Goal: Task Accomplishment & Management: Manage account settings

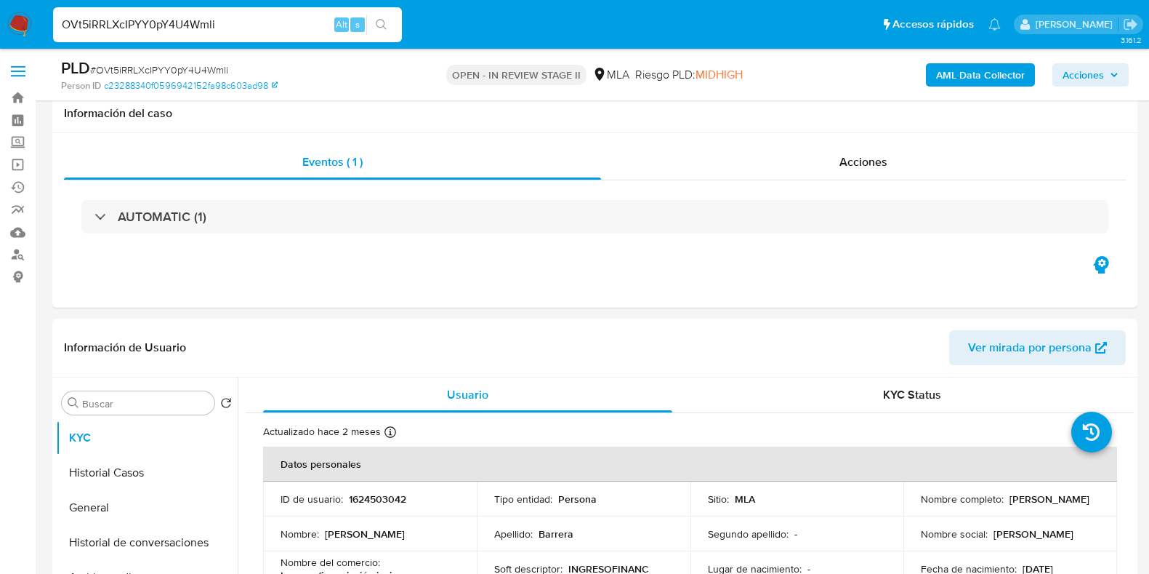
select select "10"
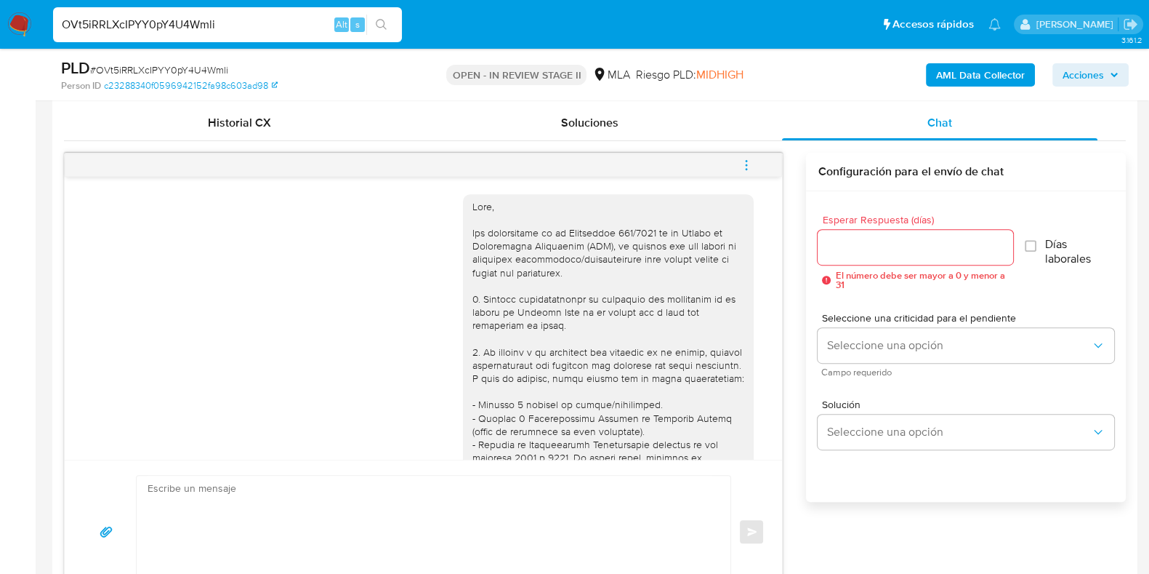
scroll to position [1651, 0]
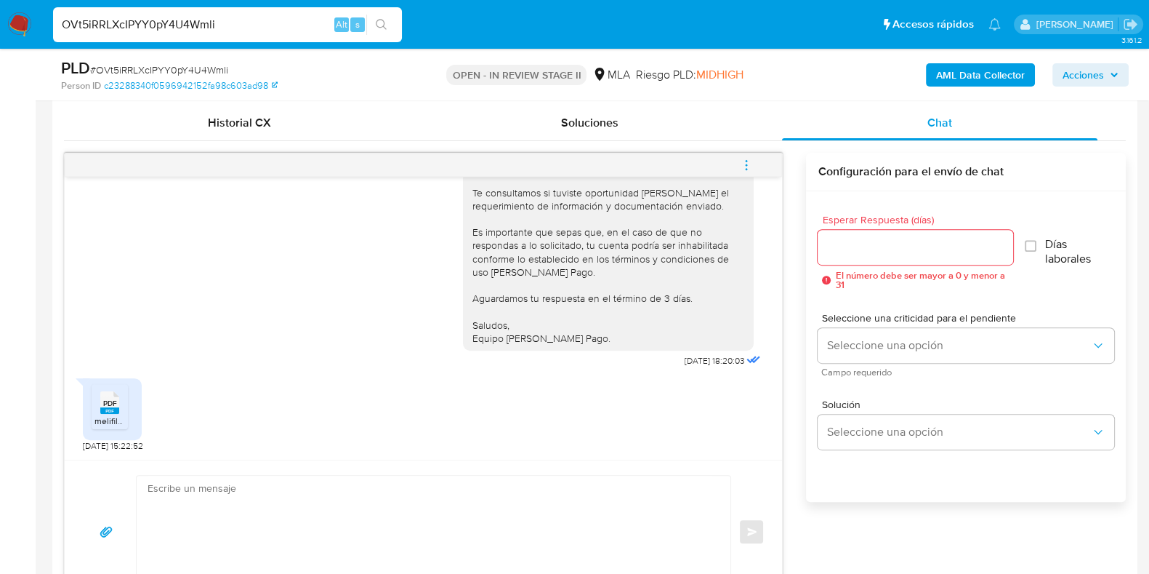
click at [143, 28] on input "OVt5iRRLXcIPYY0pY4U4Wmli" at bounding box center [227, 24] width 349 height 19
paste input "VBQ3daVA1a2CZS2j0VFroxQK"
type input "VBQ3daVA1a2CZS2j0VFroxQK"
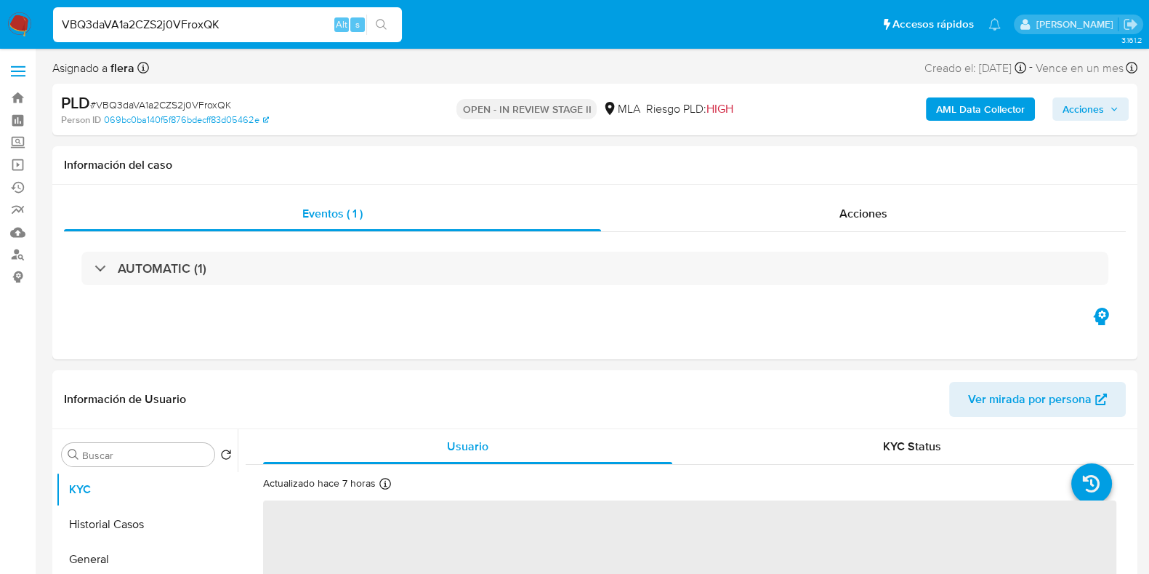
select select "10"
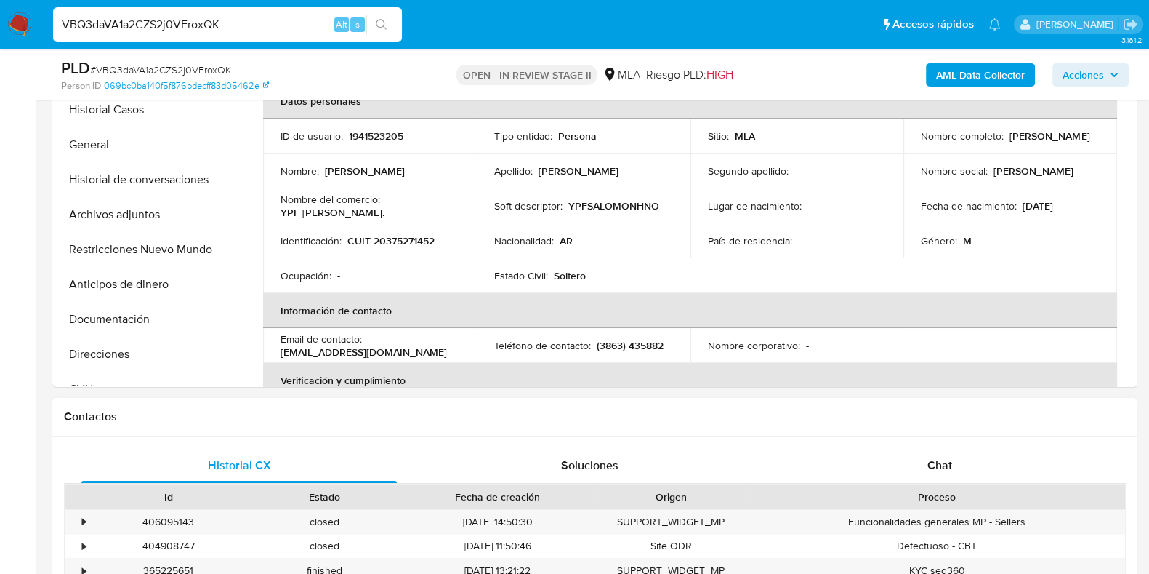
scroll to position [635, 0]
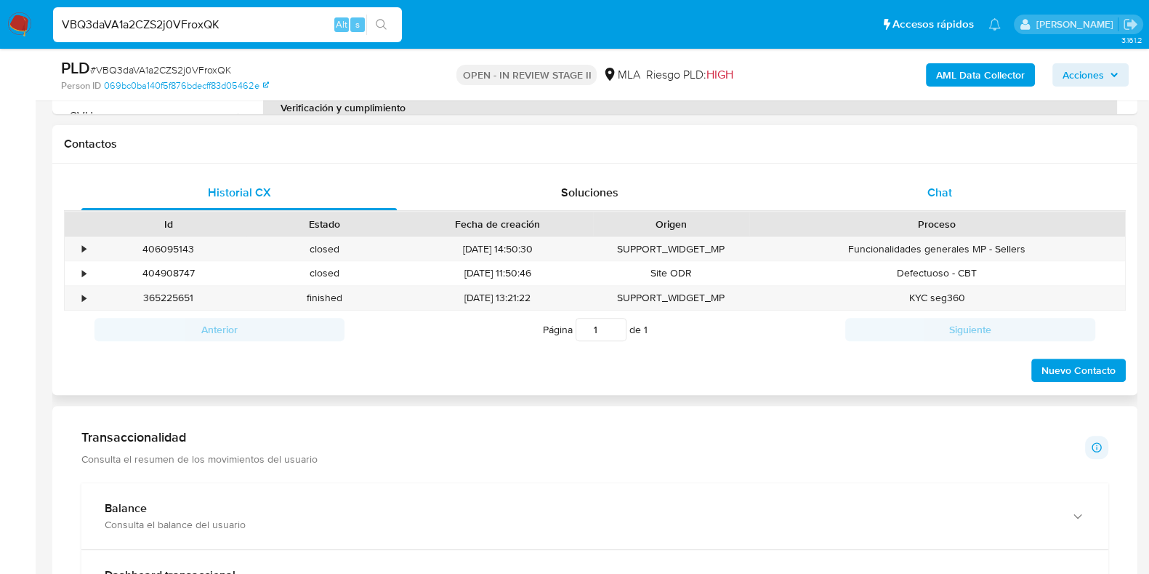
click at [923, 180] on div "Chat" at bounding box center [939, 192] width 315 height 35
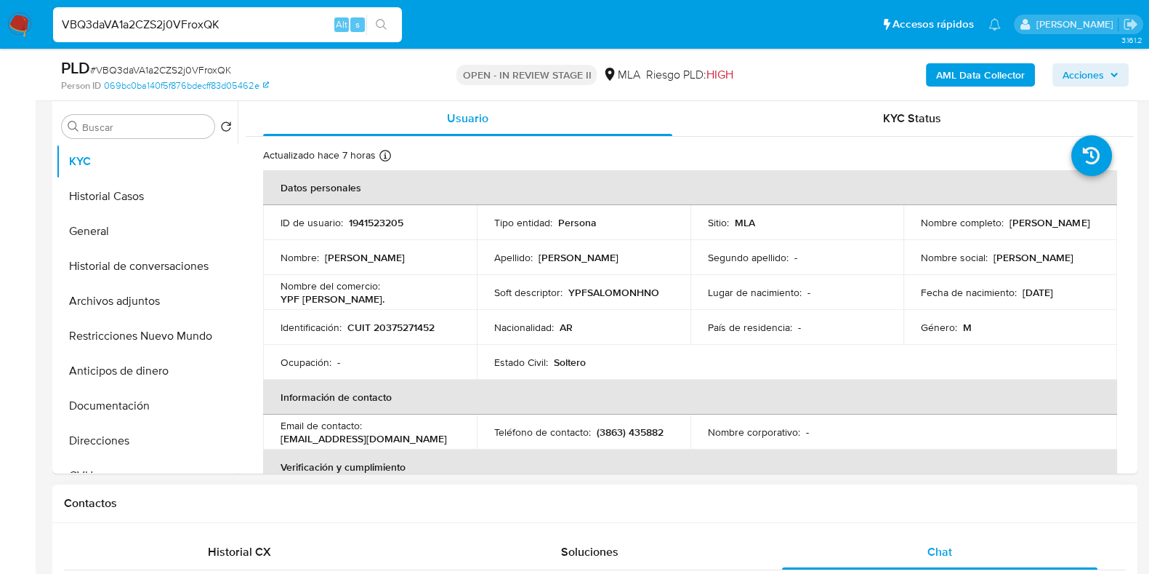
scroll to position [273, 0]
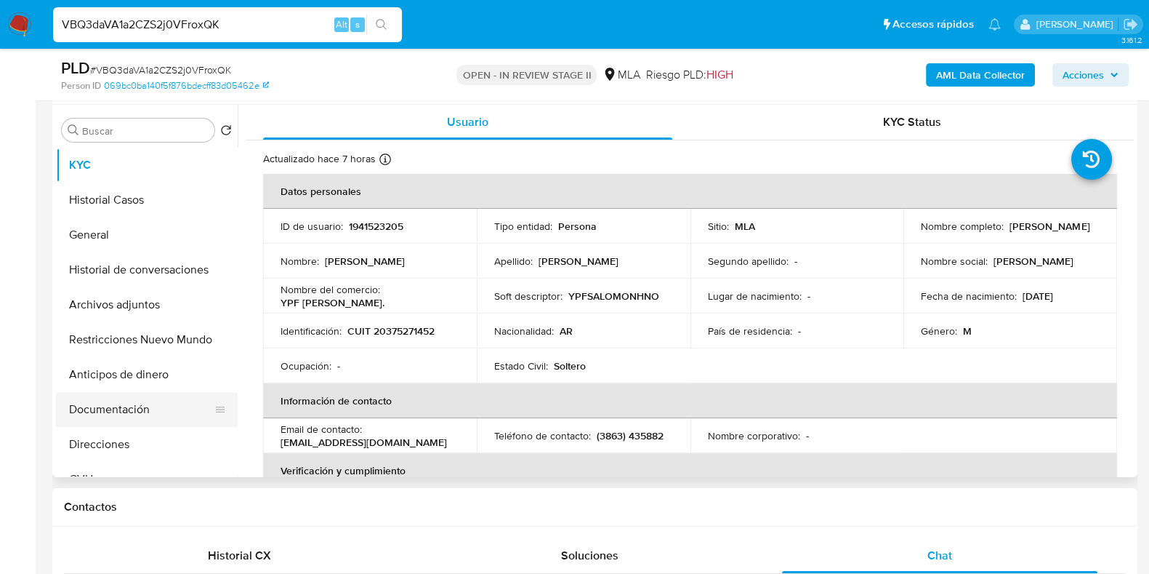
click at [102, 409] on button "Documentación" at bounding box center [141, 409] width 170 height 35
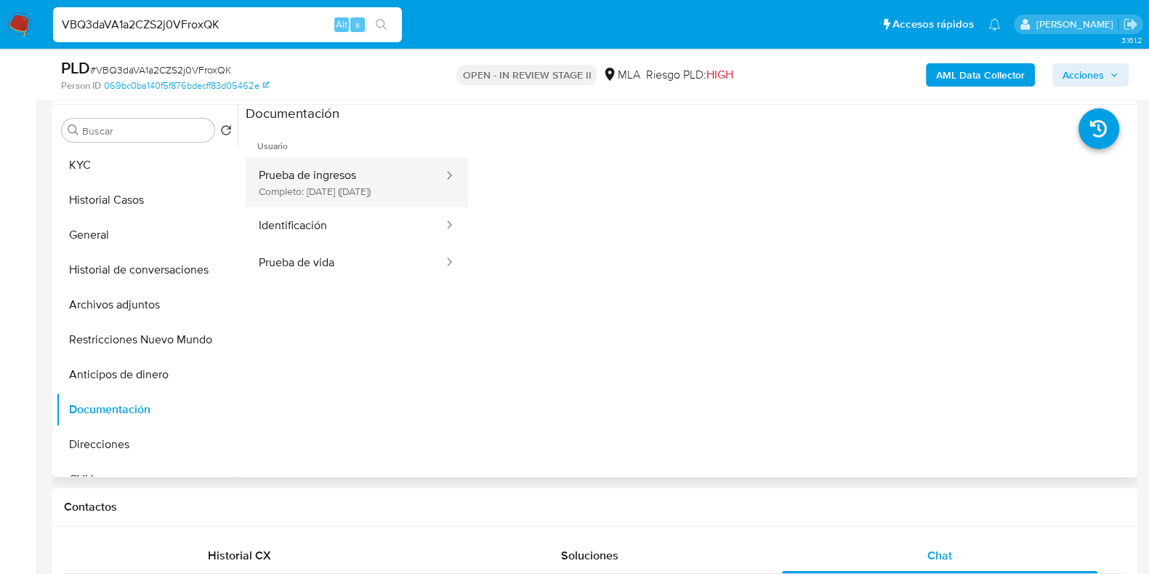
click at [325, 194] on button "Prueba de ingresos Completo: 13/05/2025 (hace 5 meses)" at bounding box center [345, 182] width 199 height 49
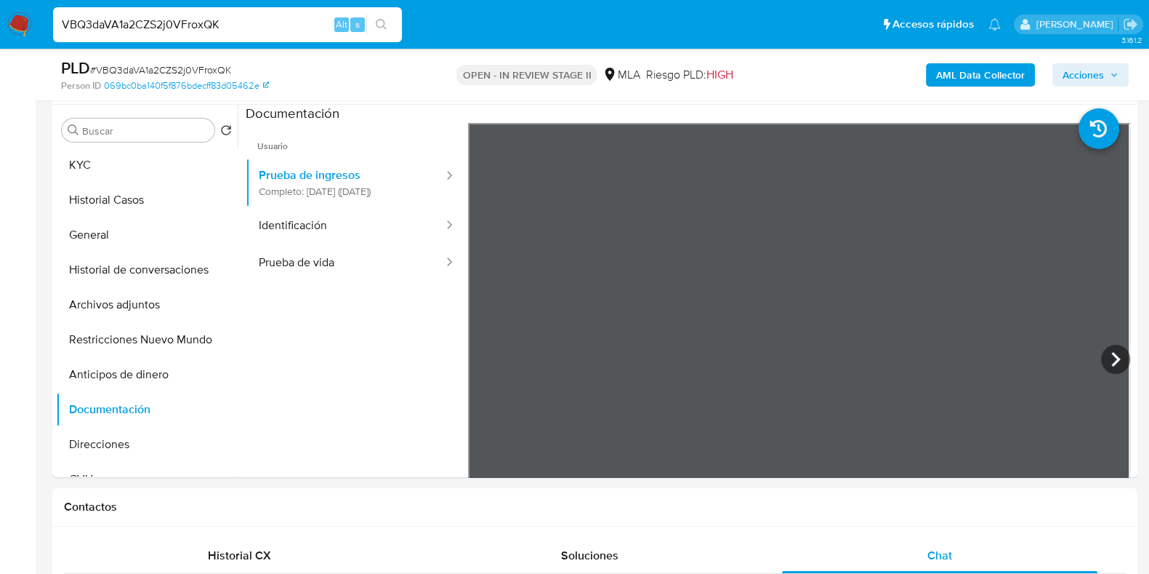
click at [183, 27] on input "VBQ3daVA1a2CZS2j0VFroxQK" at bounding box center [227, 24] width 349 height 19
paste input "BVU49Cnrb06JPCeH3OHCqhRO"
type input "BVU49Cnrb06JPCeH3OHCqhRO"
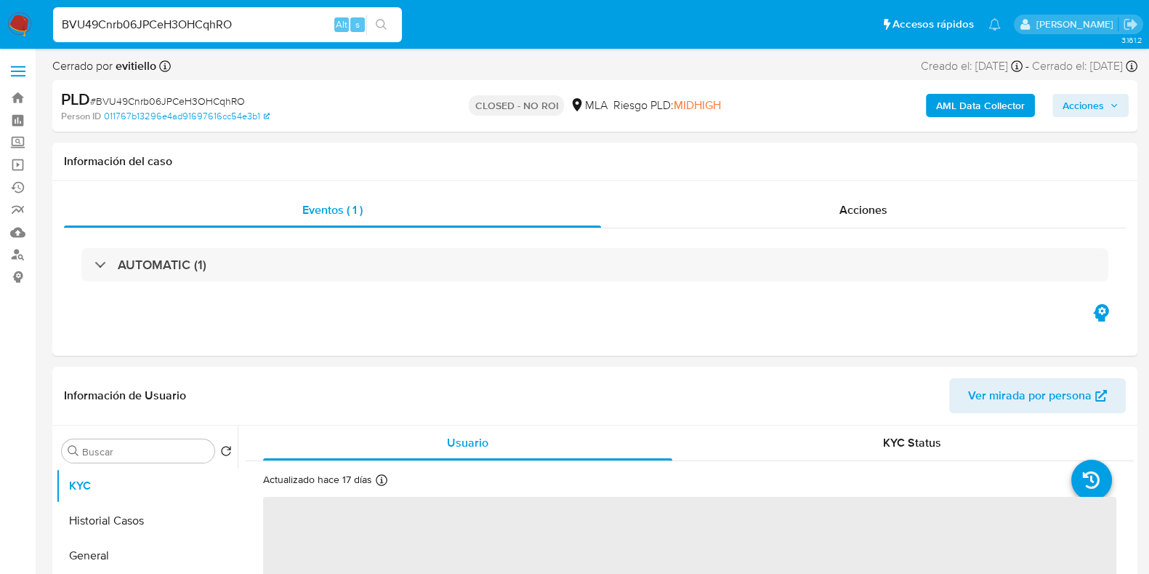
select select "10"
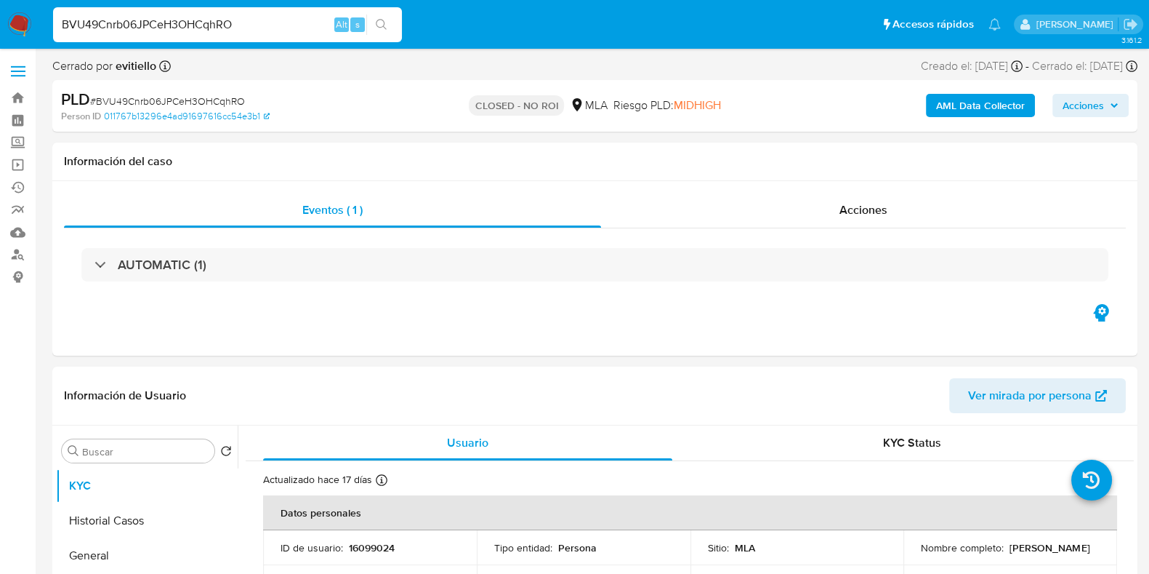
click at [197, 38] on div "BVU49Cnrb06JPCeH3OHCqhRO Alt s" at bounding box center [227, 24] width 349 height 35
click at [203, 29] on input "BVU49Cnrb06JPCeH3OHCqhRO" at bounding box center [227, 24] width 349 height 19
paste input "wveFtBNaf4MSD2oqenrAnyMj"
type input "wveFtBNaf4MSD2oqenrAnyMj"
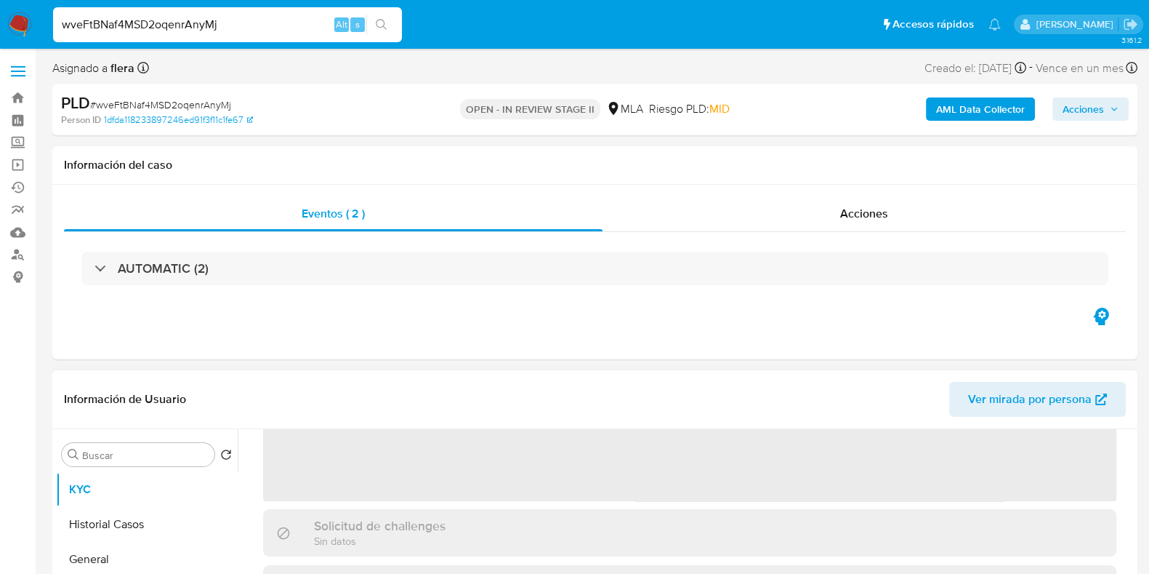
select select "10"
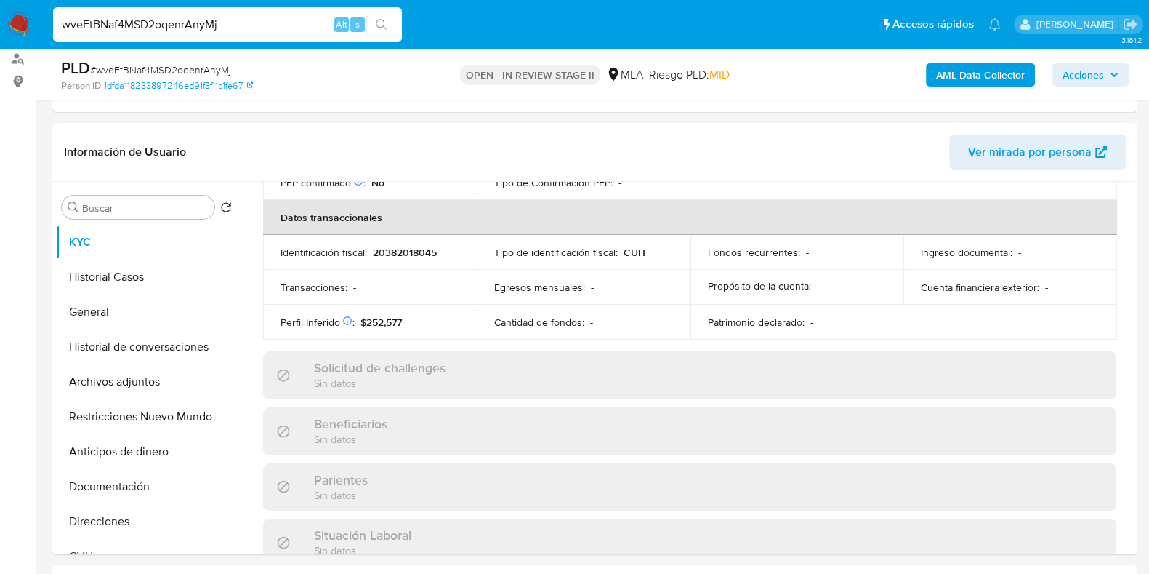
scroll to position [363, 0]
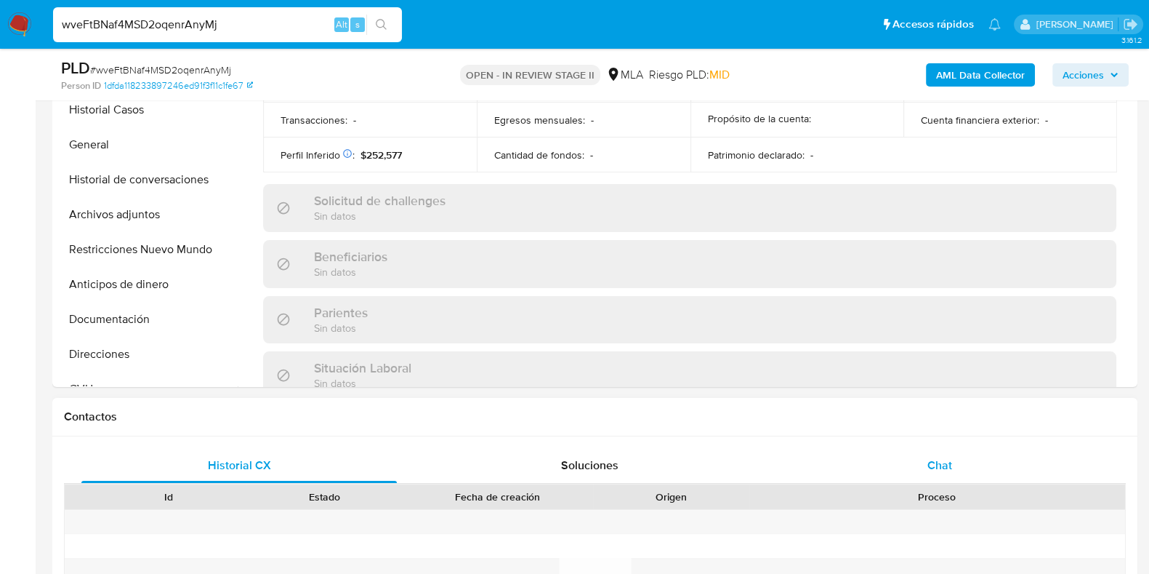
click at [934, 463] on span "Chat" at bounding box center [940, 464] width 25 height 17
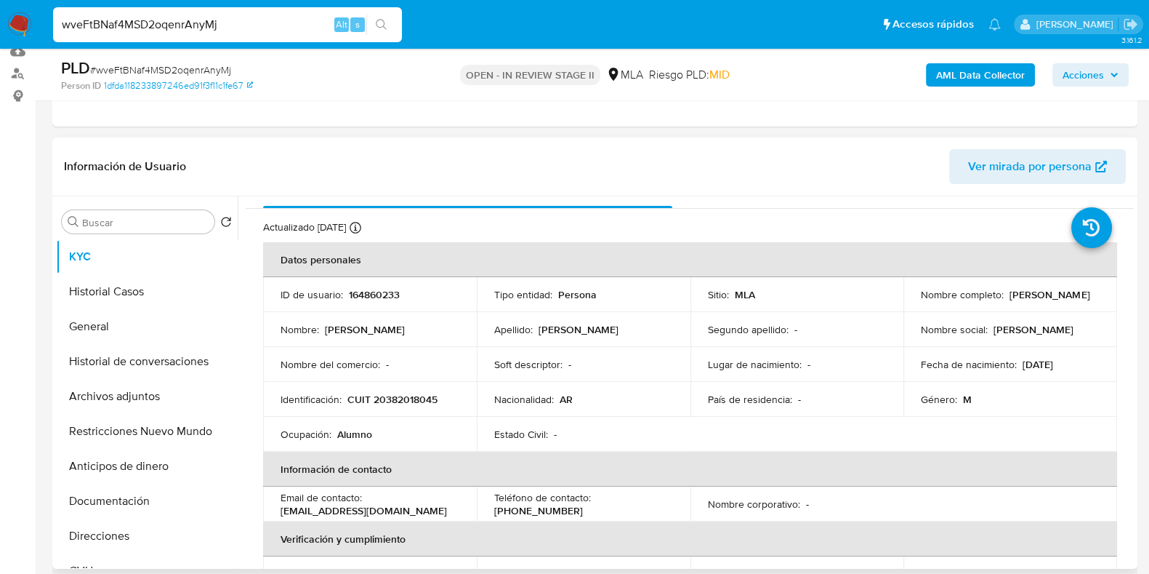
scroll to position [0, 0]
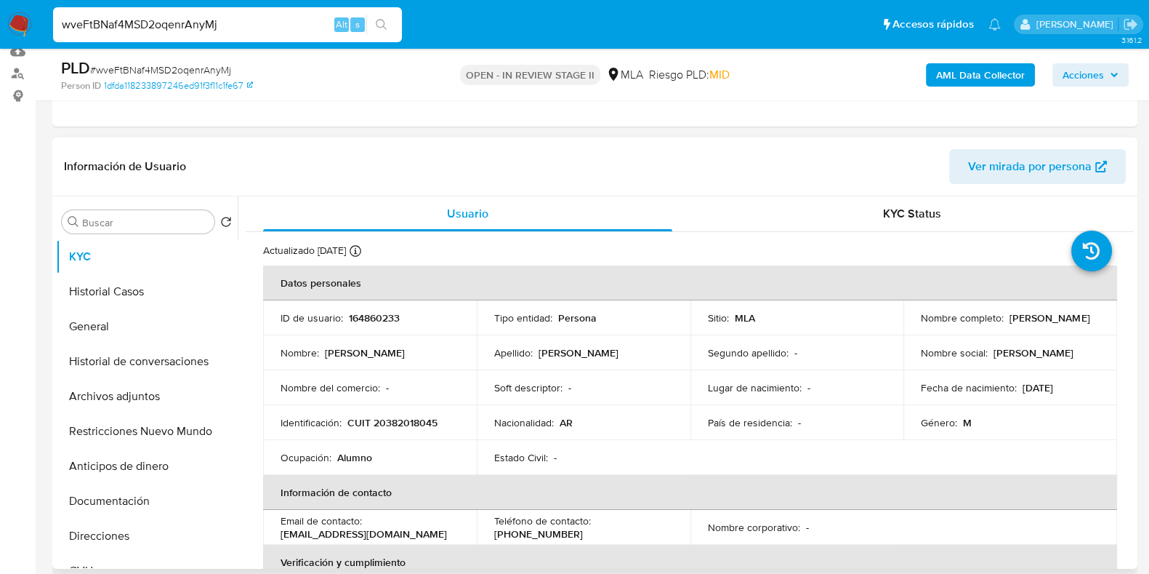
click at [378, 321] on p "164860233" at bounding box center [374, 317] width 51 height 13
copy p "164860233"
drag, startPoint x: 1036, startPoint y: 321, endPoint x: 920, endPoint y: 327, distance: 116.5
click at [1010, 324] on p "Facundo Ezequiel de Luca" at bounding box center [1050, 317] width 80 height 13
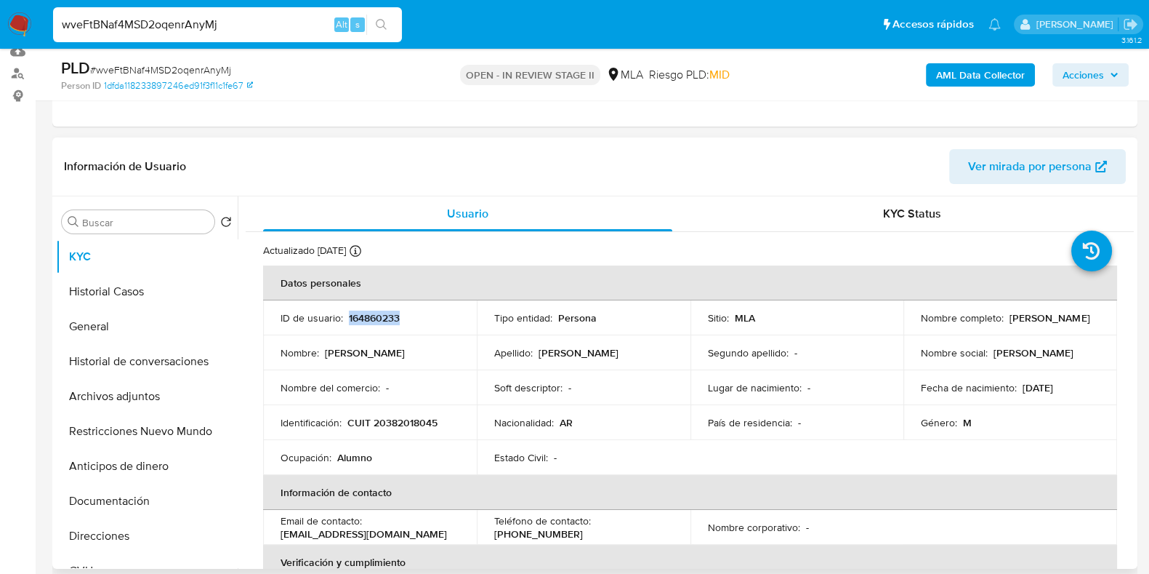
copy p "Facundo Ezequiel de Luca"
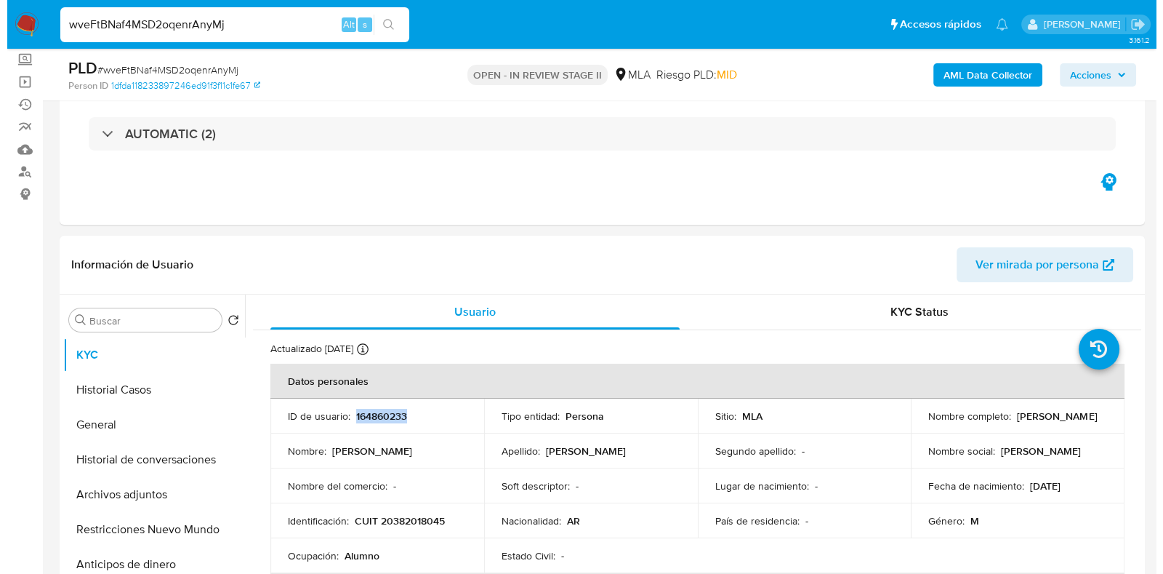
scroll to position [79, 0]
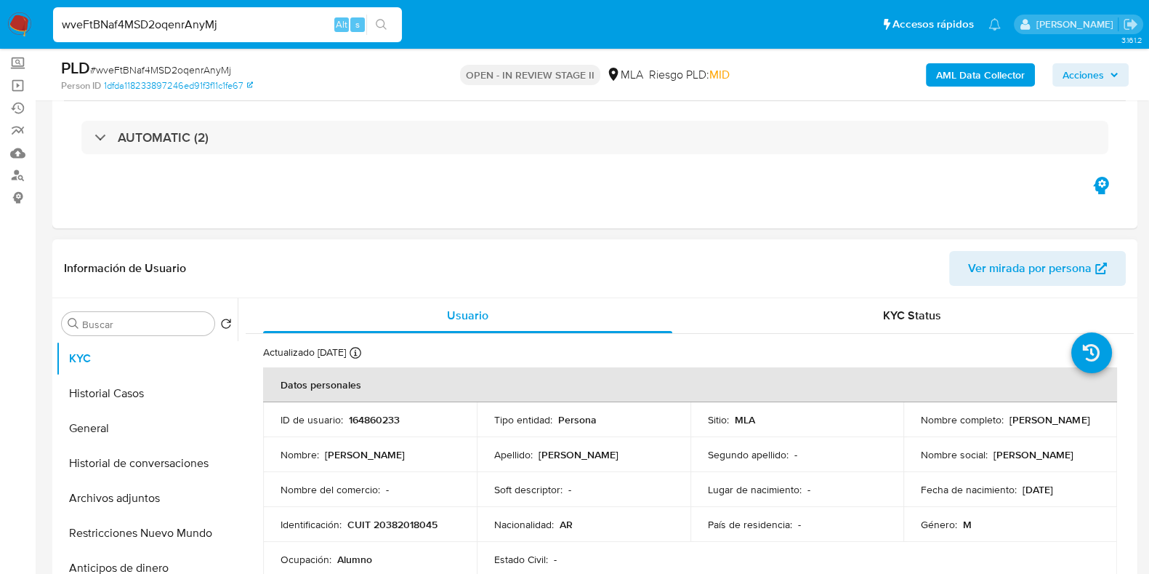
click at [427, 518] on p "CUIT 20382018045" at bounding box center [392, 524] width 90 height 13
copy p "20382018045"
click at [134, 485] on button "Archivos adjuntos" at bounding box center [141, 497] width 170 height 35
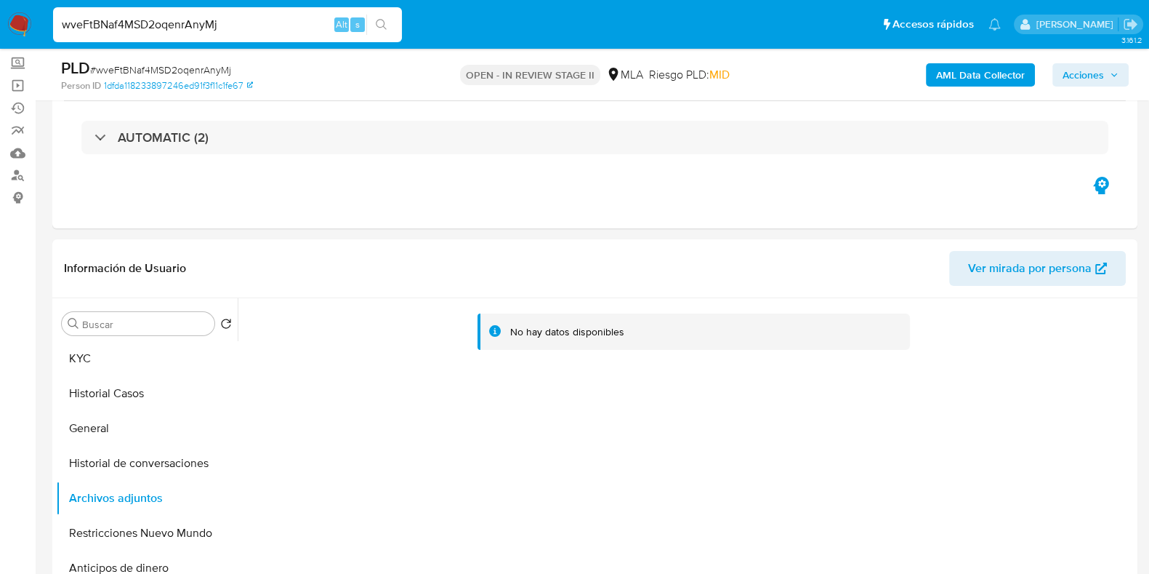
click at [943, 74] on b "AML Data Collector" at bounding box center [980, 74] width 89 height 23
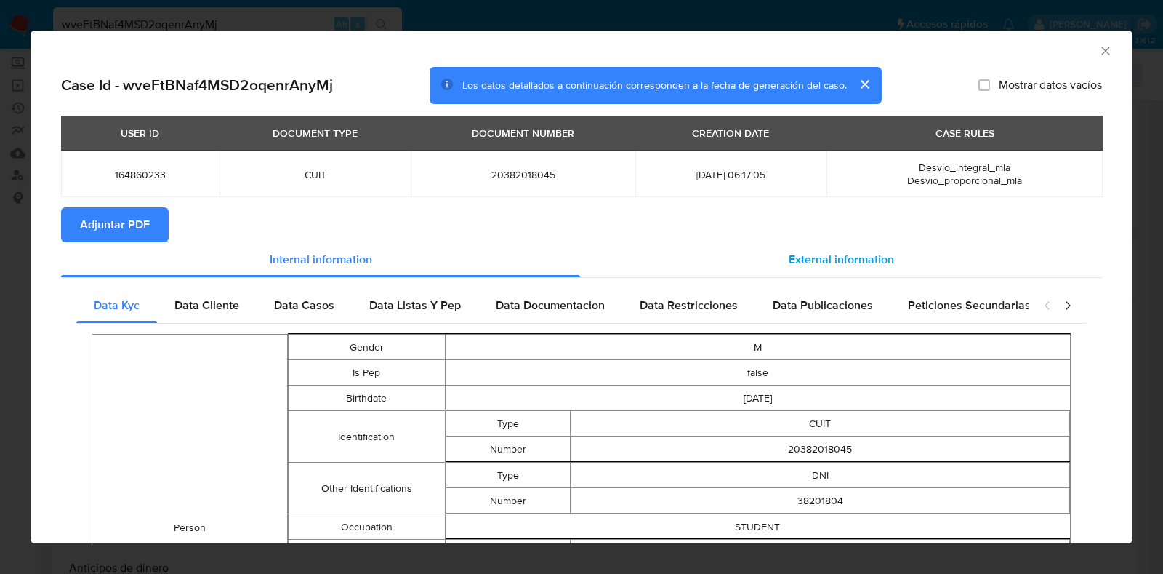
click at [813, 252] on span "External information" at bounding box center [841, 259] width 105 height 17
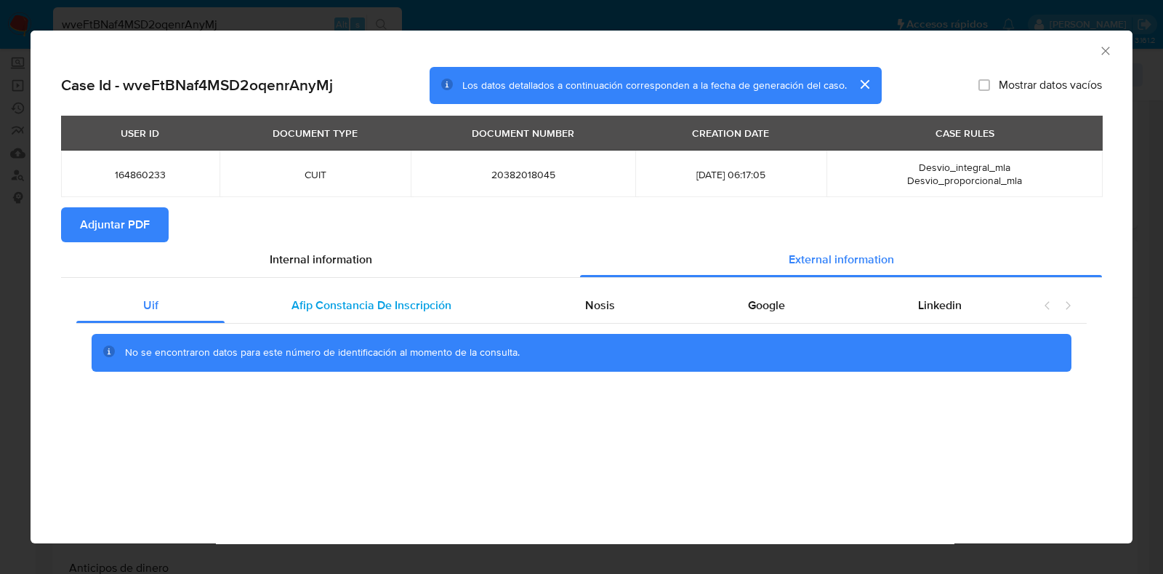
click at [349, 308] on span "Afip Constancia De Inscripción" at bounding box center [371, 305] width 160 height 17
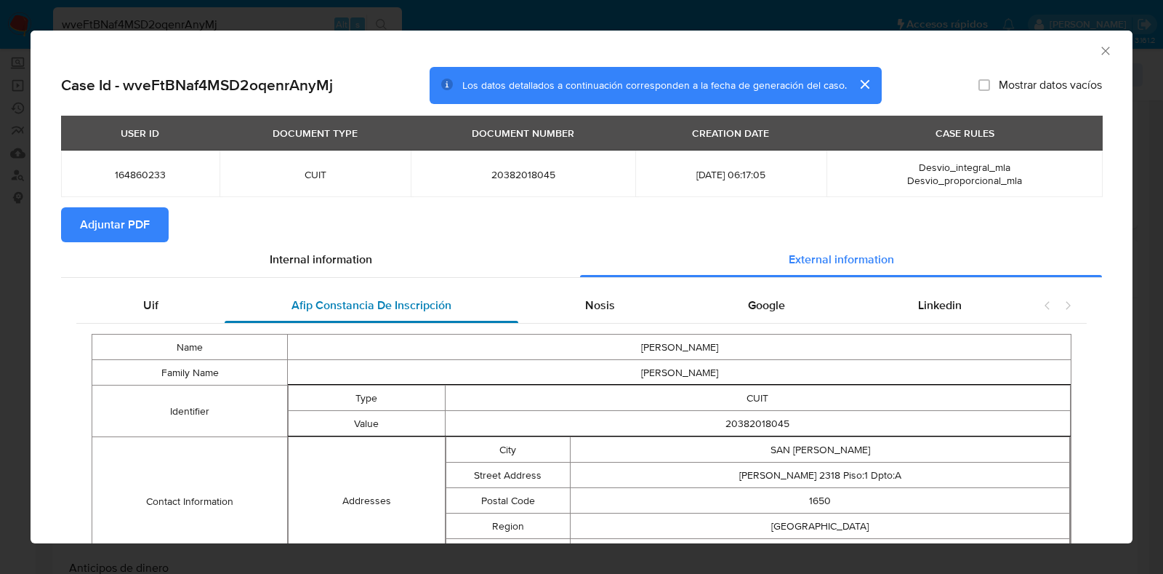
scroll to position [87, 0]
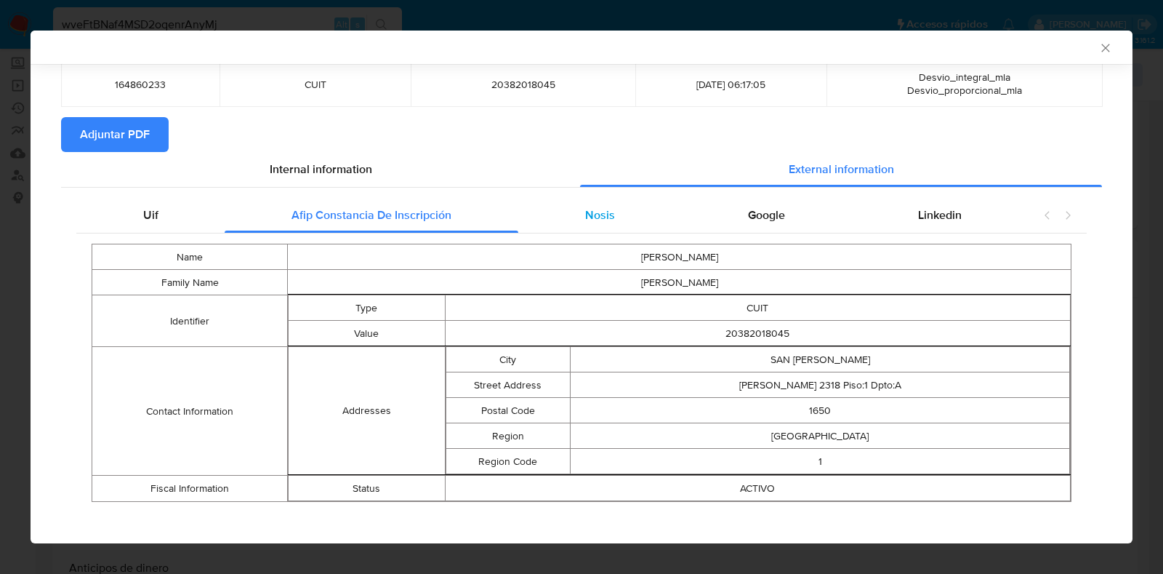
click at [574, 221] on div "Nosis" at bounding box center [599, 215] width 163 height 35
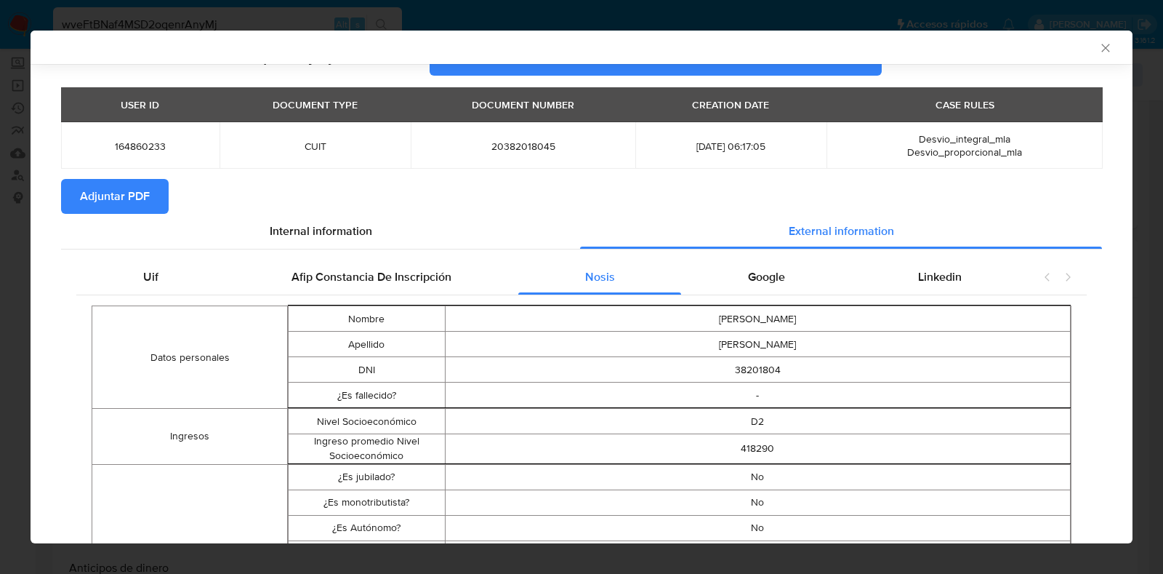
scroll to position [0, 0]
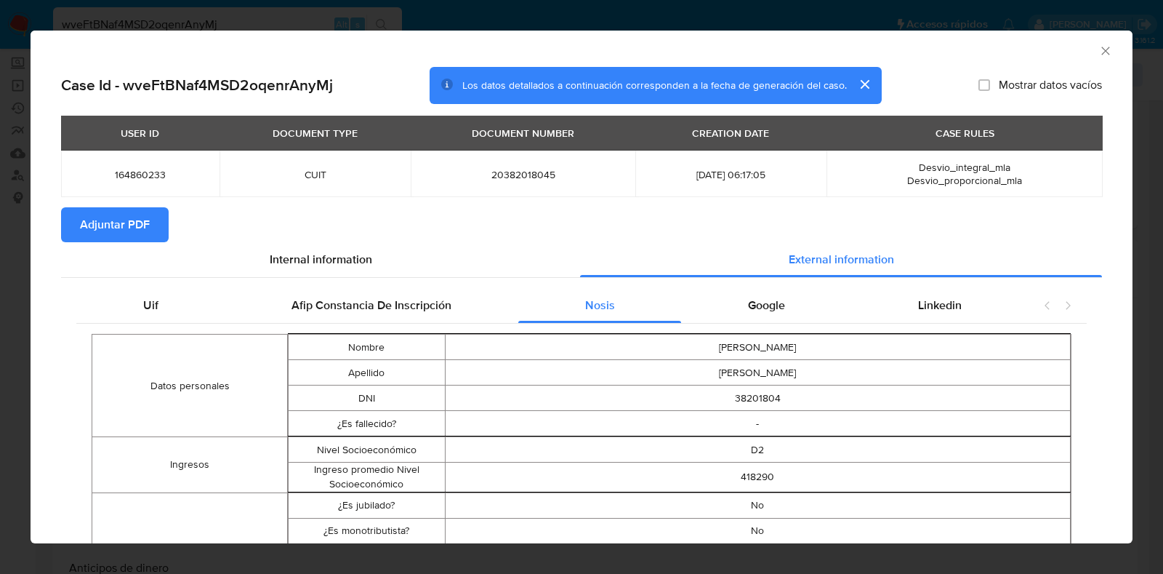
click at [129, 234] on span "Adjuntar PDF" at bounding box center [115, 225] width 70 height 32
click at [1098, 52] on icon "Cerrar ventana" at bounding box center [1105, 51] width 15 height 15
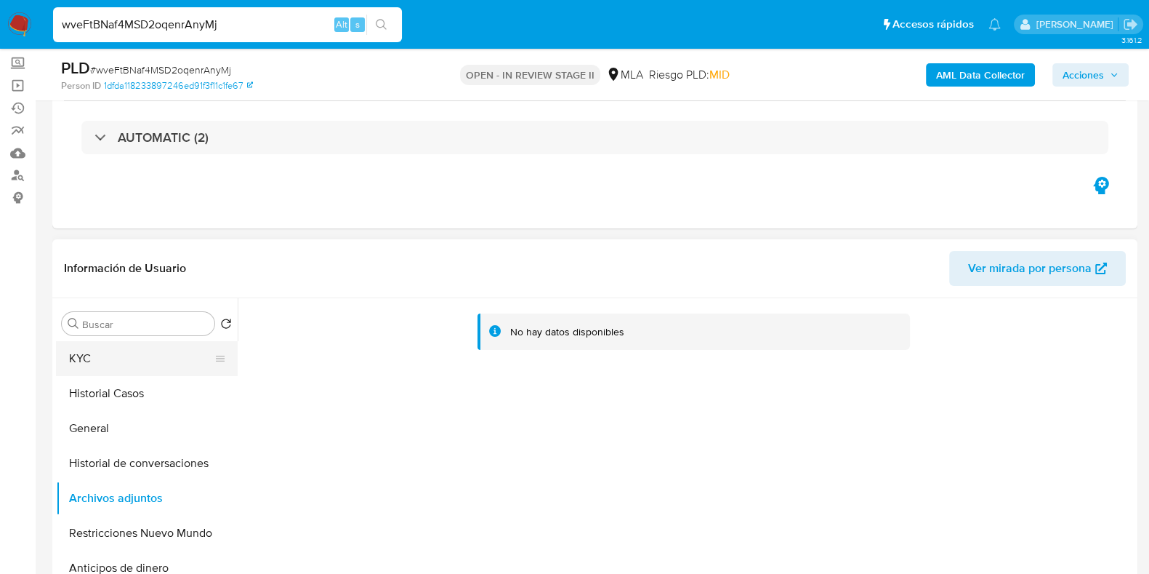
click at [127, 357] on button "KYC" at bounding box center [141, 358] width 170 height 35
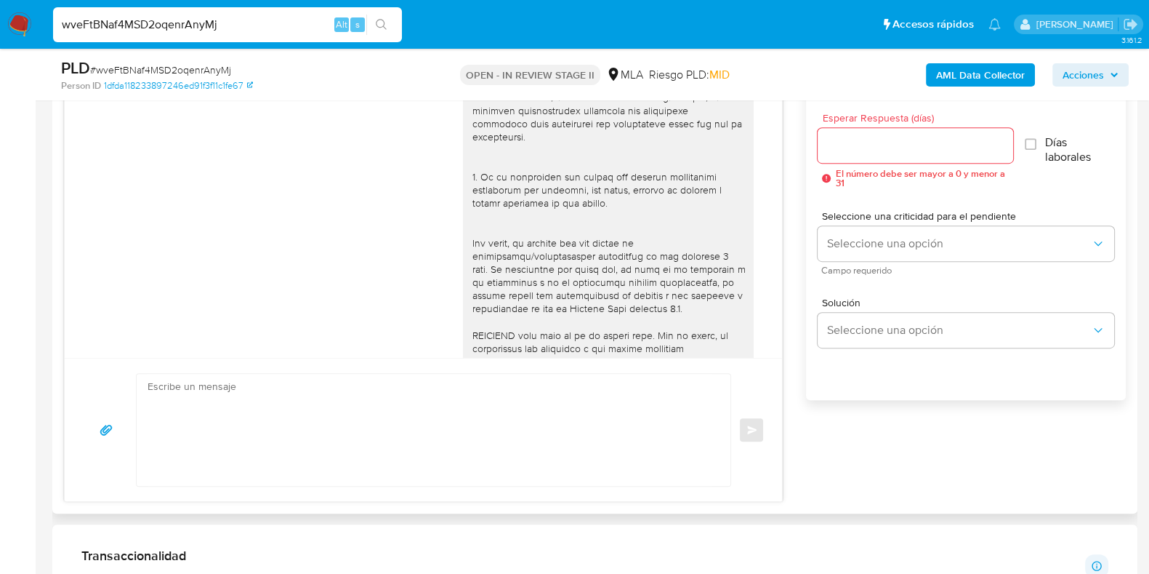
scroll to position [624, 0]
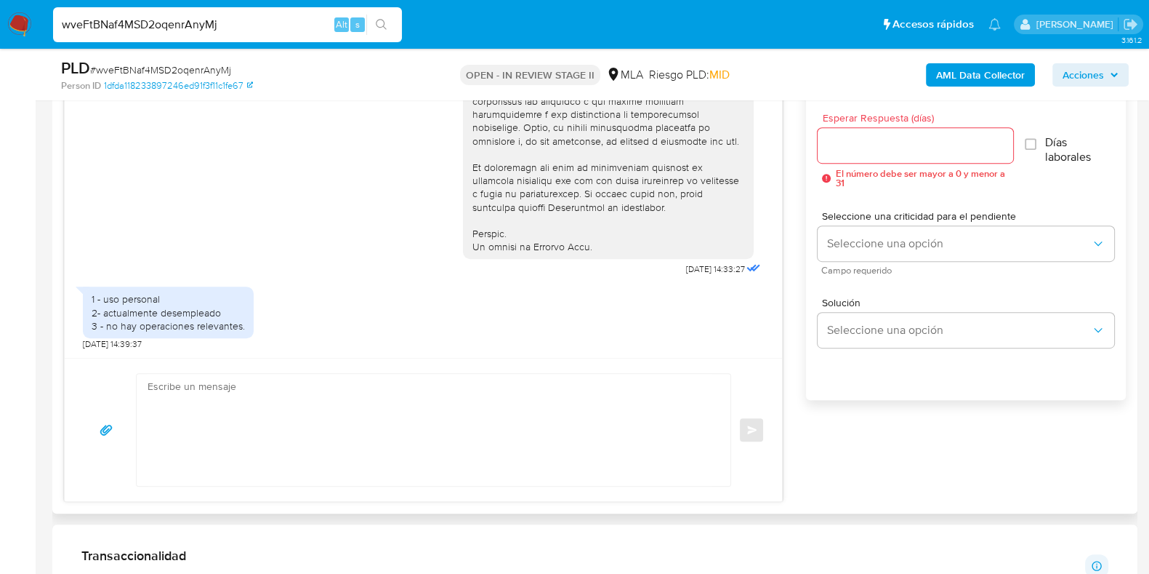
click at [403, 424] on textarea at bounding box center [430, 430] width 565 height 112
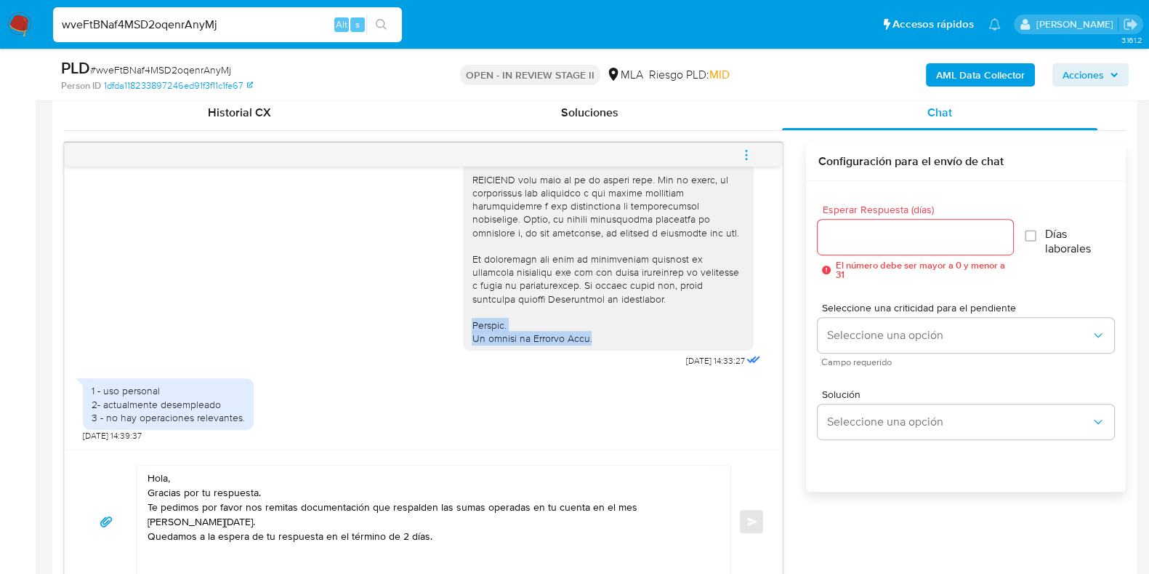
drag, startPoint x: 459, startPoint y: 318, endPoint x: 602, endPoint y: 339, distance: 144.7
copy div "Saludos. El equipo de Mercado Pago."
click at [158, 554] on textarea "Hola, Gracias por tu respuesta. Te pedimos por favor nos remitas documentación …" at bounding box center [430, 521] width 565 height 112
paste textarea "Saludos. El equipo de Mercado Pago."
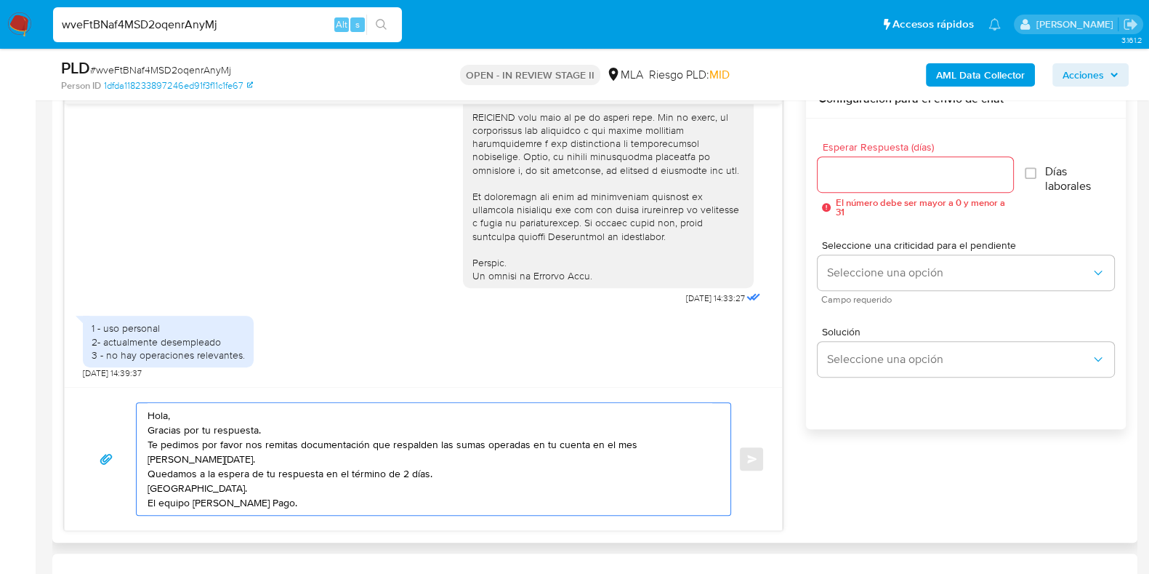
scroll to position [807, 0]
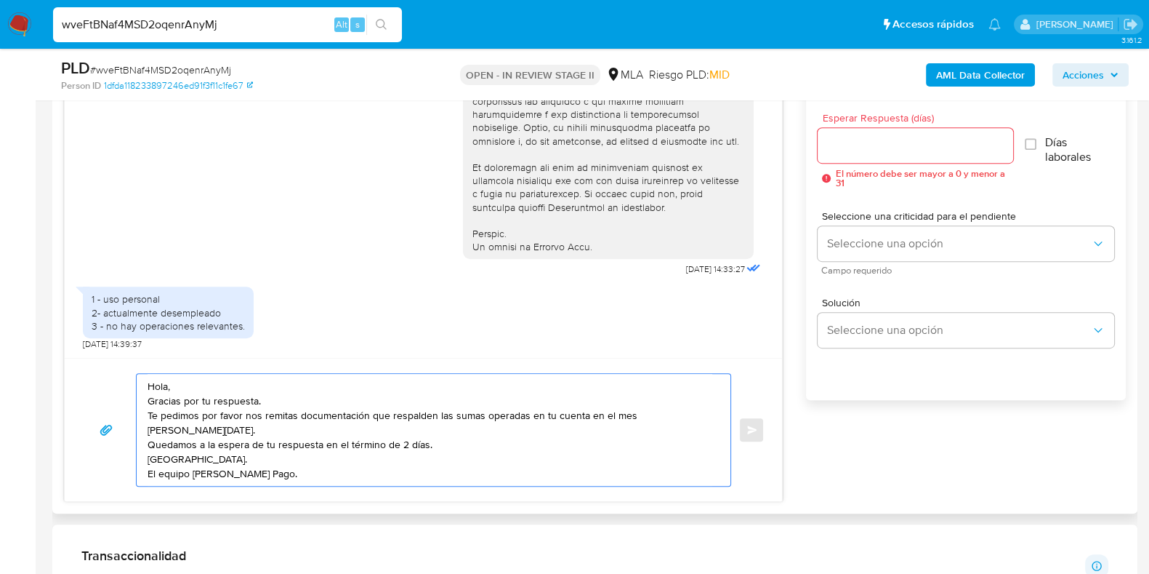
click at [151, 462] on textarea "Hola, Gracias por tu respuesta. Te pedimos por favor nos remitas documentación …" at bounding box center [430, 430] width 565 height 112
click at [149, 456] on textarea "Hola, Gracias por tu respuesta. Te pedimos por favor nos remitas documentación …" at bounding box center [430, 430] width 565 height 112
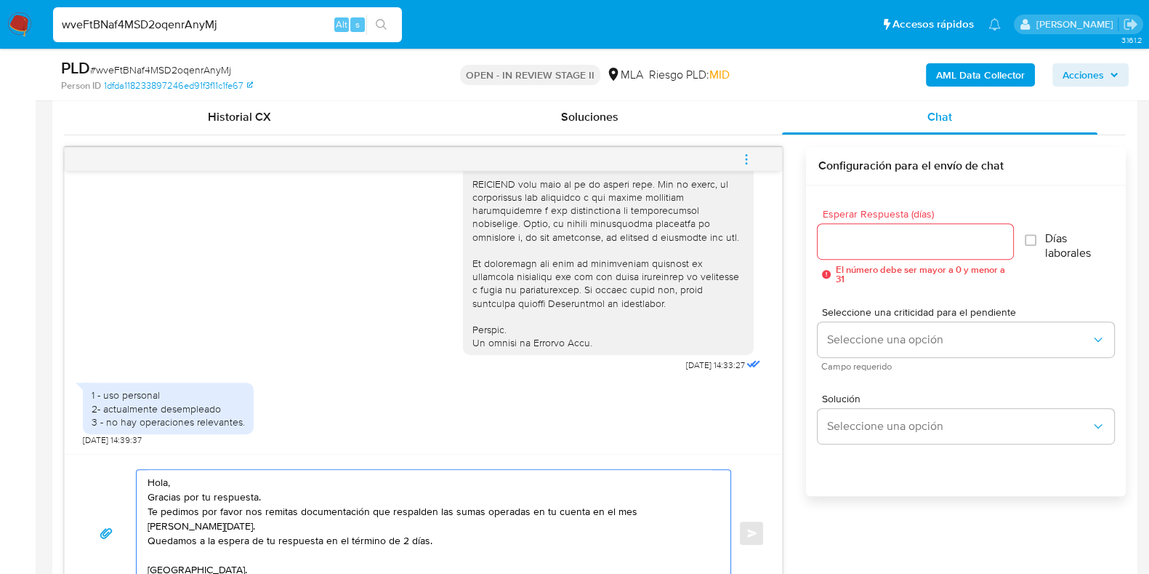
scroll to position [715, 0]
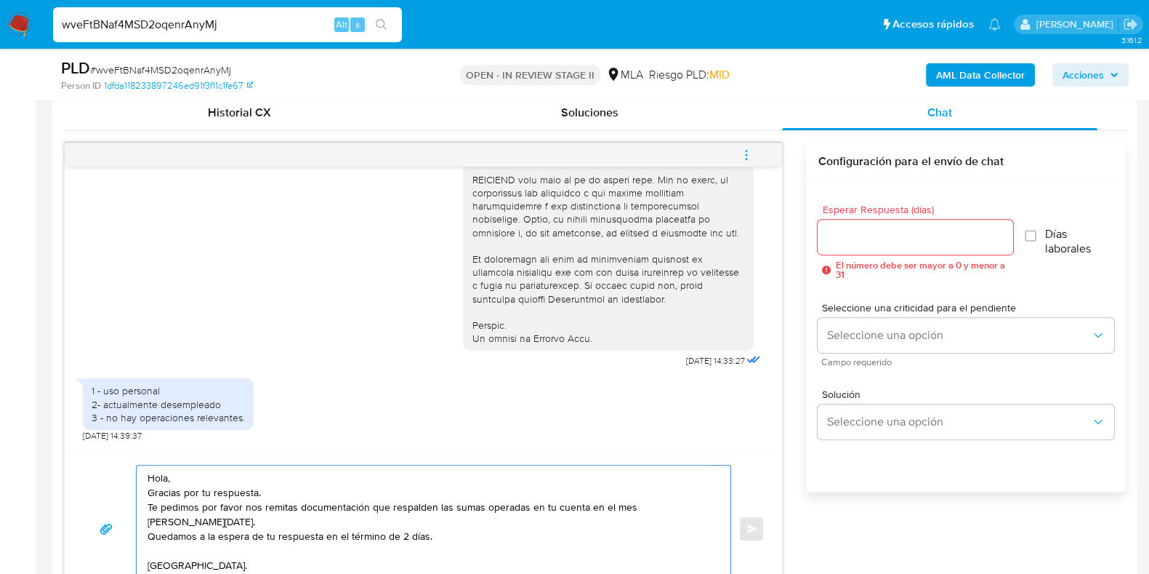
type textarea "Hola, Gracias por tu respuesta. Te pedimos por favor nos remitas documentación …"
click at [849, 243] on input "Esperar Respuesta (días)" at bounding box center [915, 237] width 195 height 19
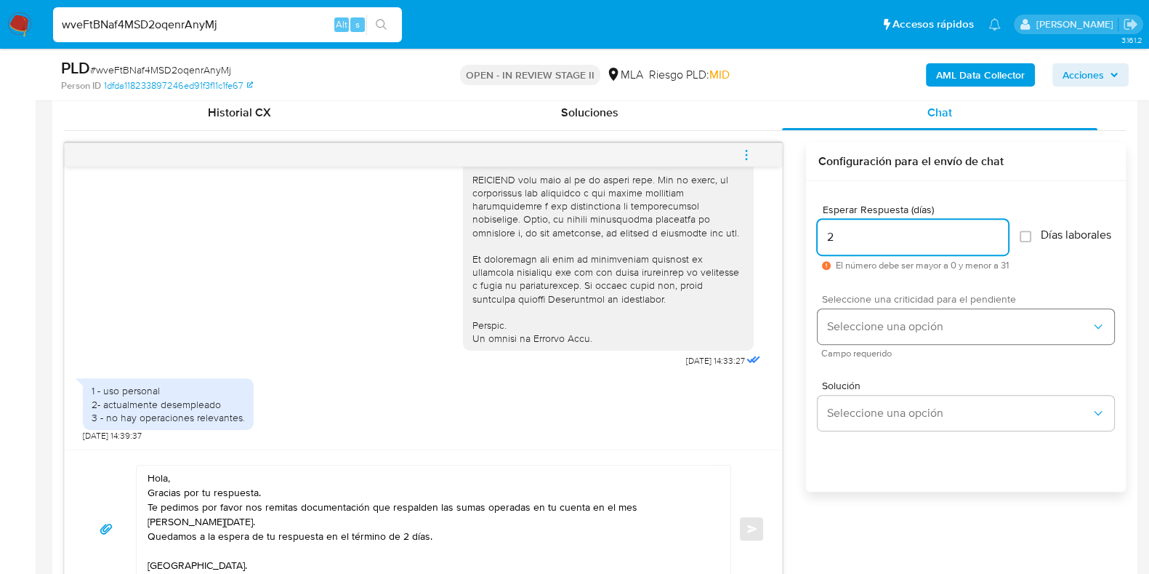
type input "2"
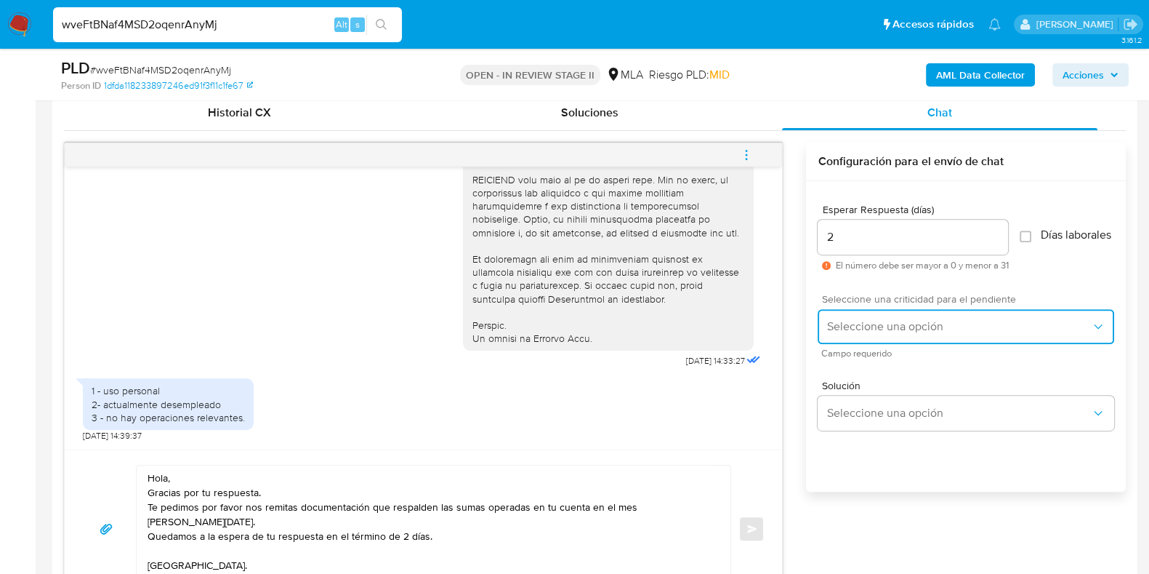
click at [876, 331] on span "Seleccione una opción" at bounding box center [958, 326] width 265 height 15
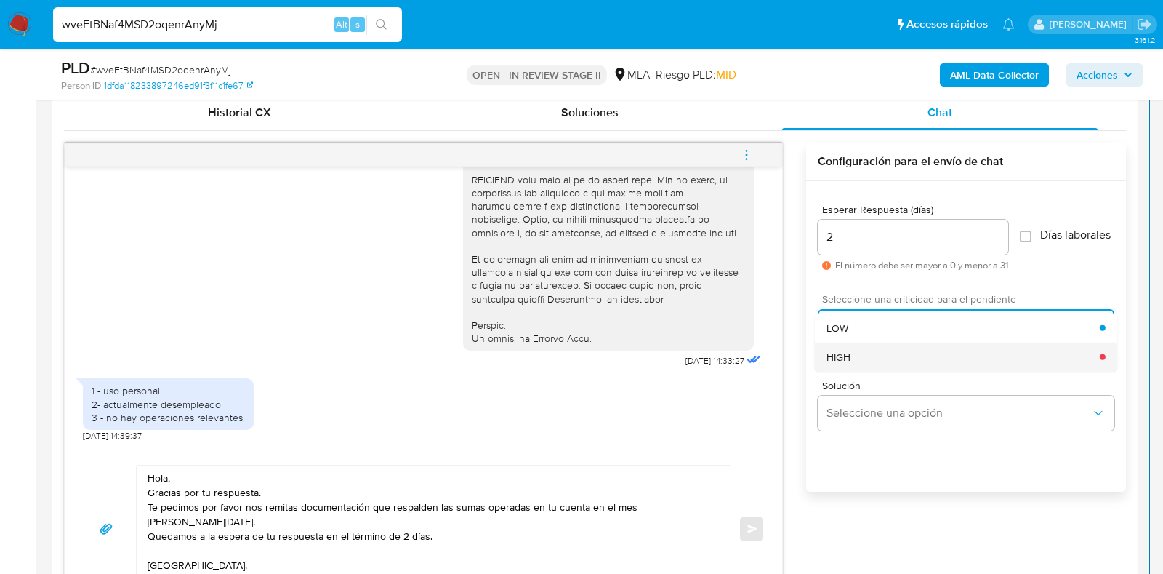
click at [882, 358] on div "HIGH" at bounding box center [962, 356] width 273 height 29
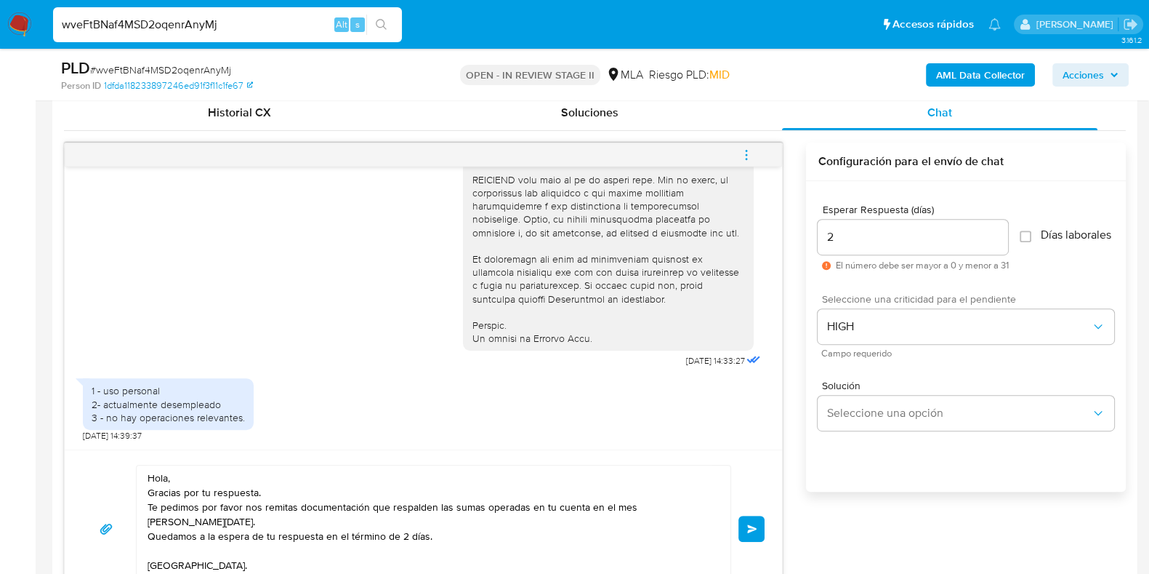
click at [749, 531] on span "Enviar" at bounding box center [752, 528] width 10 height 9
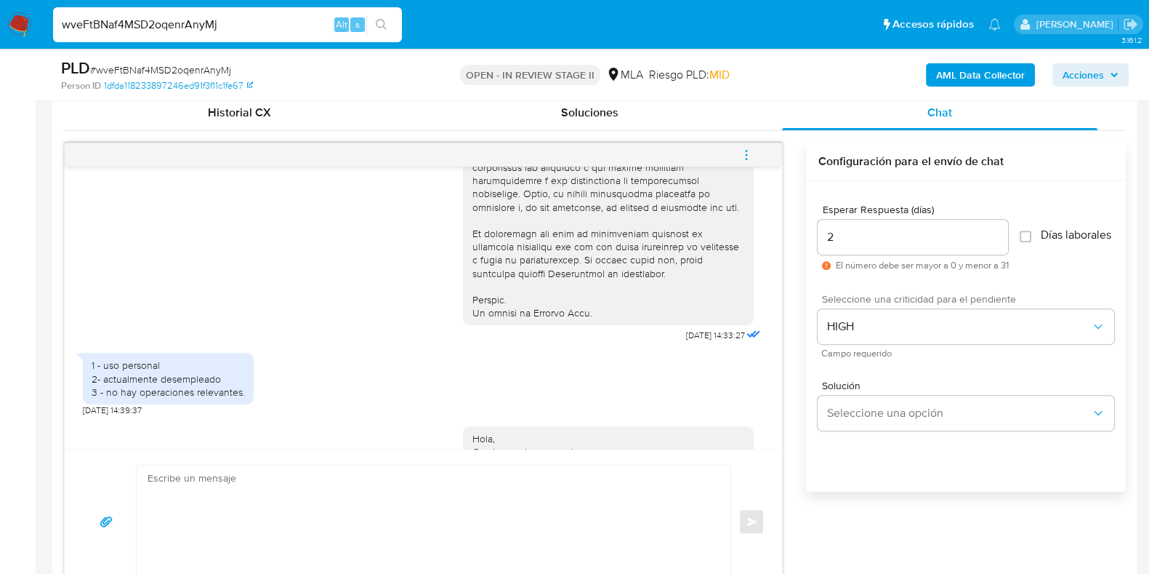
scroll to position [798, 0]
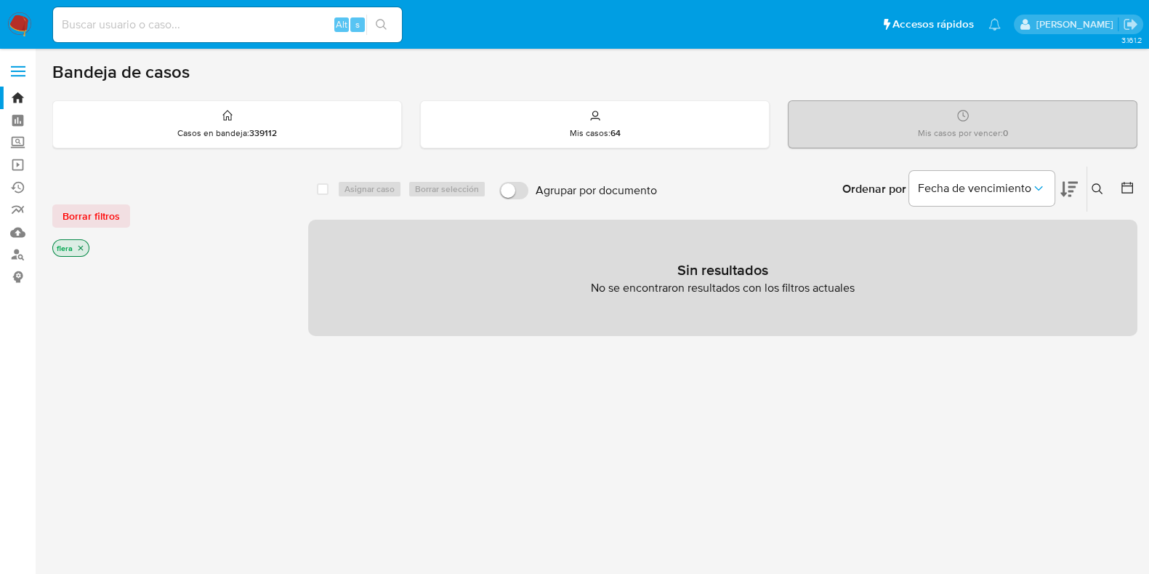
click at [20, 24] on img at bounding box center [19, 24] width 25 height 25
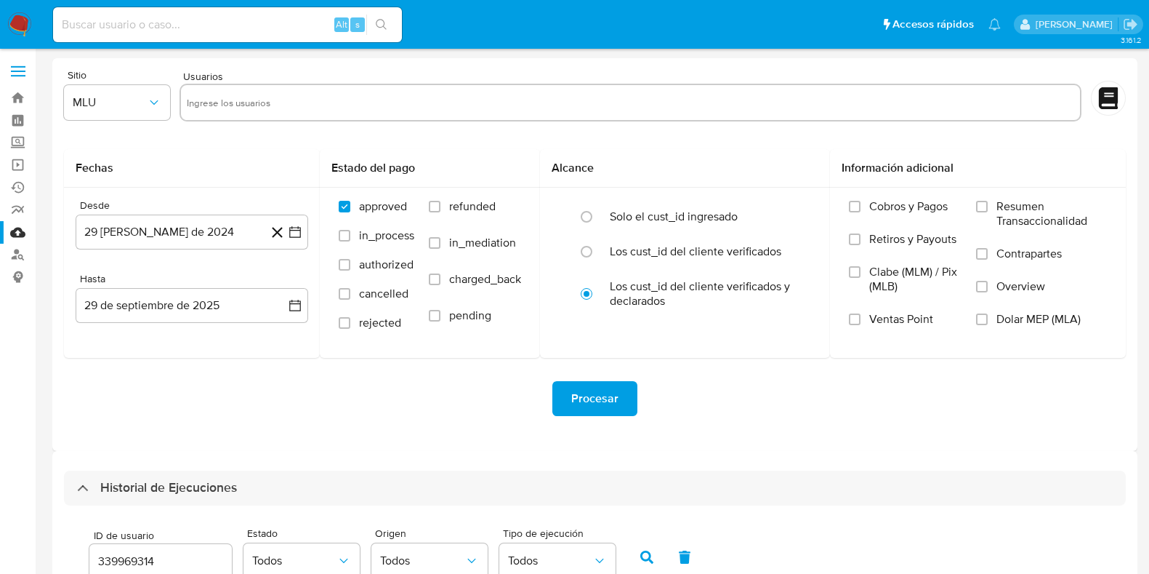
select select "10"
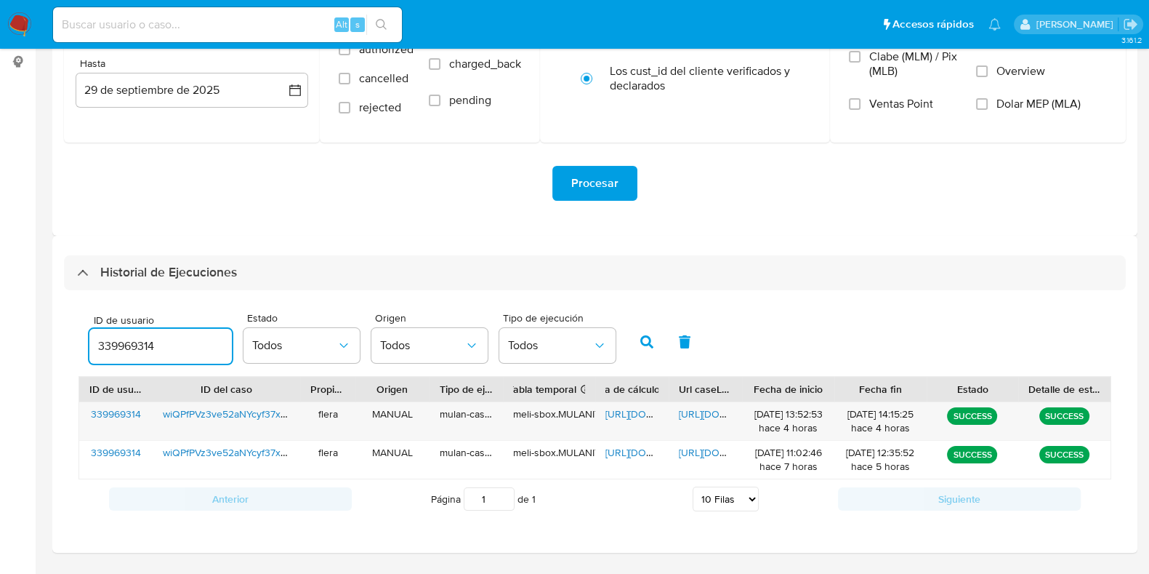
click at [131, 343] on input "339969314" at bounding box center [160, 346] width 142 height 19
type input "164860233"
click at [651, 342] on button "button" at bounding box center [647, 341] width 38 height 35
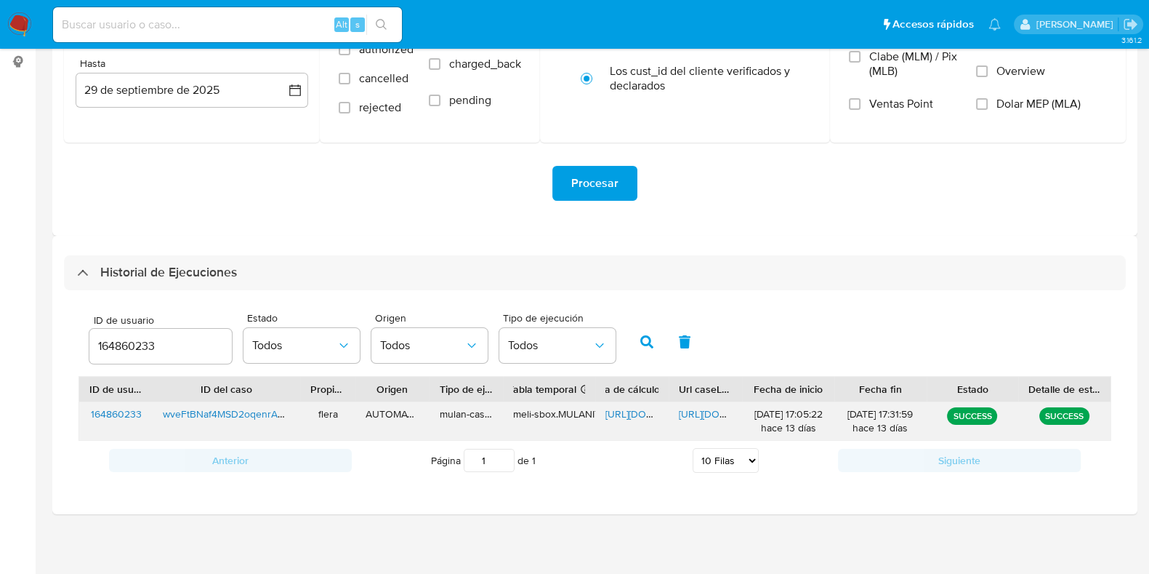
click at [624, 413] on span "https://docs.google.com/spreadsheets/d/1ITSCcj0fIfZn75tBtTWkO0sMjMfoqRTQJ4eRHC_…" at bounding box center [656, 413] width 100 height 15
click at [687, 411] on span "https://docs.google.com/document/d/1qrQ9TtzM3VxGaqEcaNuX4mBl9Bs-OT7S0PTEpNShmnE…" at bounding box center [729, 413] width 100 height 15
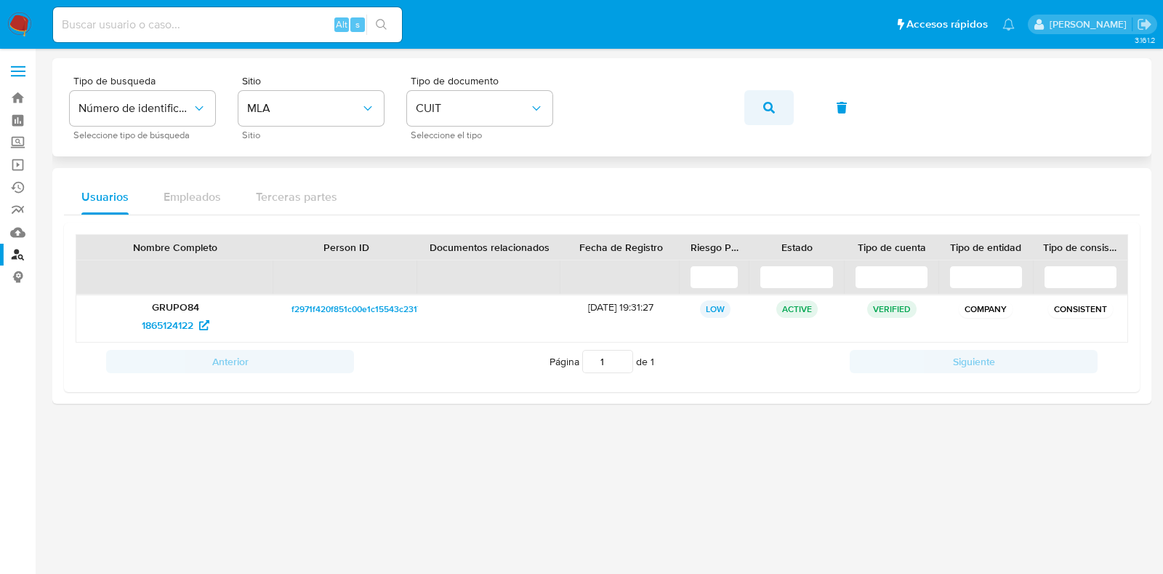
click at [778, 100] on button "button" at bounding box center [768, 107] width 49 height 35
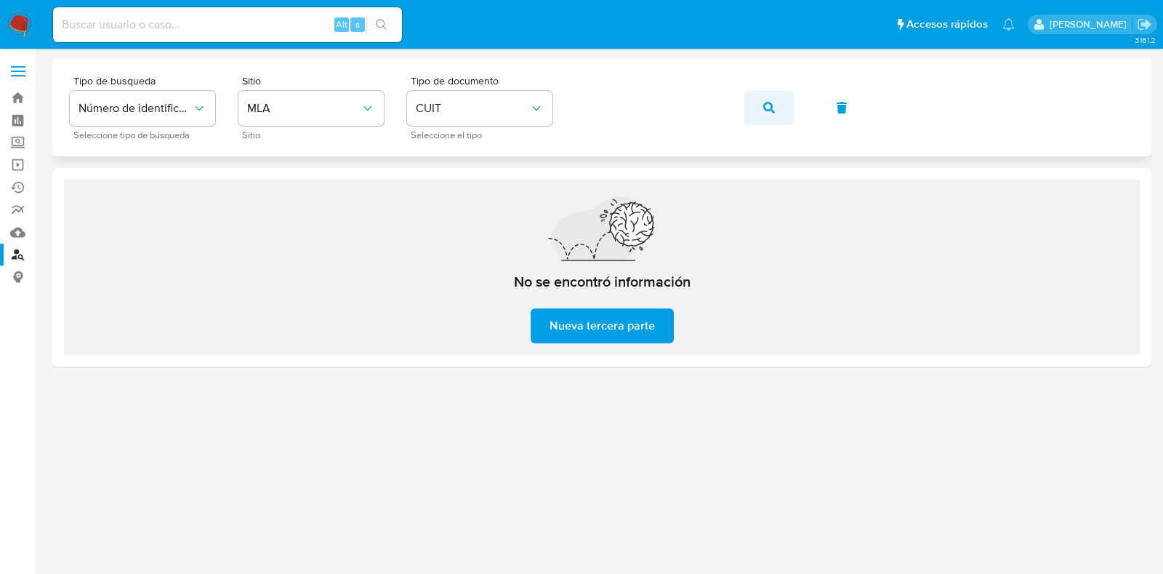
click at [767, 108] on icon "button" at bounding box center [769, 108] width 12 height 12
click at [770, 114] on span "button" at bounding box center [769, 108] width 12 height 32
click at [771, 112] on icon "button" at bounding box center [769, 108] width 12 height 12
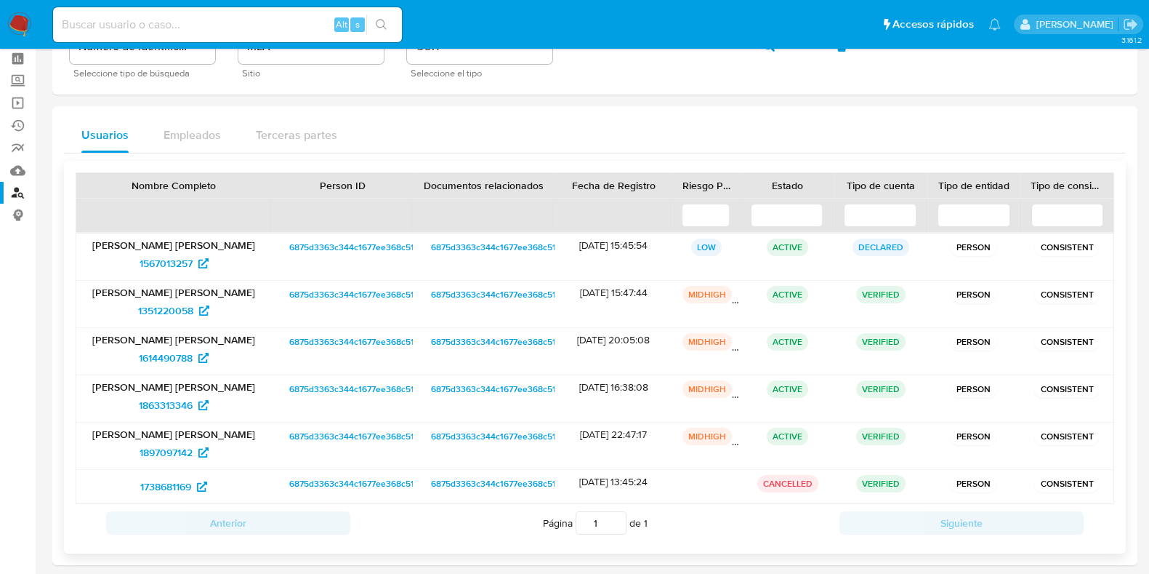
scroll to position [124, 0]
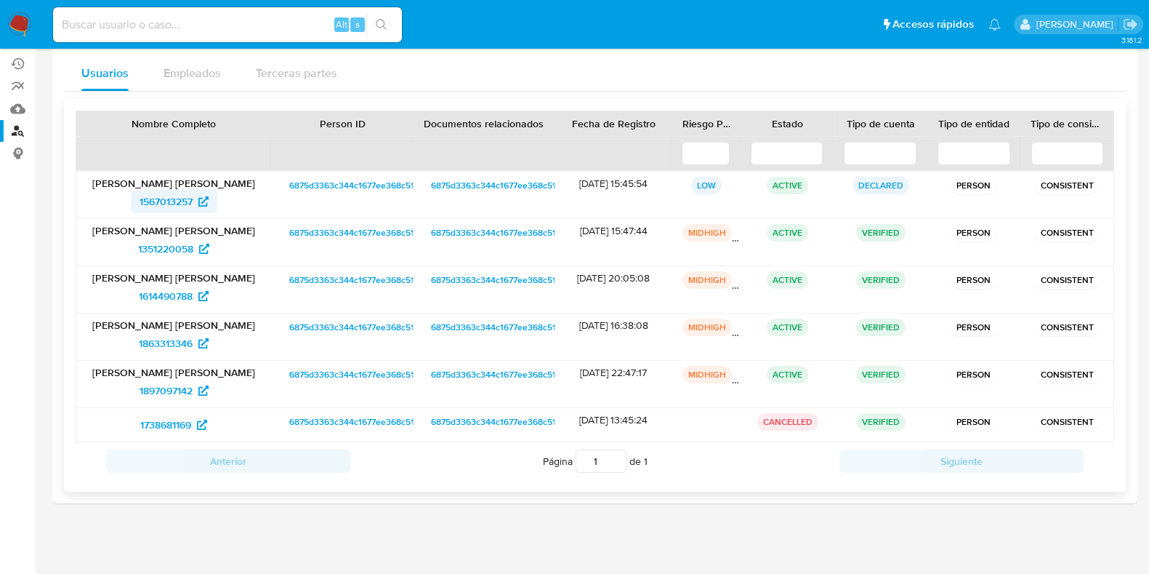
click at [161, 192] on span "1567013257" at bounding box center [166, 201] width 53 height 23
click at [173, 240] on span "1351220058" at bounding box center [165, 248] width 55 height 23
click at [171, 289] on span "1614490788" at bounding box center [166, 295] width 54 height 23
click at [174, 338] on span "1863313346" at bounding box center [166, 342] width 54 height 23
click at [178, 386] on span "1897097142" at bounding box center [166, 390] width 53 height 23
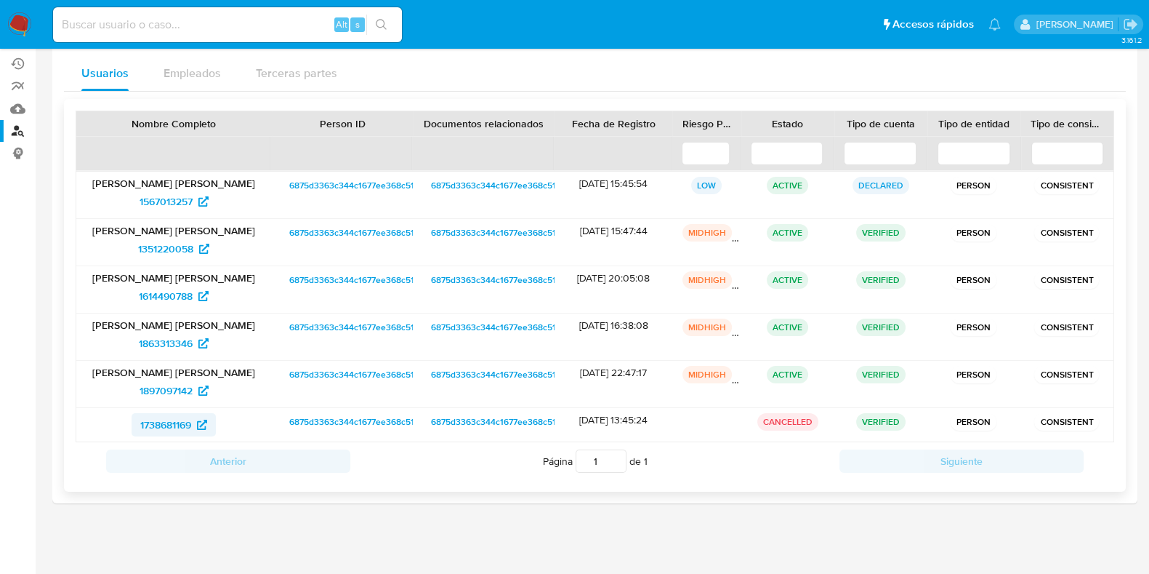
click at [162, 429] on span "1738681169" at bounding box center [165, 424] width 51 height 23
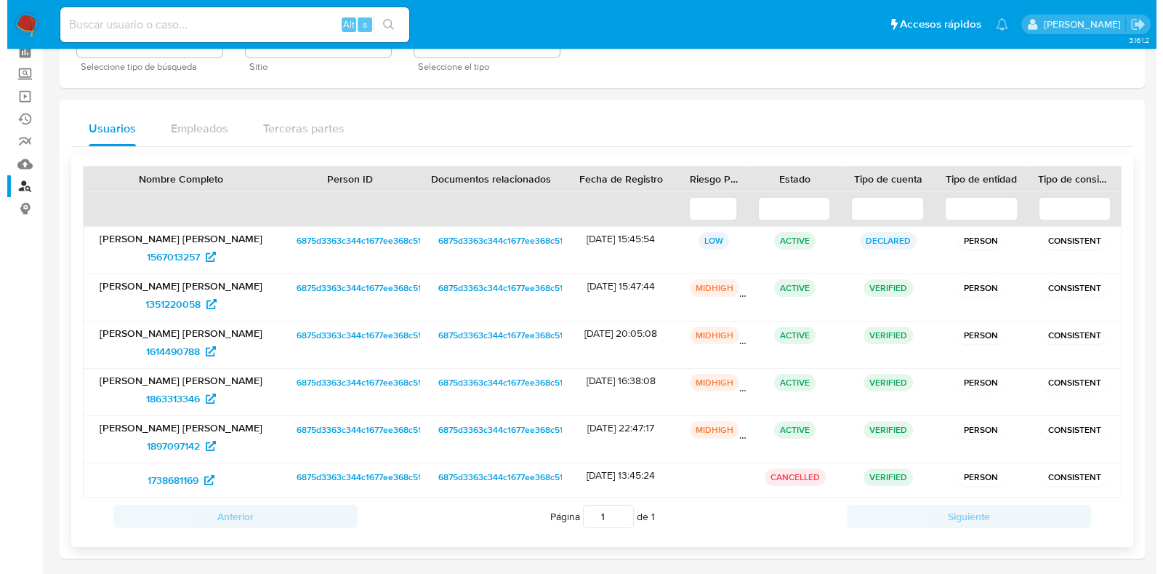
scroll to position [0, 0]
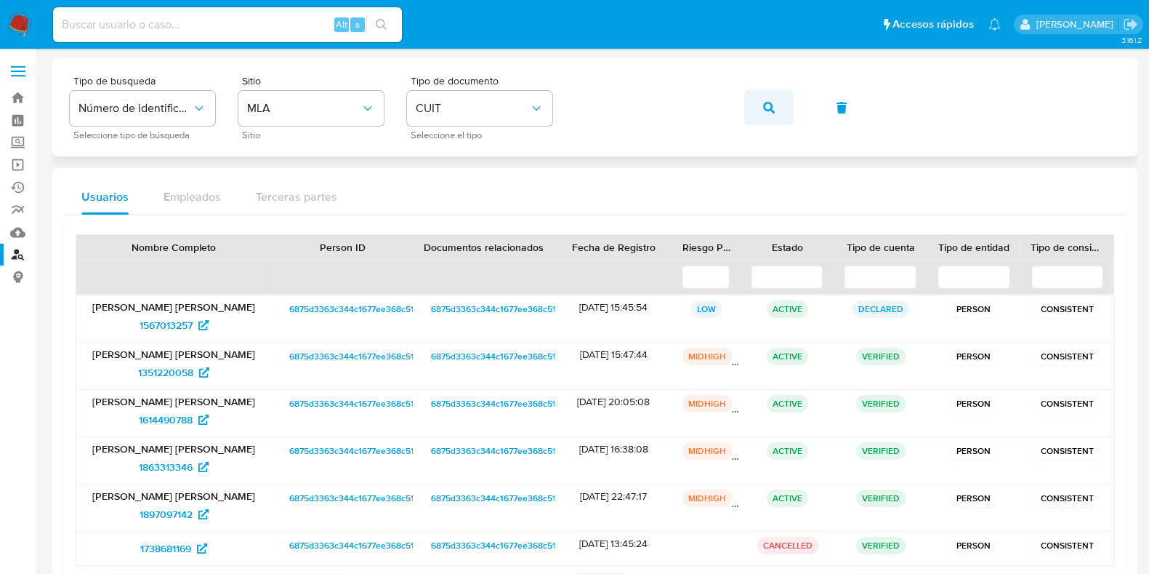
click at [776, 112] on button "button" at bounding box center [768, 107] width 49 height 35
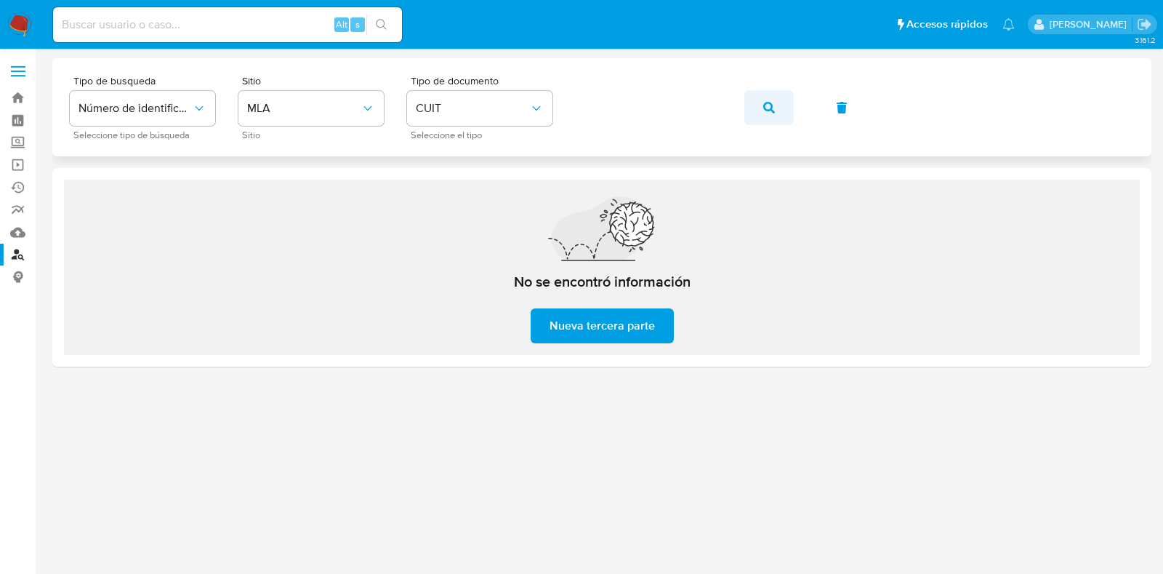
click at [767, 107] on icon "button" at bounding box center [769, 108] width 12 height 12
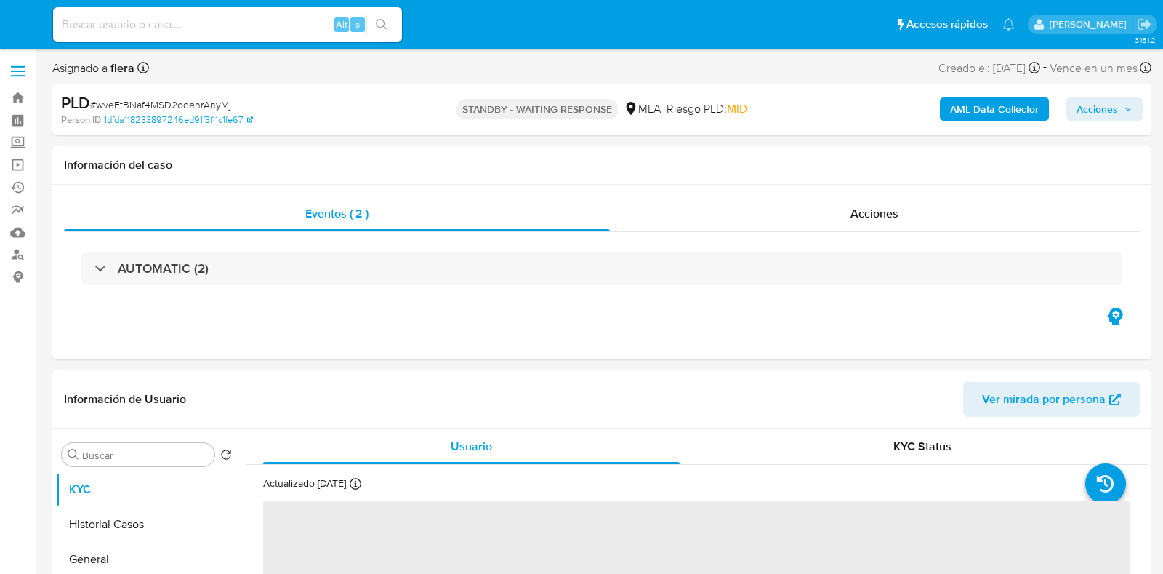
select select "10"
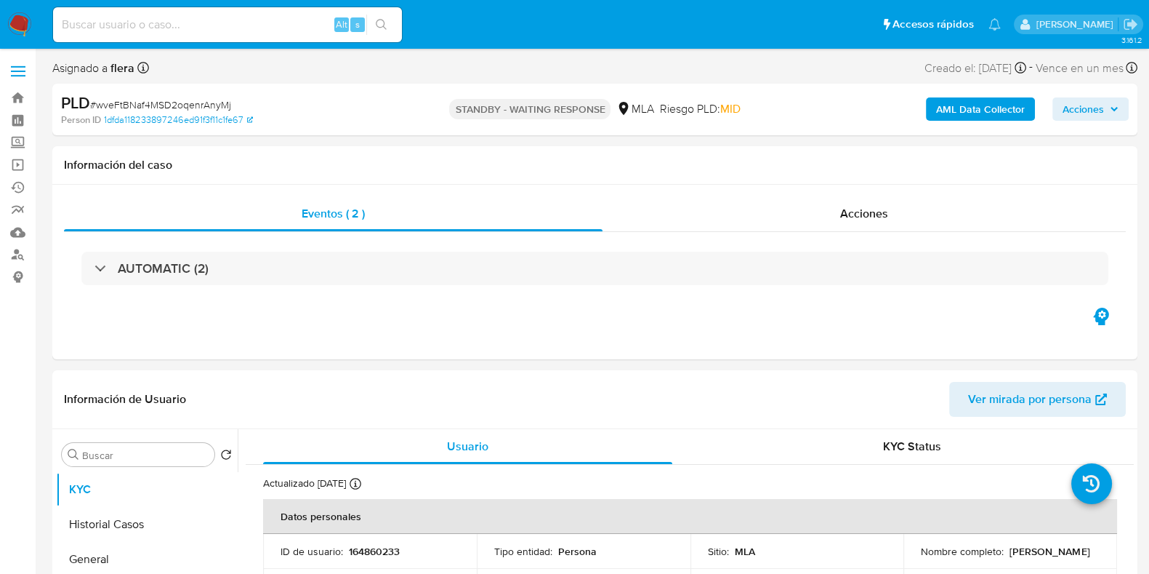
click at [174, 24] on input at bounding box center [227, 24] width 349 height 19
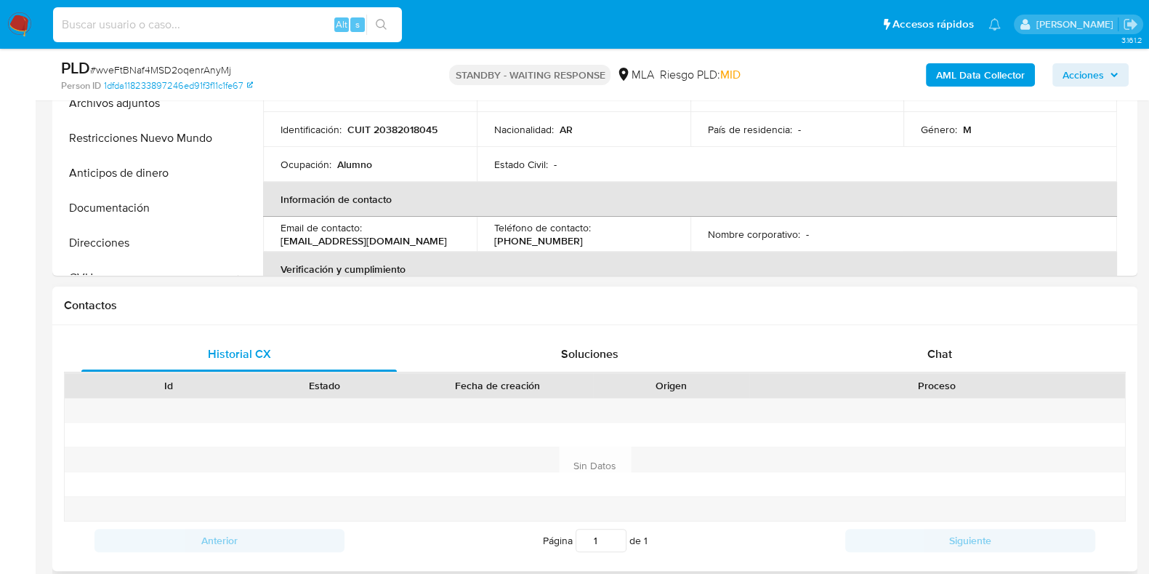
scroll to position [635, 0]
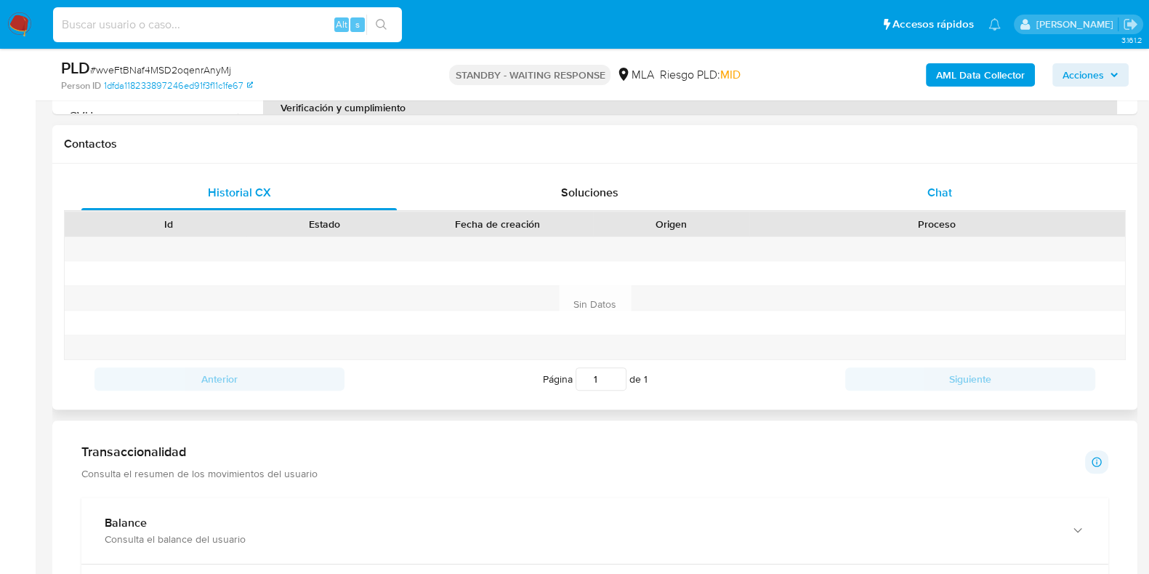
click at [946, 188] on span "Chat" at bounding box center [940, 192] width 25 height 17
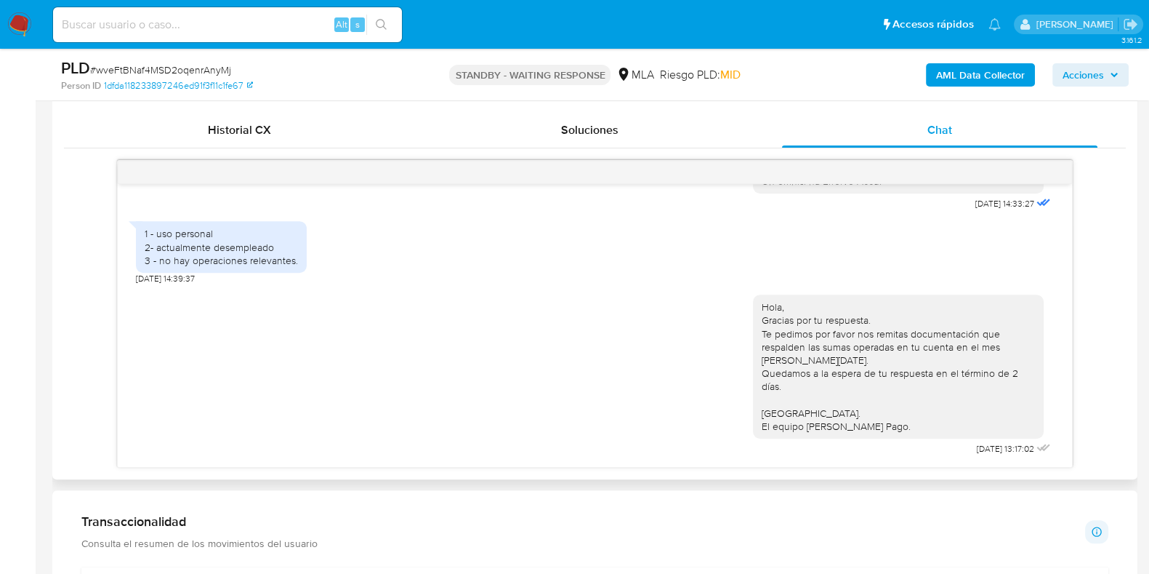
scroll to position [726, 0]
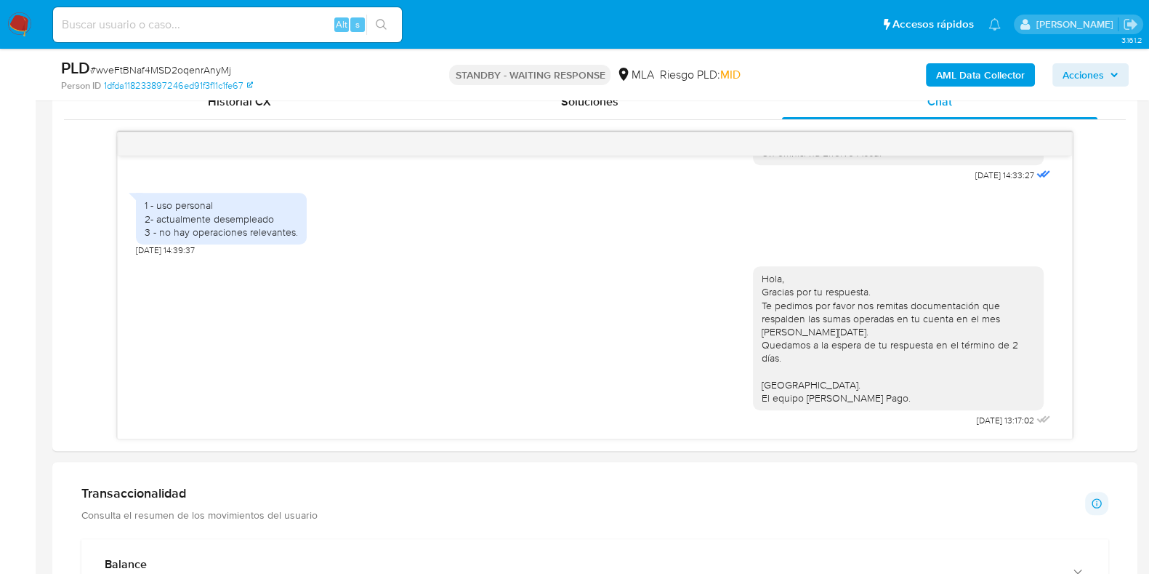
click at [193, 31] on input at bounding box center [227, 24] width 349 height 19
paste input "cF0rU1GzkNVLsYXp7XnhmZ0Q"
type input "cF0rU1GzkNVLsYXp7XnhmZ0Q"
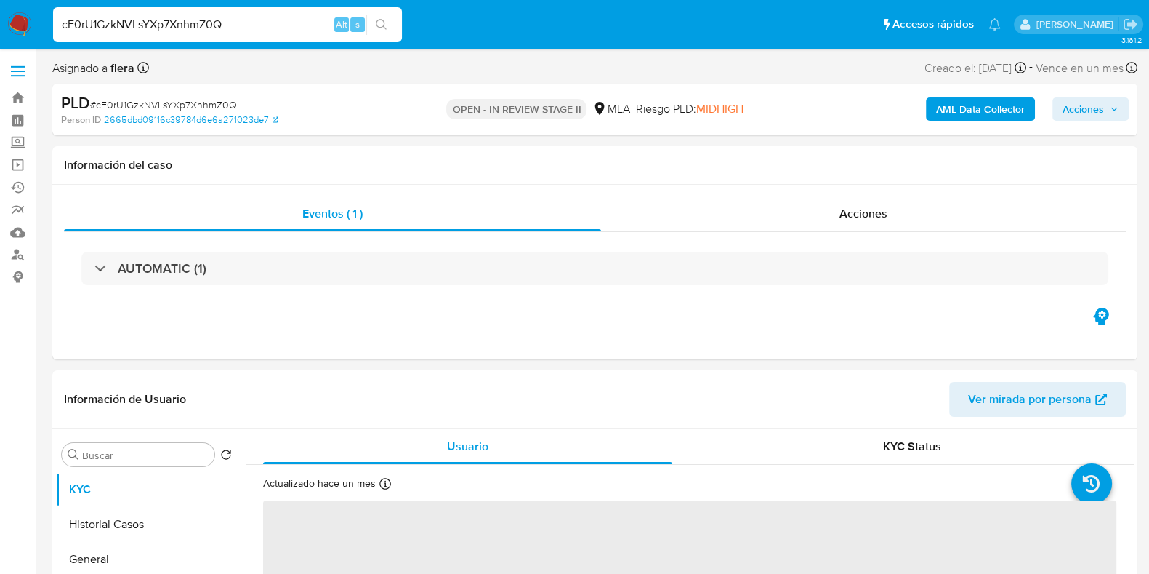
select select "10"
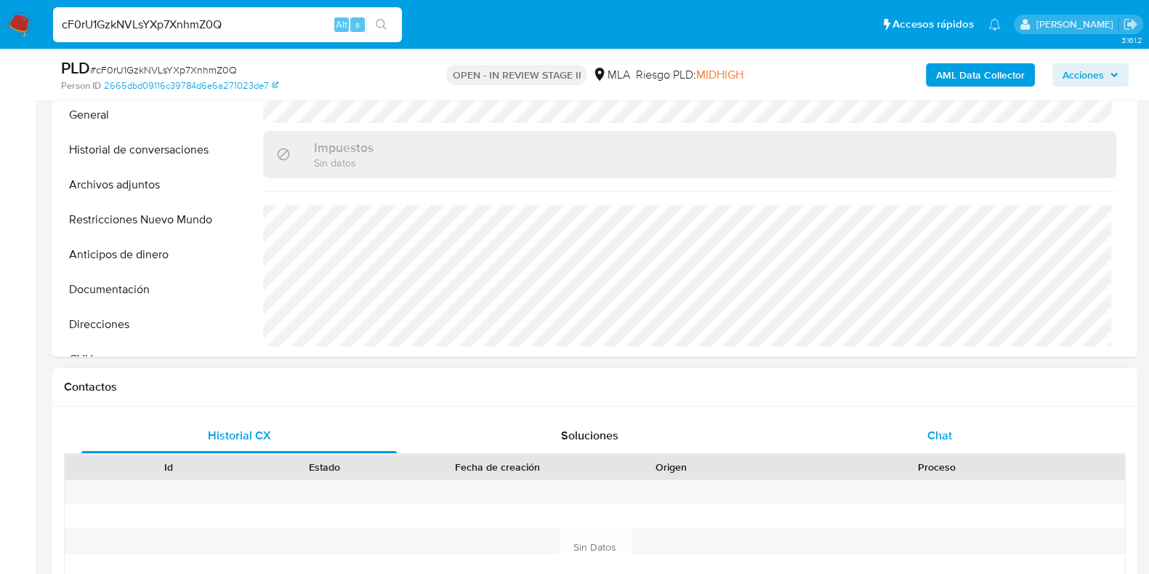
scroll to position [454, 0]
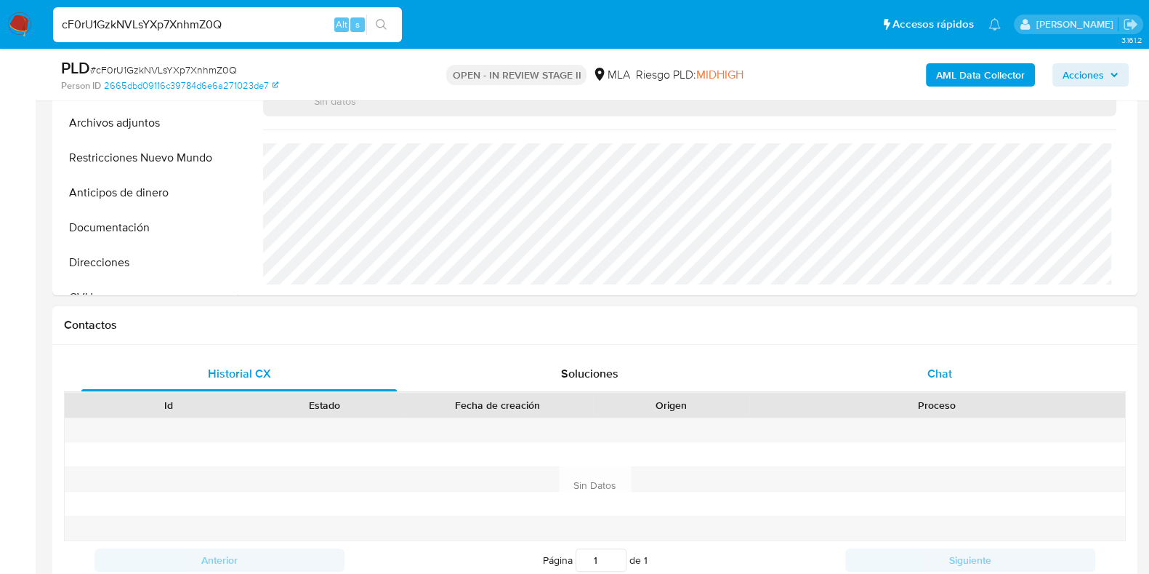
click at [916, 377] on div "Chat" at bounding box center [939, 373] width 315 height 35
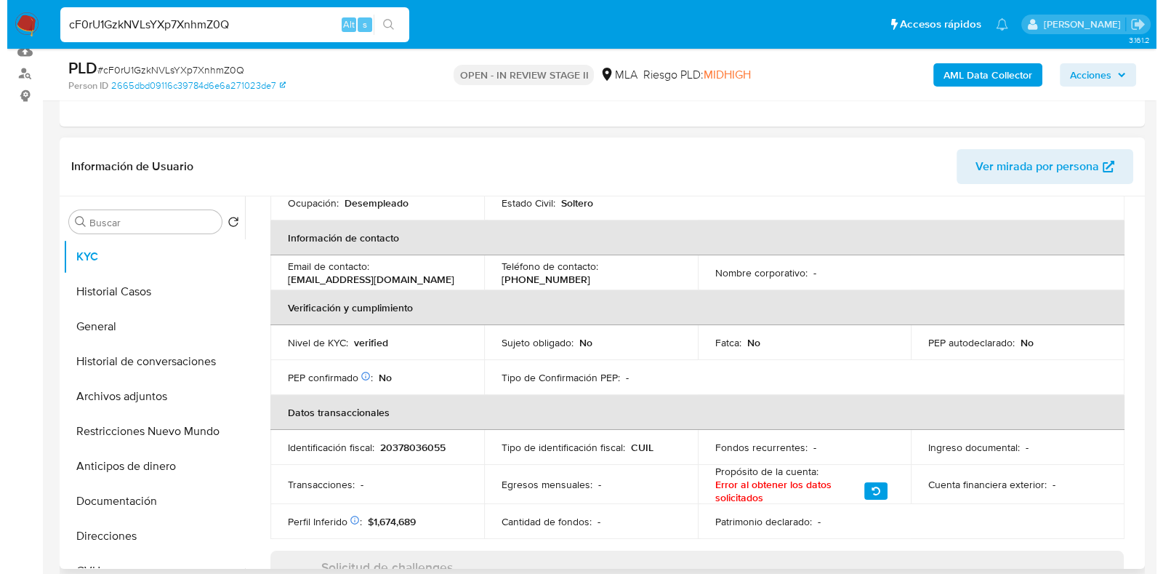
scroll to position [0, 0]
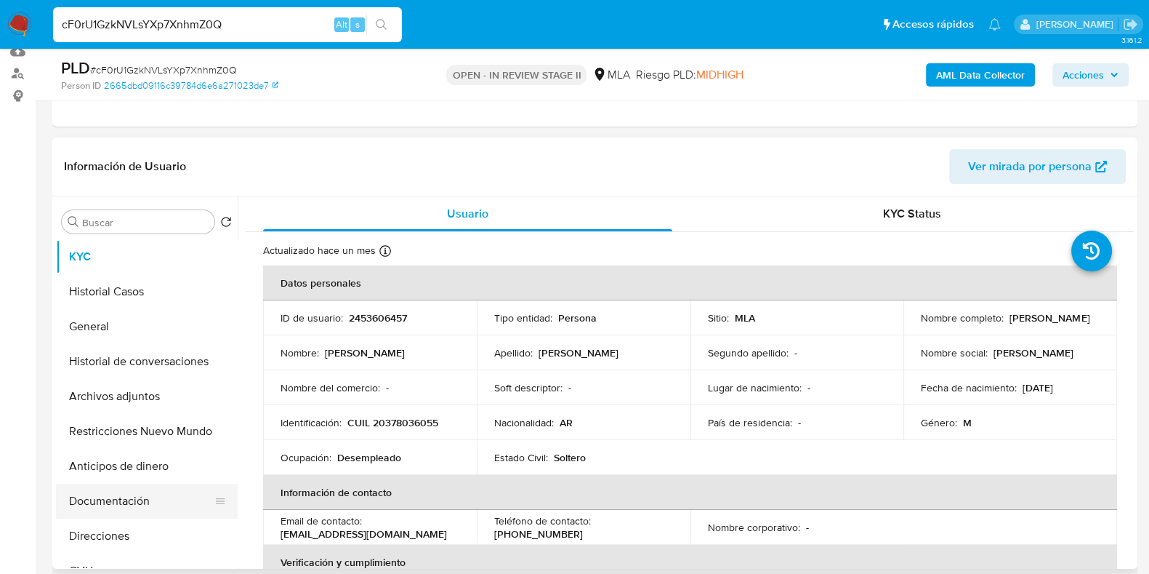
click at [145, 503] on button "Documentación" at bounding box center [141, 500] width 170 height 35
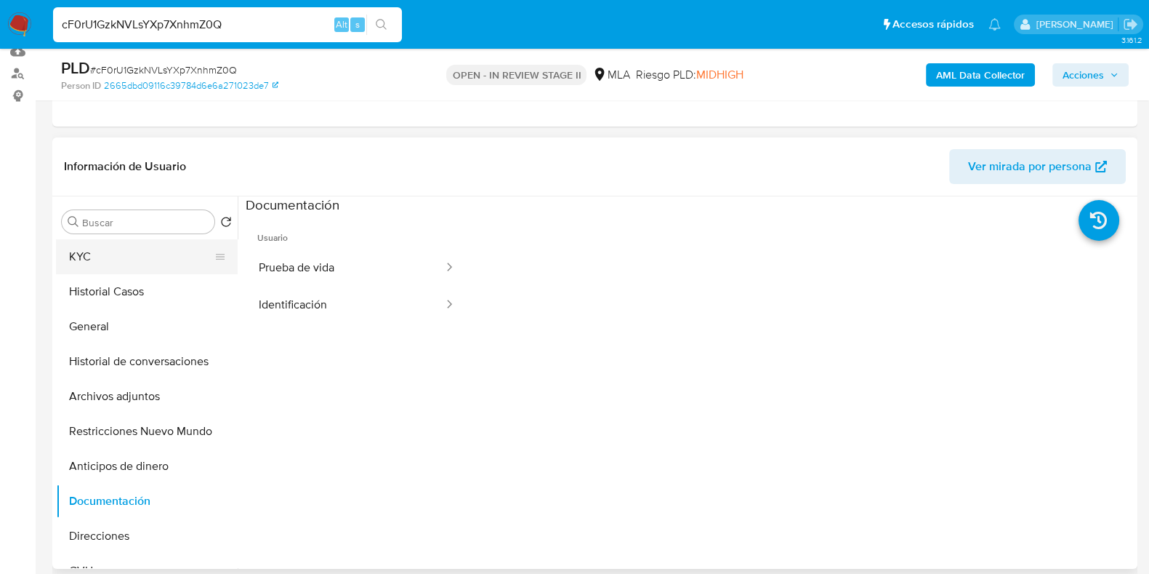
click at [145, 250] on button "KYC" at bounding box center [141, 256] width 170 height 35
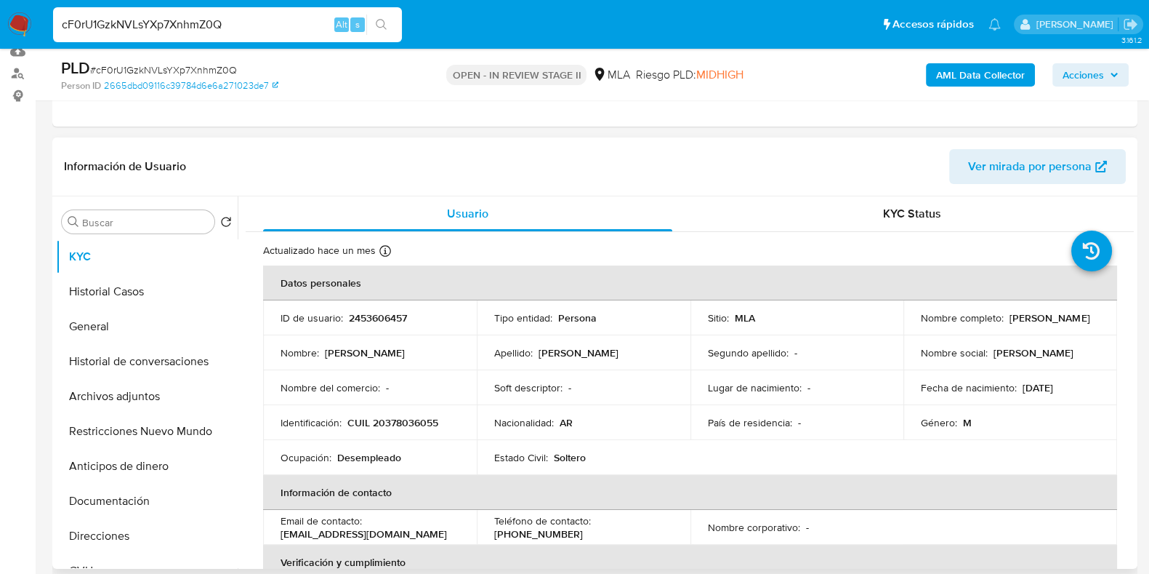
drag, startPoint x: 1027, startPoint y: 323, endPoint x: 909, endPoint y: 325, distance: 117.8
click at [909, 325] on td "Nombre completo : Marcelo Alejandro Jara" at bounding box center [1011, 317] width 214 height 35
copy p "Marcelo Alejandro Jara"
click at [997, 81] on b "AML Data Collector" at bounding box center [980, 74] width 89 height 23
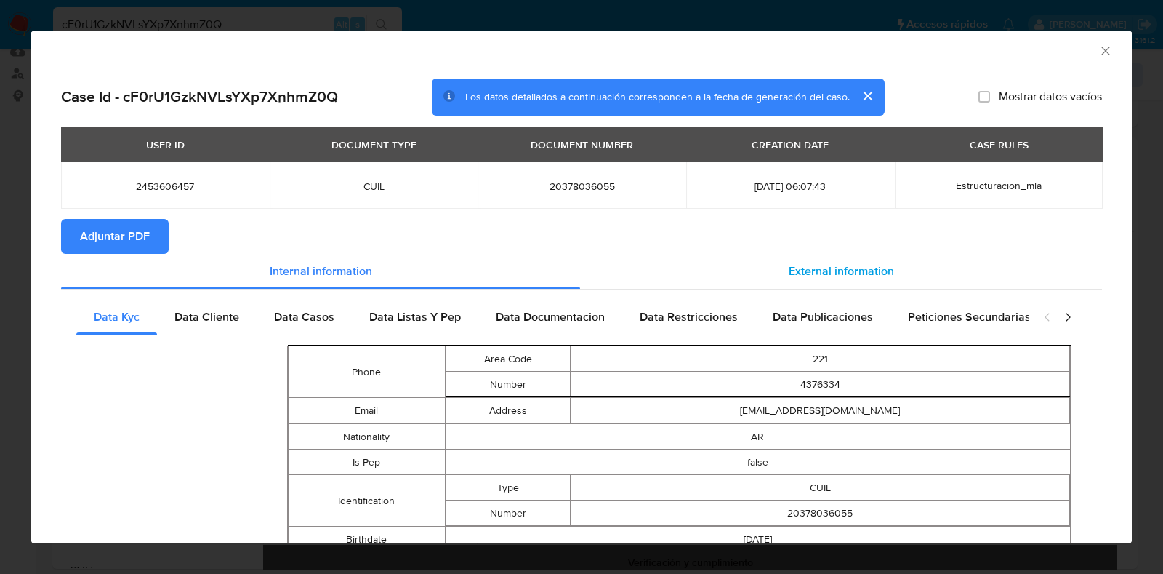
click at [811, 264] on span "External information" at bounding box center [841, 270] width 105 height 17
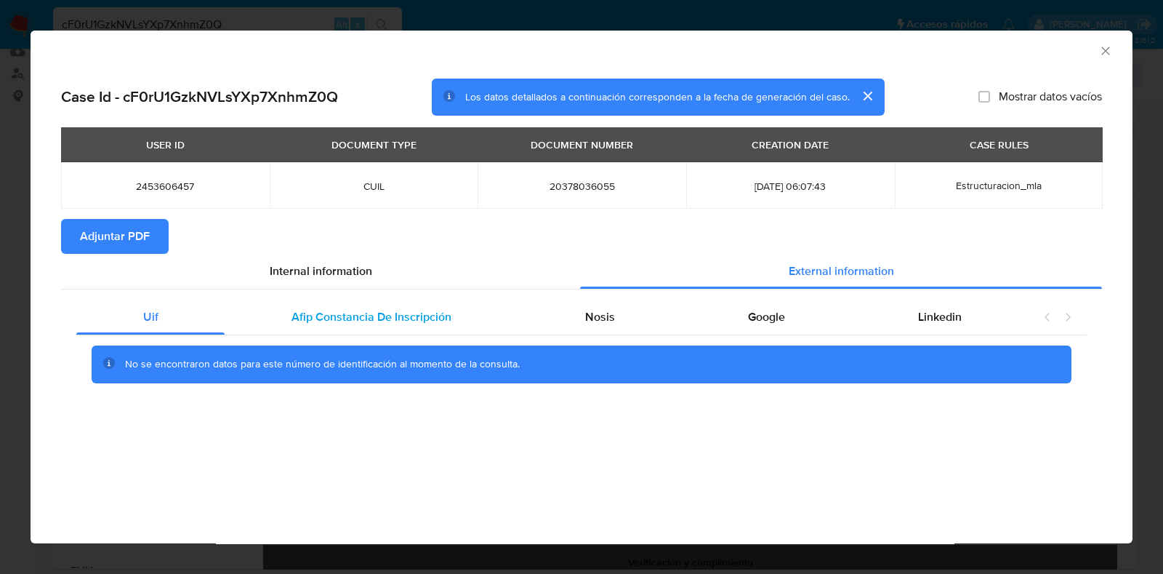
click at [302, 308] on span "Afip Constancia De Inscripción" at bounding box center [371, 316] width 160 height 17
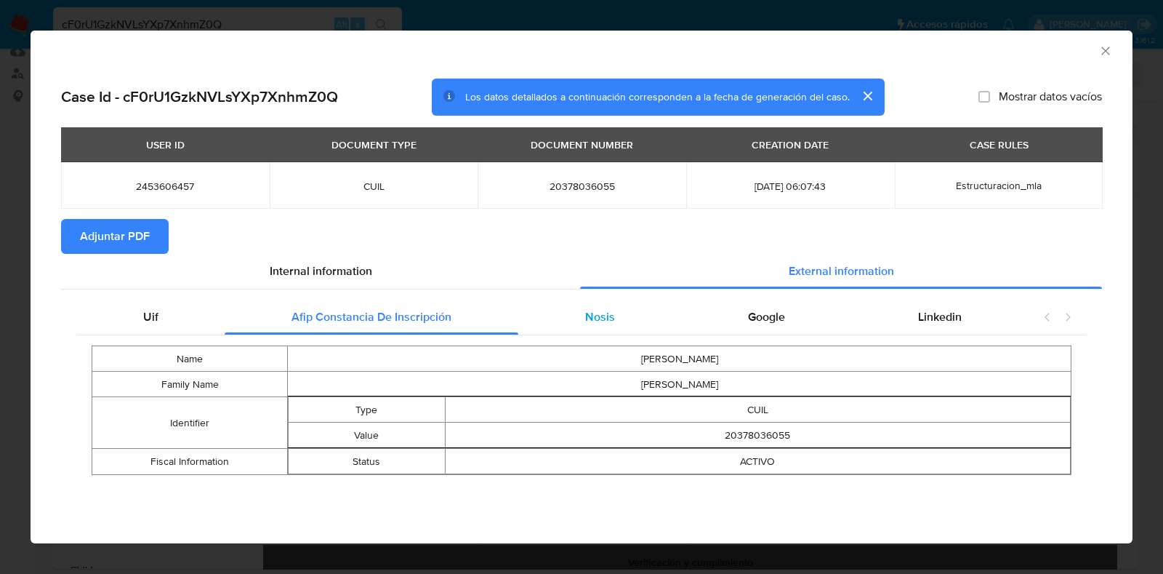
click at [603, 307] on div "Nosis" at bounding box center [599, 316] width 163 height 35
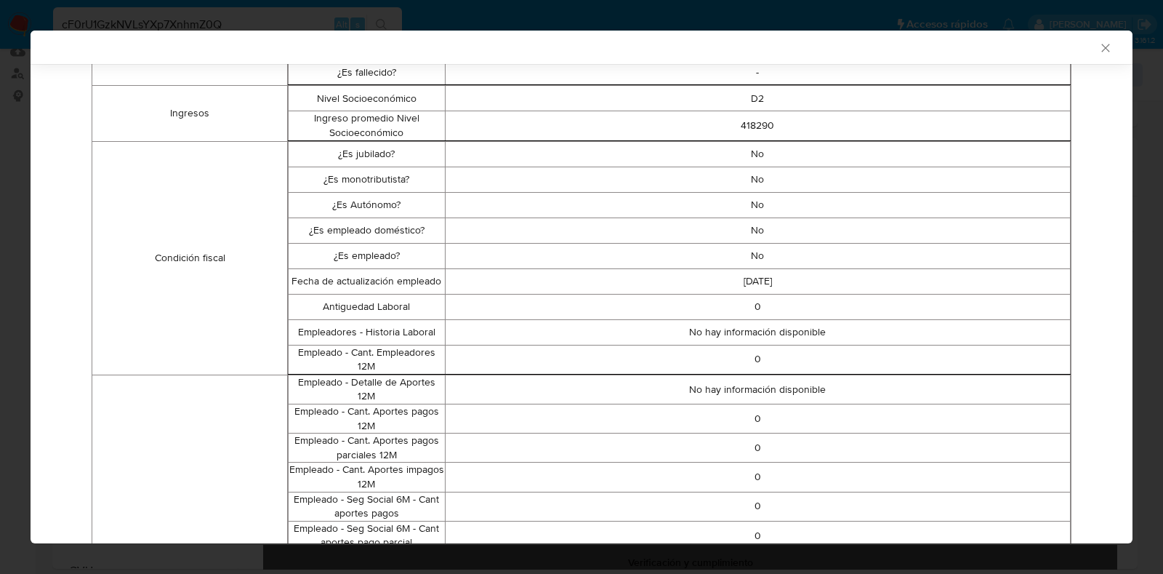
scroll to position [87, 0]
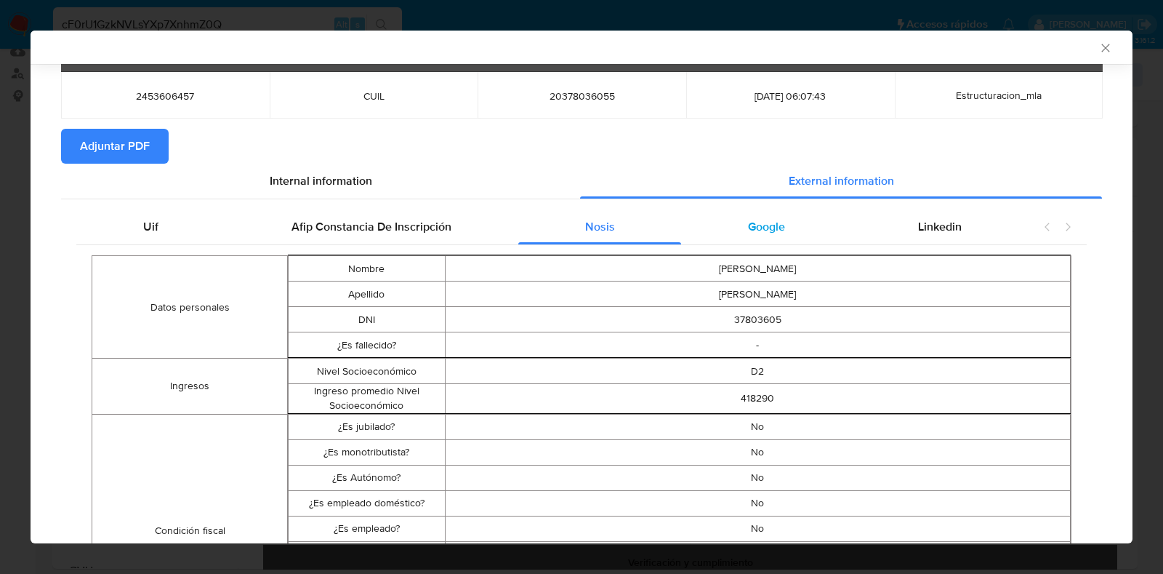
click at [748, 222] on span "Google" at bounding box center [766, 226] width 37 height 17
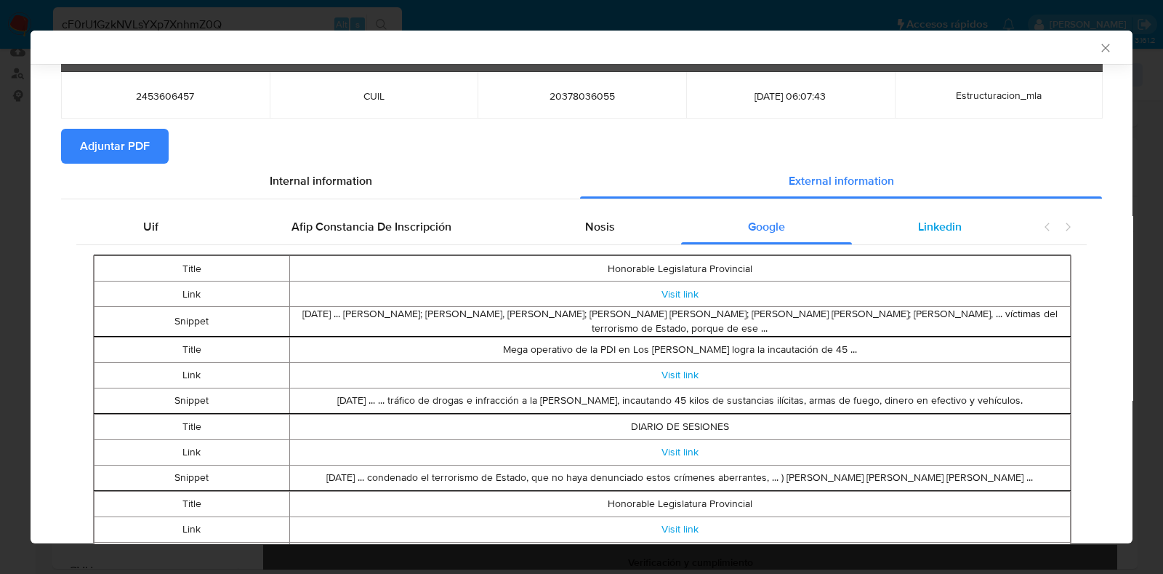
click at [942, 223] on span "Linkedin" at bounding box center [940, 226] width 44 height 17
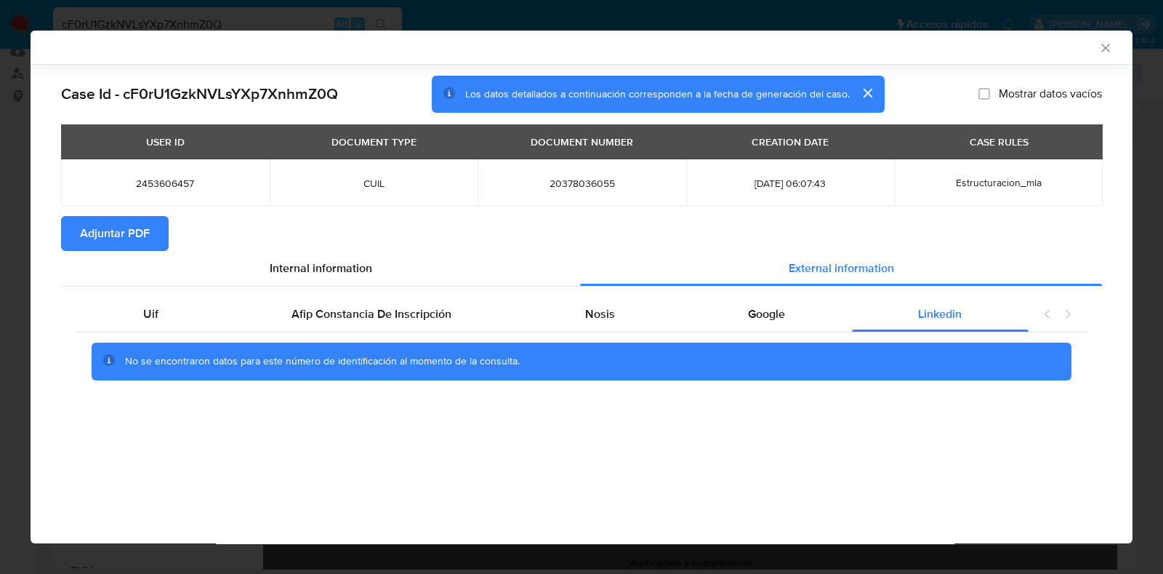
click at [124, 241] on span "Adjuntar PDF" at bounding box center [115, 233] width 70 height 32
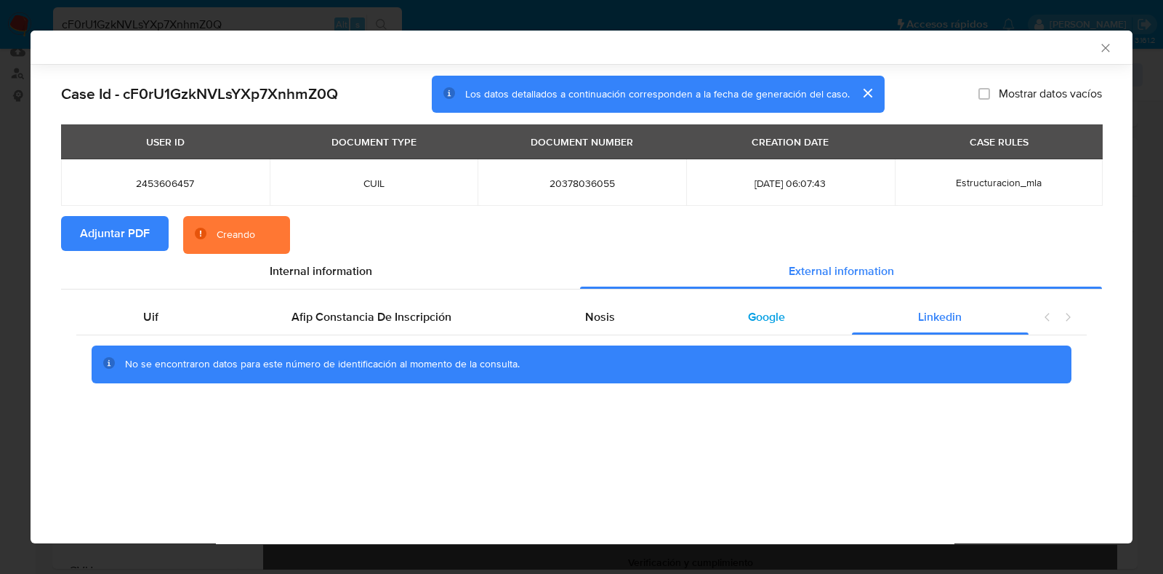
click at [757, 325] on div "Google" at bounding box center [766, 316] width 170 height 35
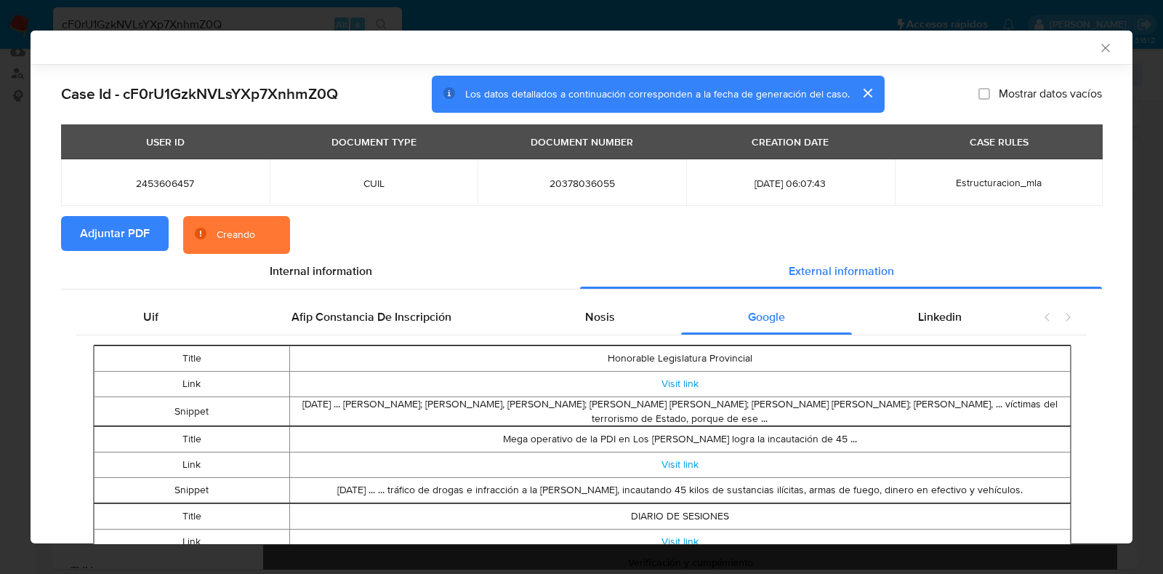
scroll to position [163, 0]
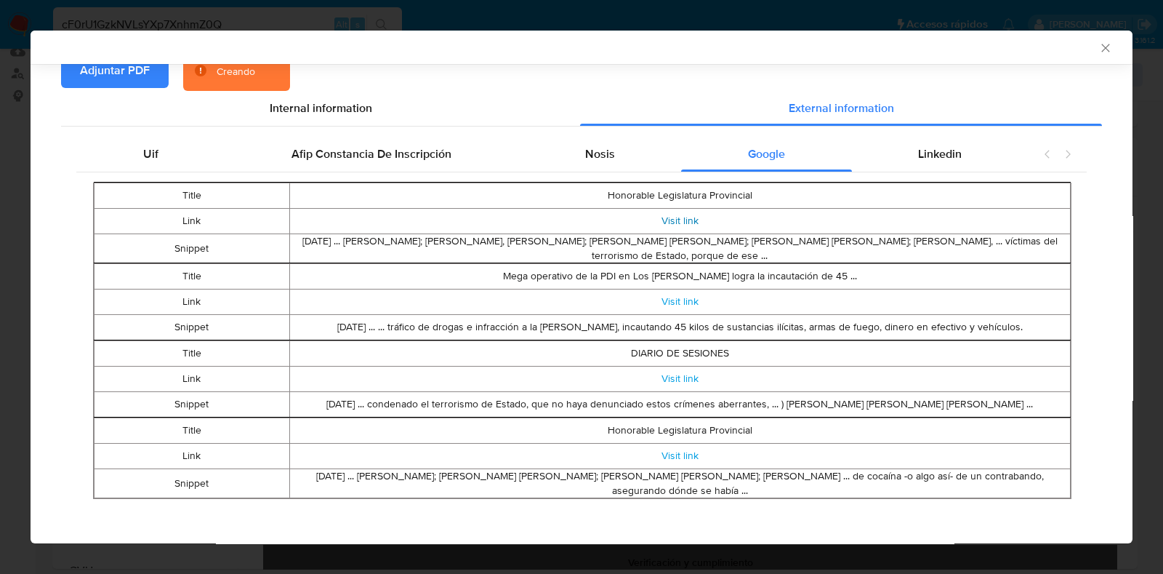
click at [667, 221] on link "Visit link" at bounding box center [679, 220] width 37 height 15
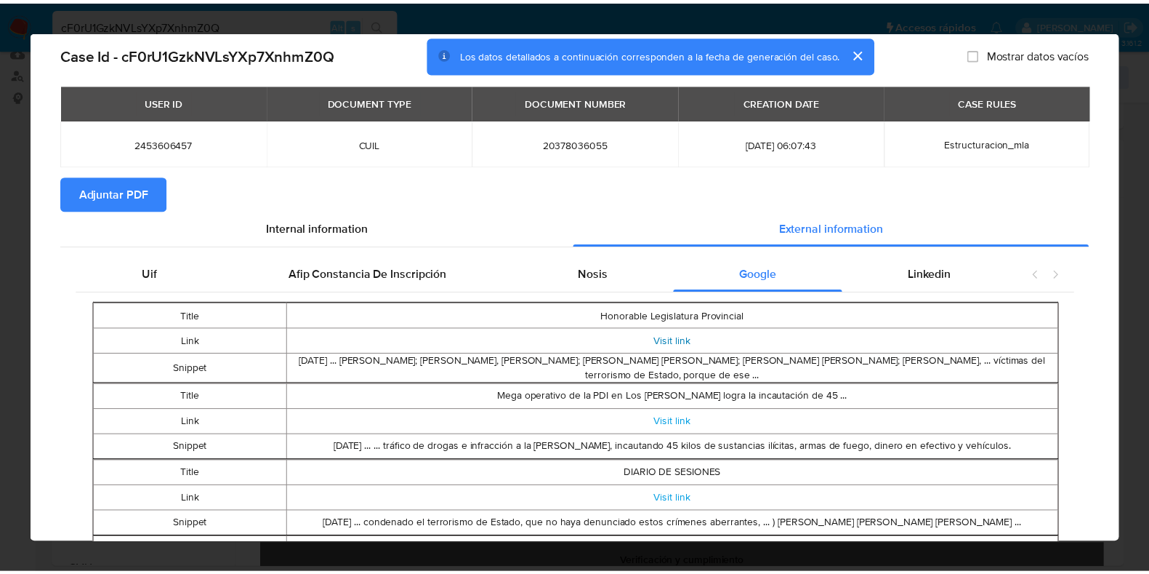
scroll to position [0, 0]
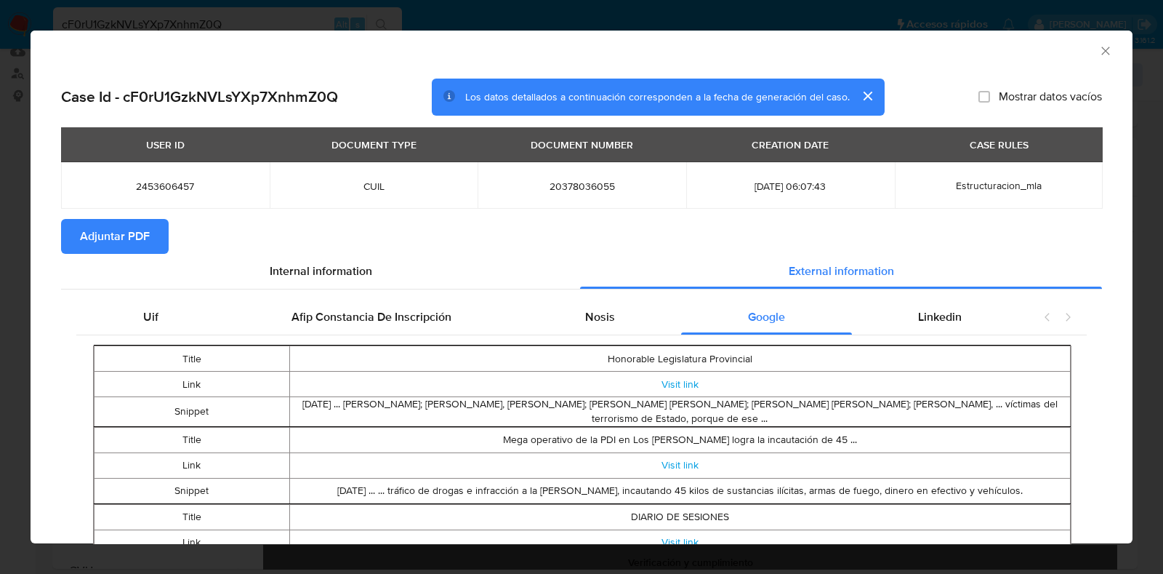
click at [1098, 44] on icon "Cerrar ventana" at bounding box center [1105, 51] width 15 height 15
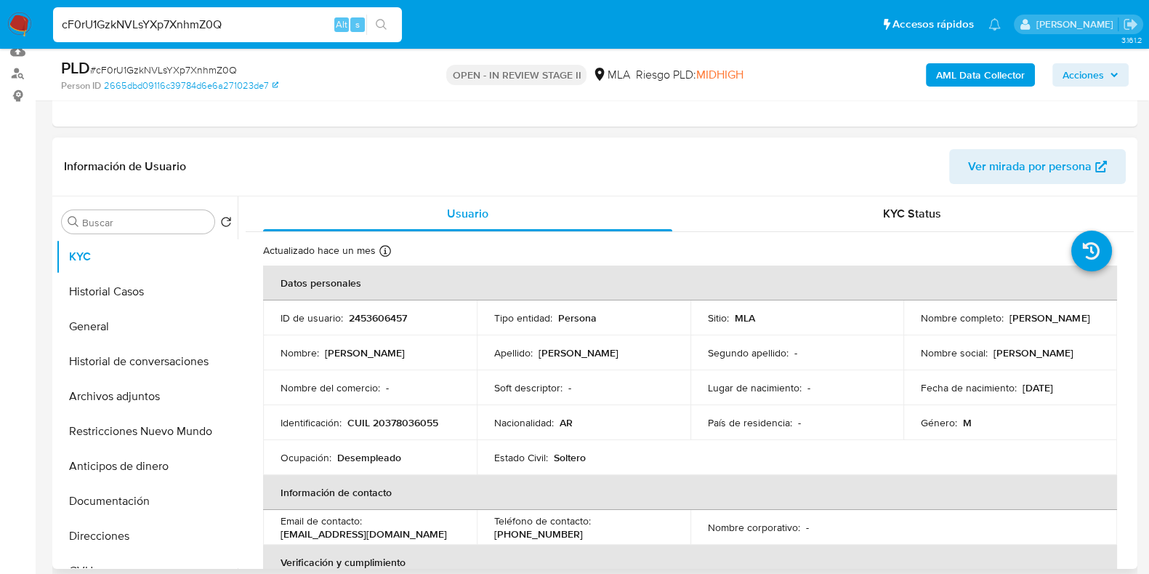
copy p "Marcelo Alejandro Jara"
click at [377, 318] on p "2453606457" at bounding box center [378, 317] width 58 height 13
copy p "2453606457"
click at [88, 504] on button "Documentación" at bounding box center [141, 500] width 170 height 35
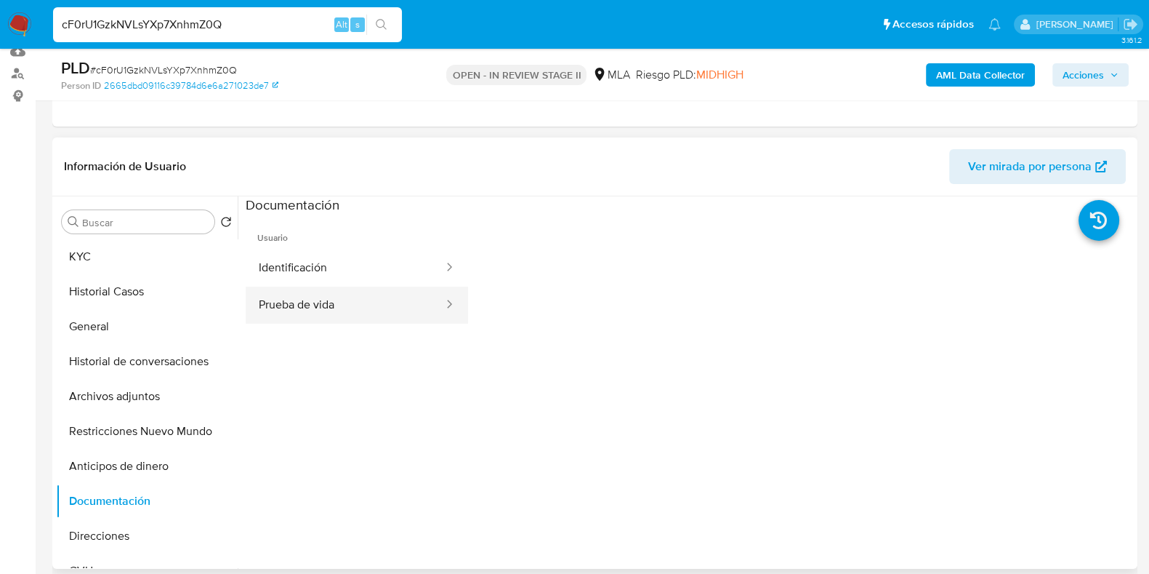
click at [326, 302] on button "Prueba de vida" at bounding box center [345, 304] width 199 height 37
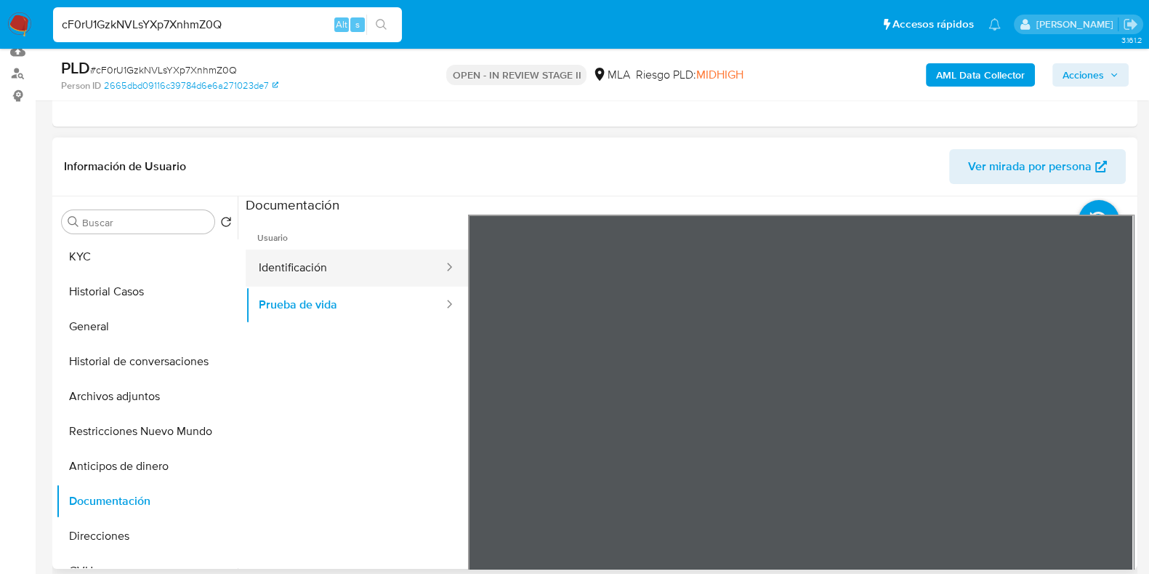
click at [319, 278] on button "Identificación" at bounding box center [345, 267] width 199 height 37
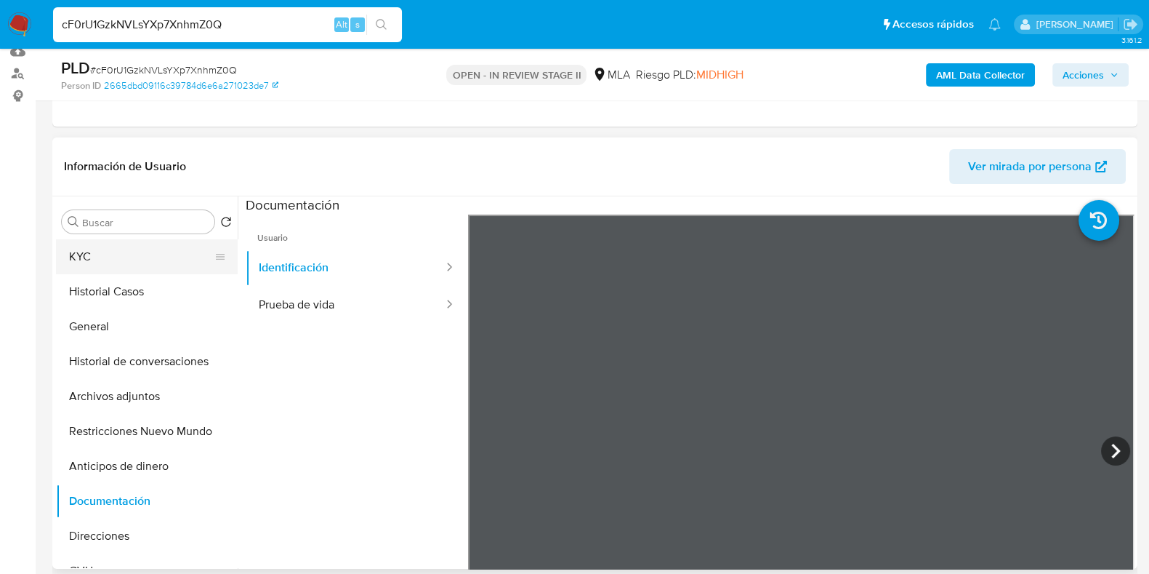
click at [120, 261] on button "KYC" at bounding box center [141, 256] width 170 height 35
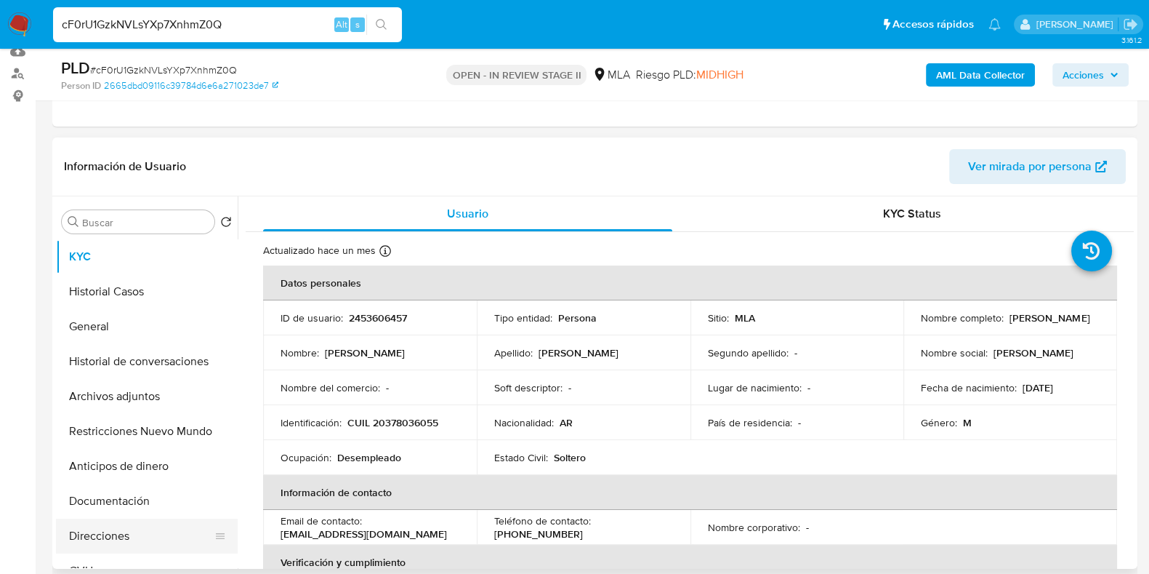
scroll to position [90, 0]
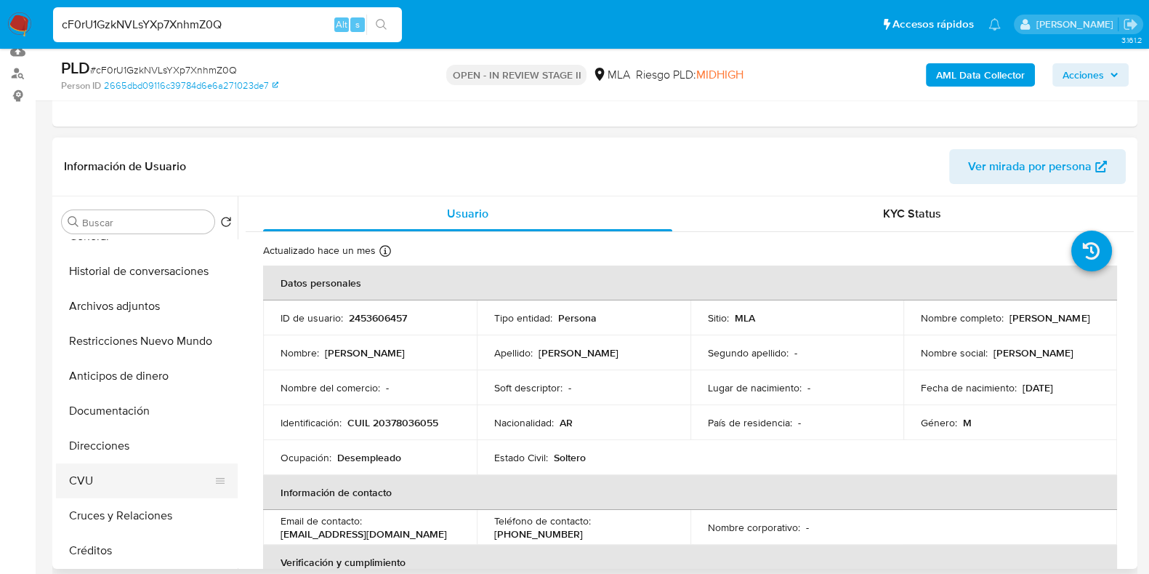
click at [116, 477] on button "CVU" at bounding box center [141, 480] width 170 height 35
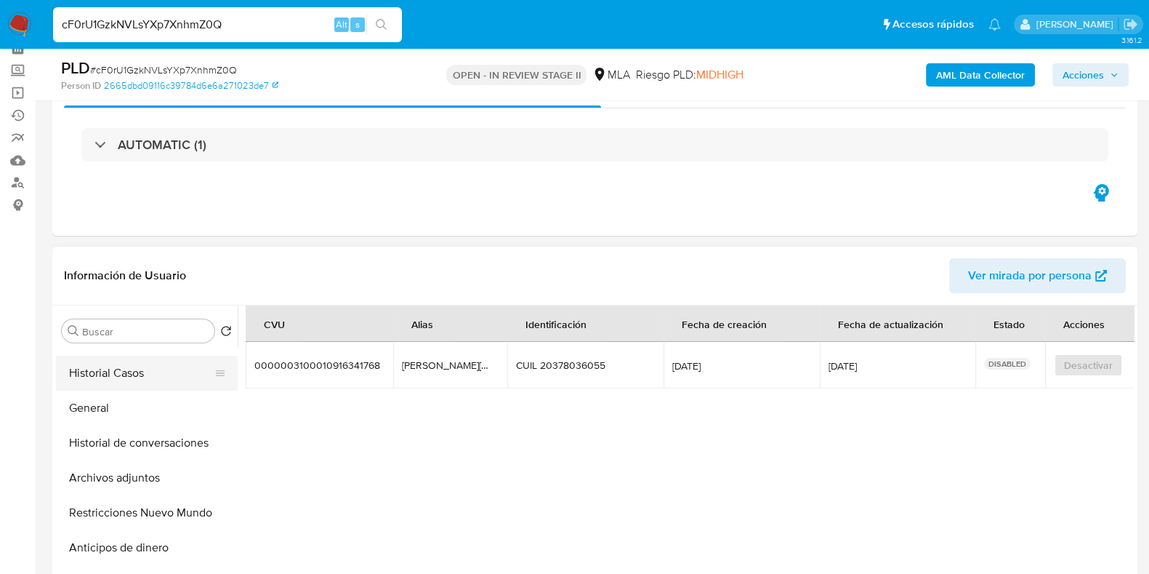
scroll to position [0, 0]
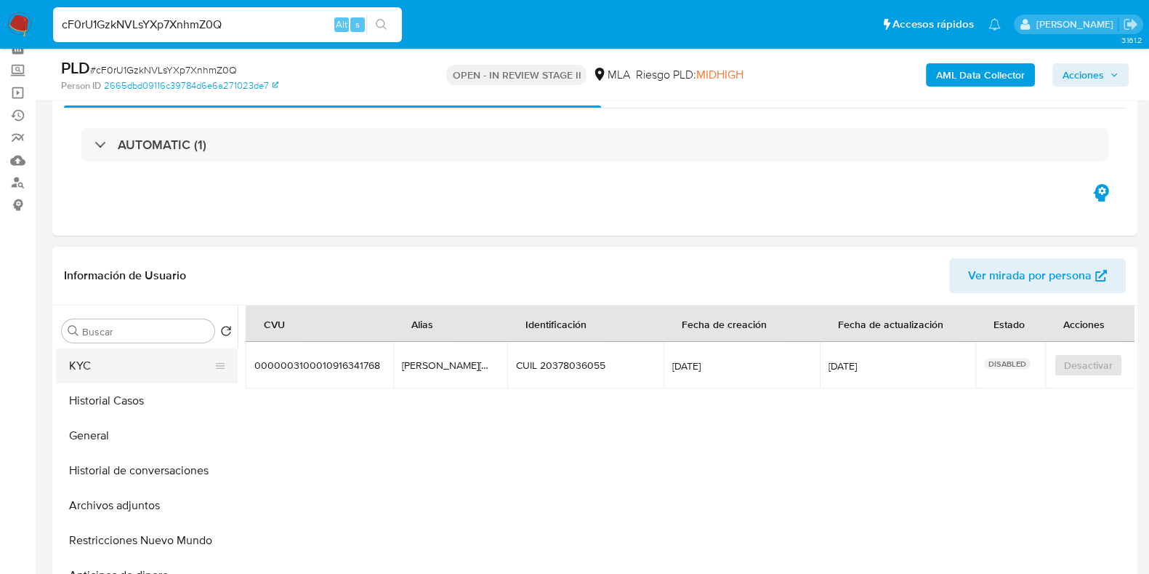
click at [113, 370] on button "KYC" at bounding box center [141, 365] width 170 height 35
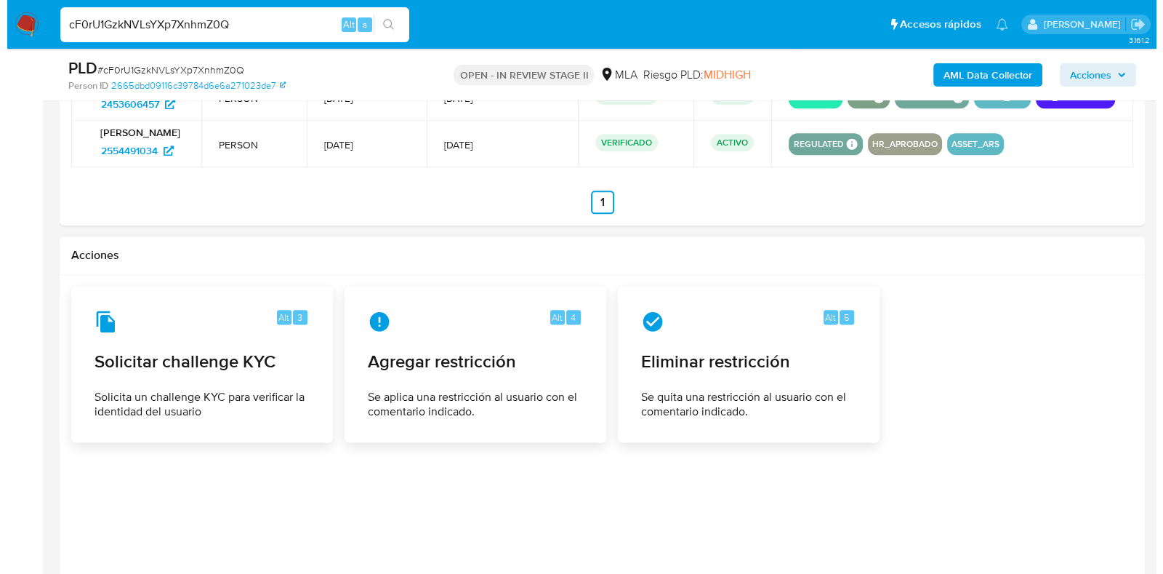
scroll to position [2335, 0]
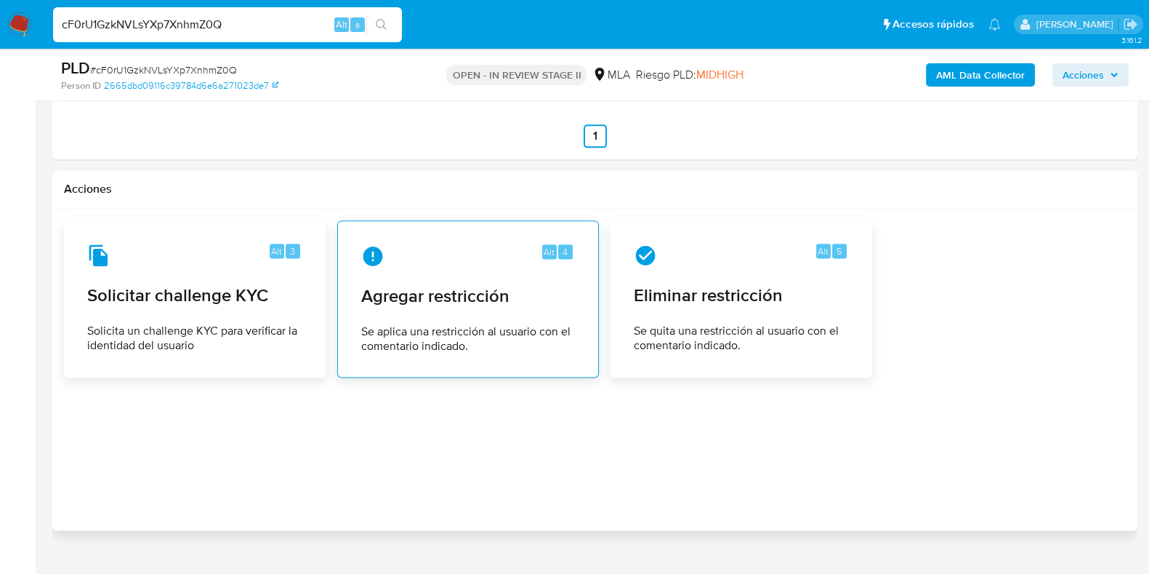
click at [414, 353] on div "Alt 4 Agregar restricción Se aplica una restricción al usuario con el comentari…" at bounding box center [468, 299] width 237 height 132
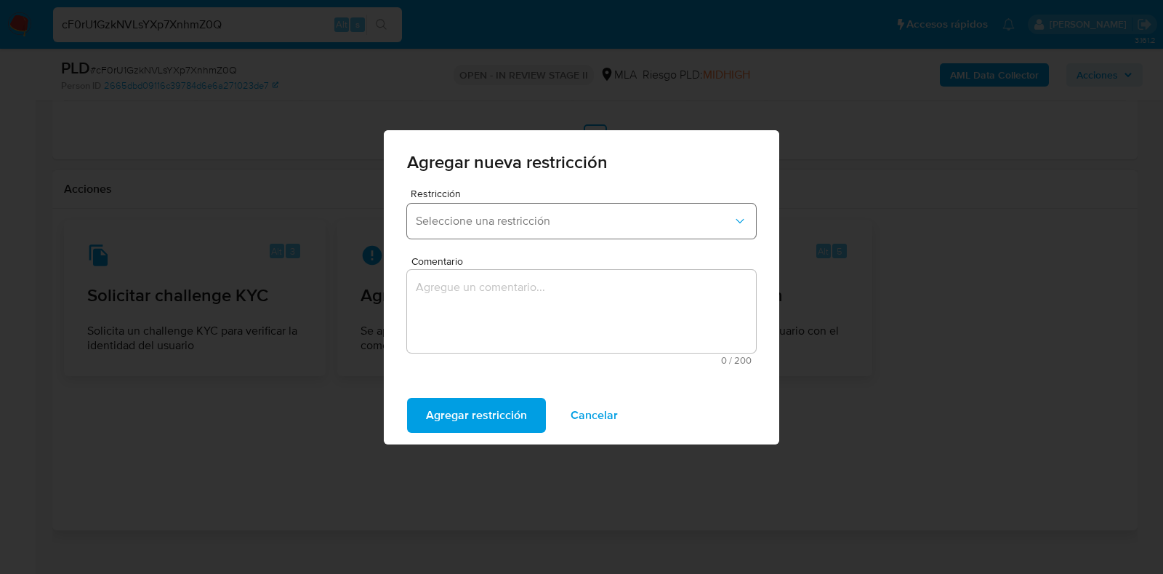
click at [426, 220] on span "Seleccione una restricción" at bounding box center [574, 221] width 317 height 15
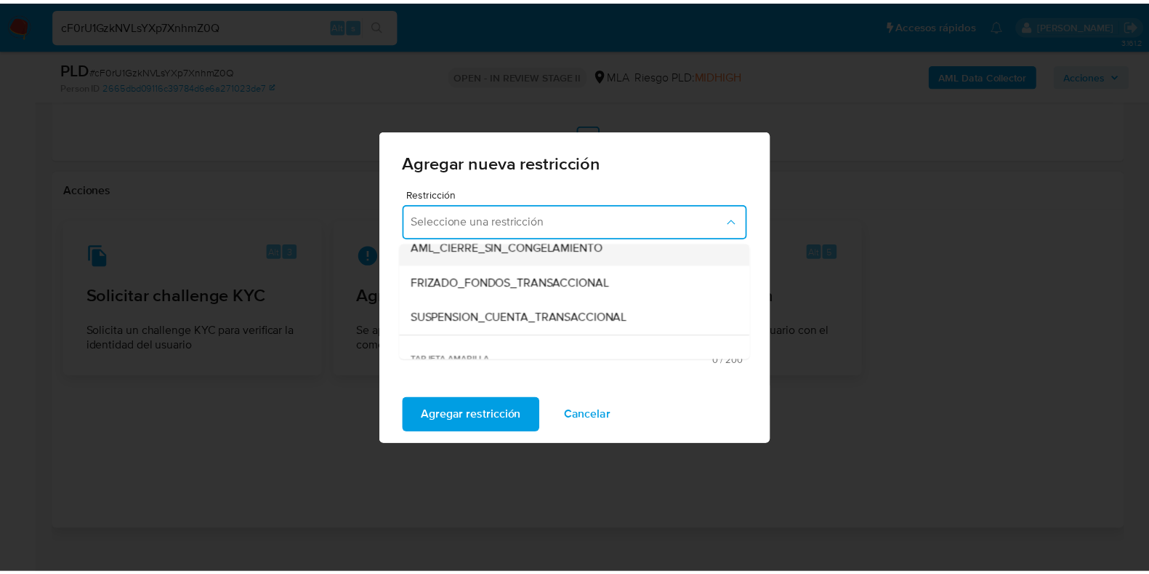
scroll to position [181, 0]
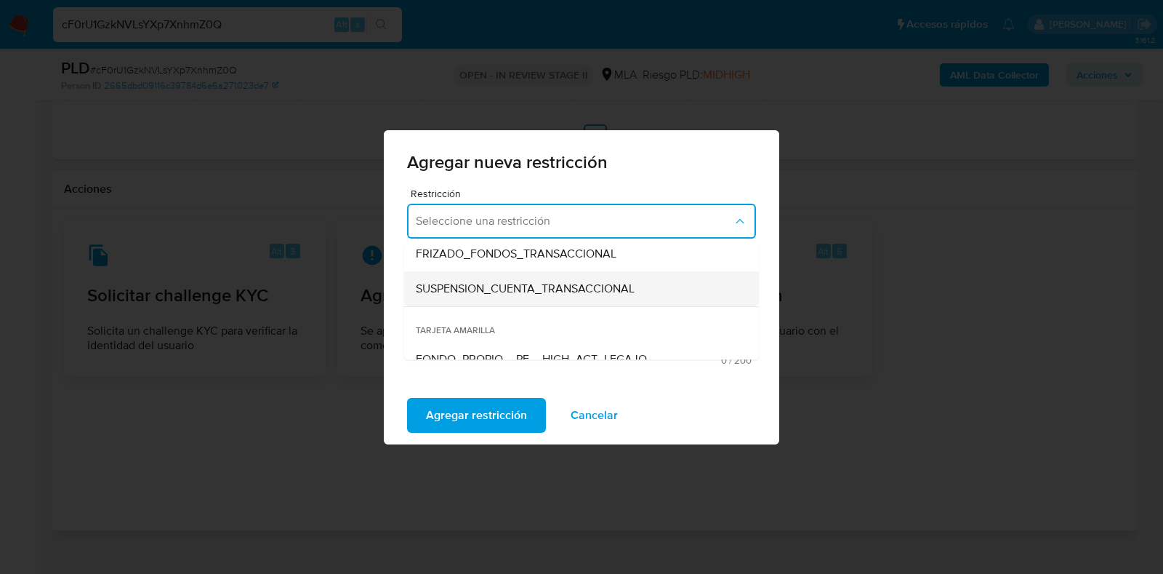
click at [608, 289] on span "SUSPENSION_CUENTA_TRANSACCIONAL" at bounding box center [525, 288] width 219 height 15
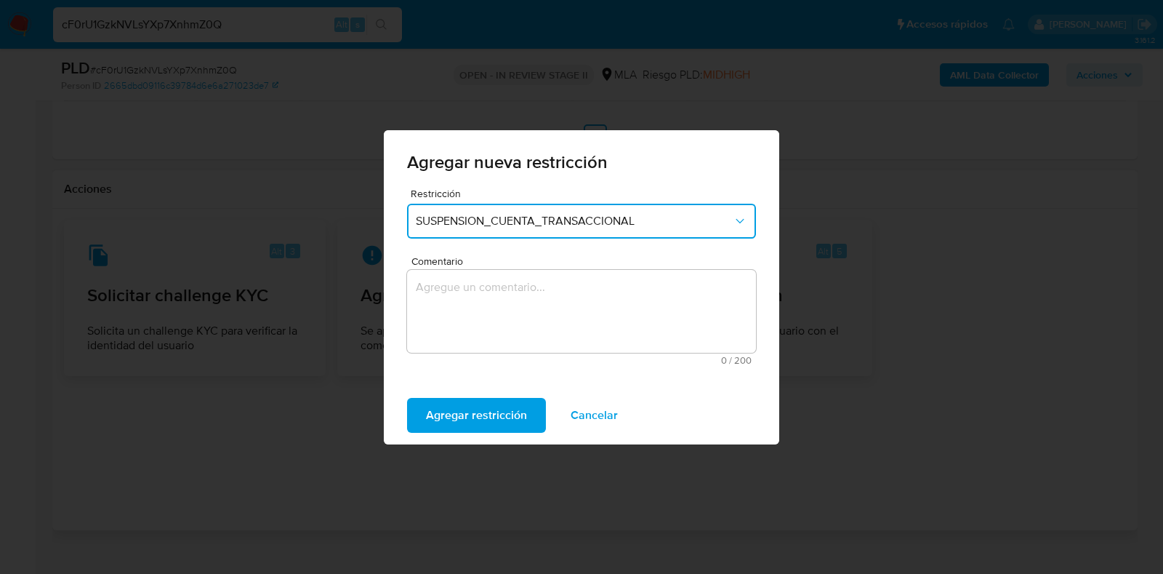
click at [604, 296] on textarea "Comentario" at bounding box center [581, 311] width 349 height 83
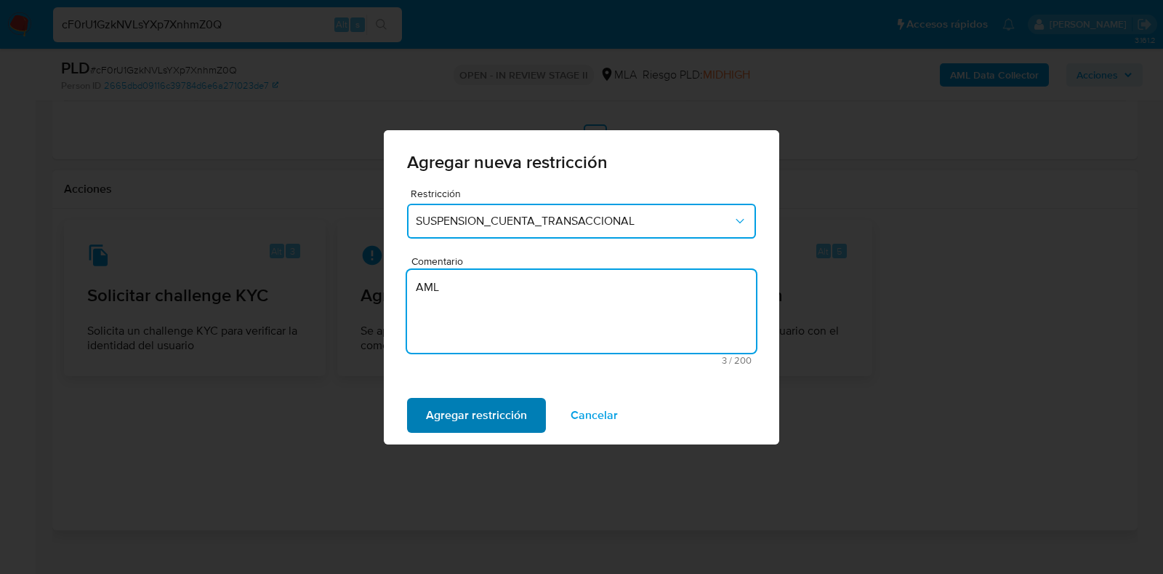
type textarea "AML"
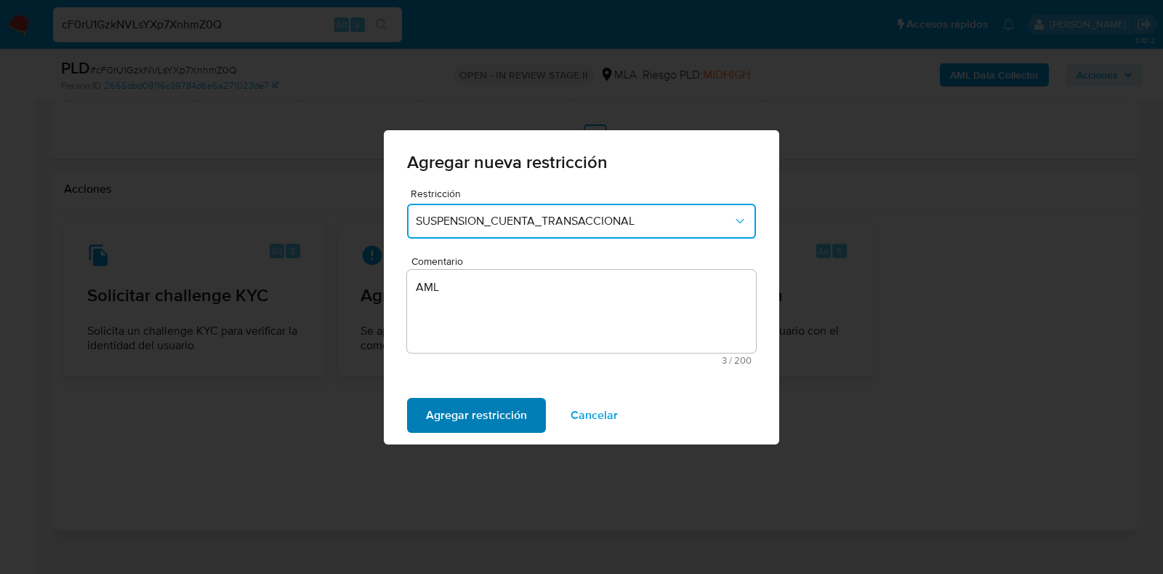
click at [488, 414] on span "Agregar restricción" at bounding box center [476, 415] width 101 height 32
click at [471, 415] on span "Confirmar" at bounding box center [452, 415] width 52 height 32
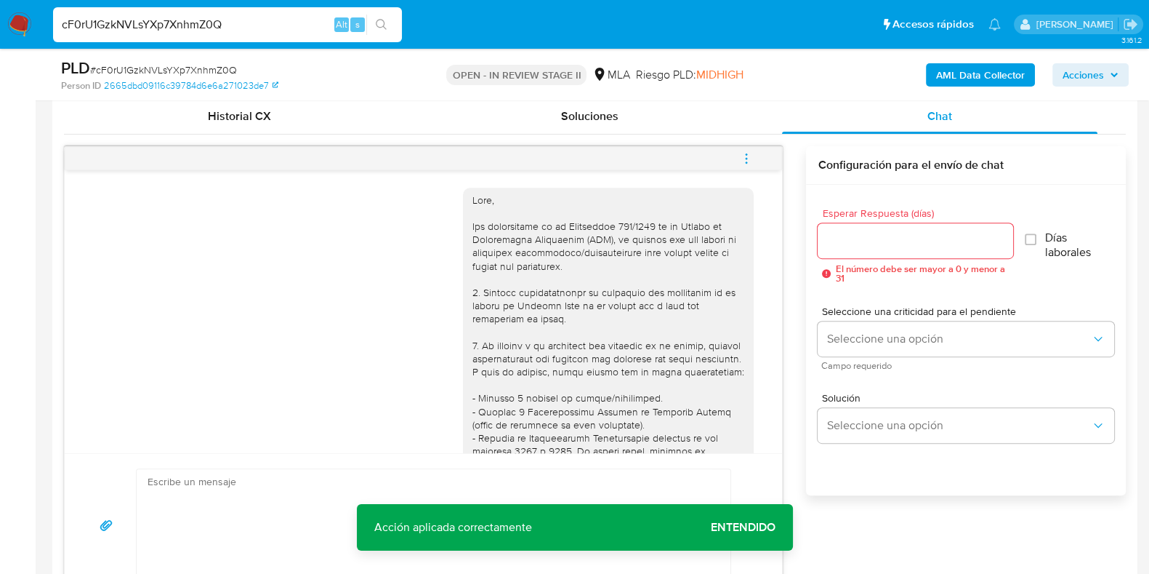
scroll to position [699, 0]
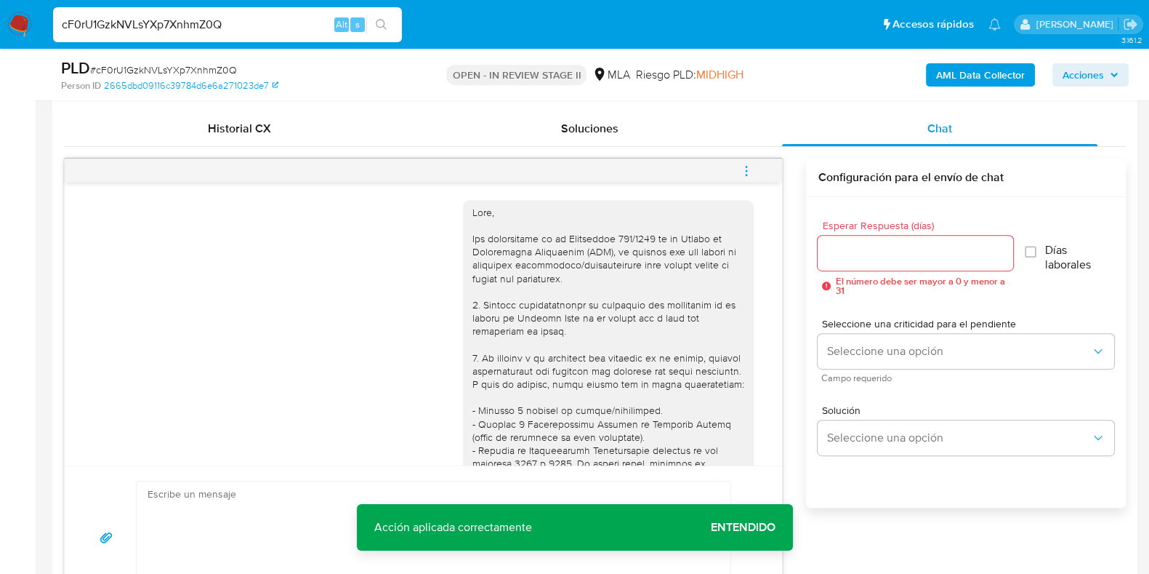
click at [754, 172] on button "menu-action" at bounding box center [747, 170] width 48 height 35
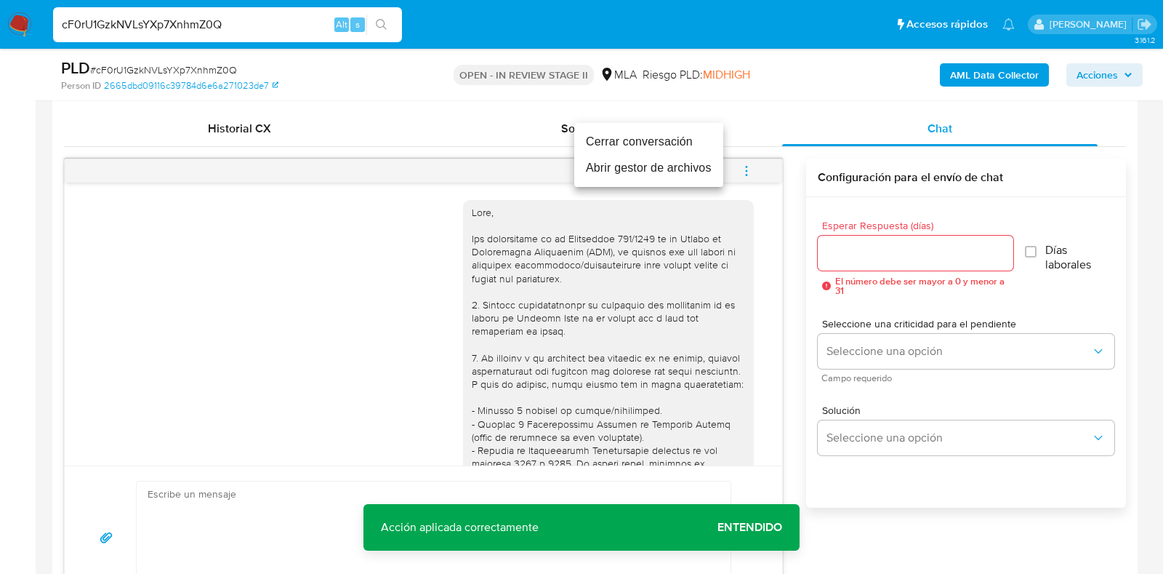
click at [663, 140] on li "Cerrar conversación" at bounding box center [648, 142] width 149 height 26
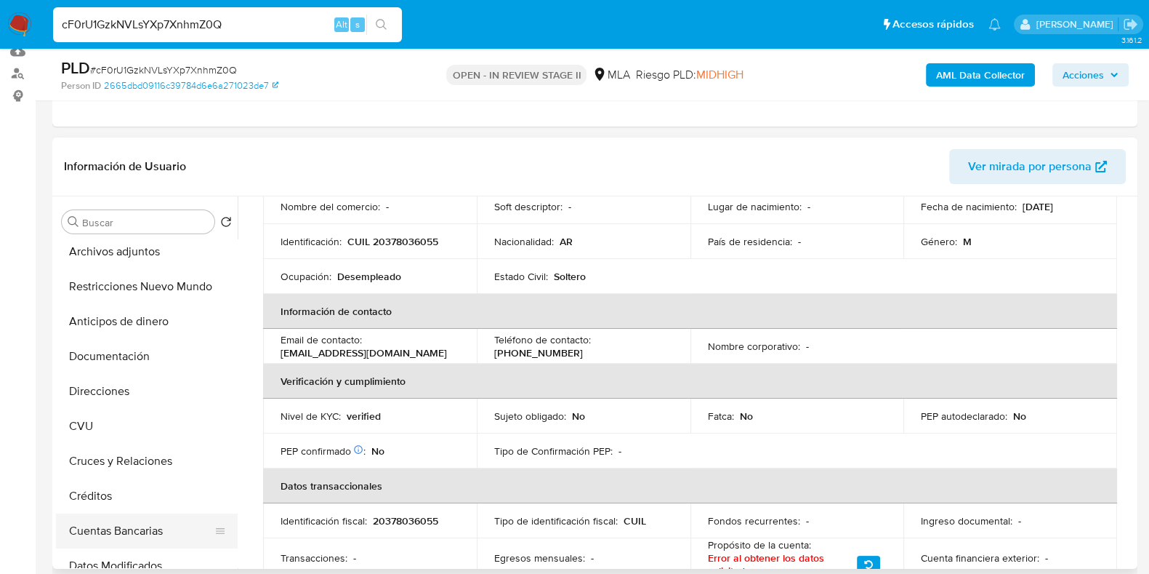
scroll to position [181, 0]
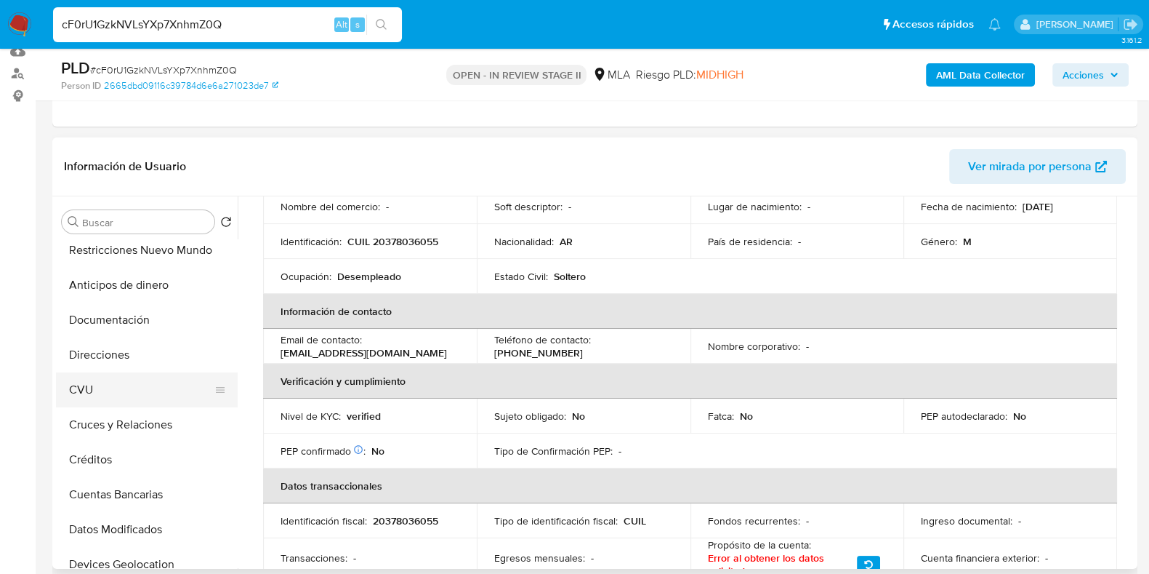
click at [92, 389] on button "CVU" at bounding box center [141, 389] width 170 height 35
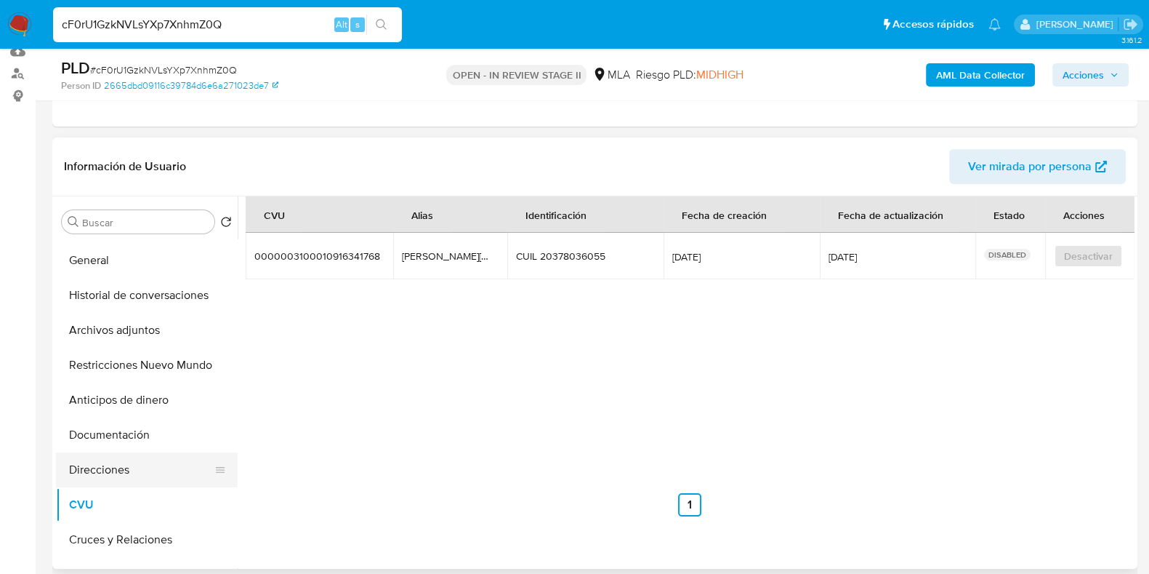
scroll to position [0, 0]
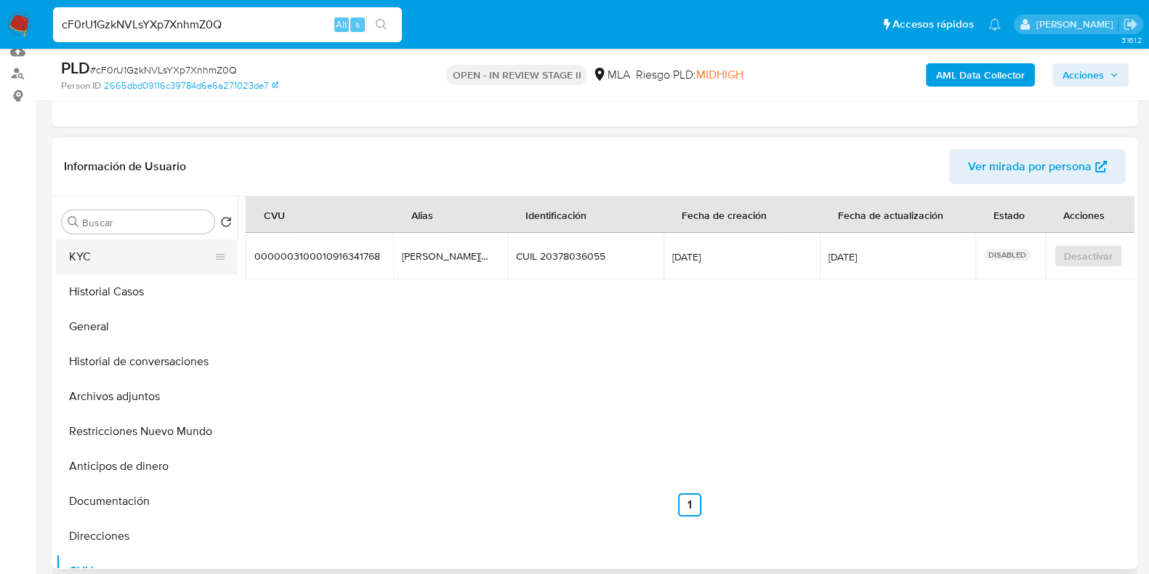
click at [105, 258] on button "KYC" at bounding box center [141, 256] width 170 height 35
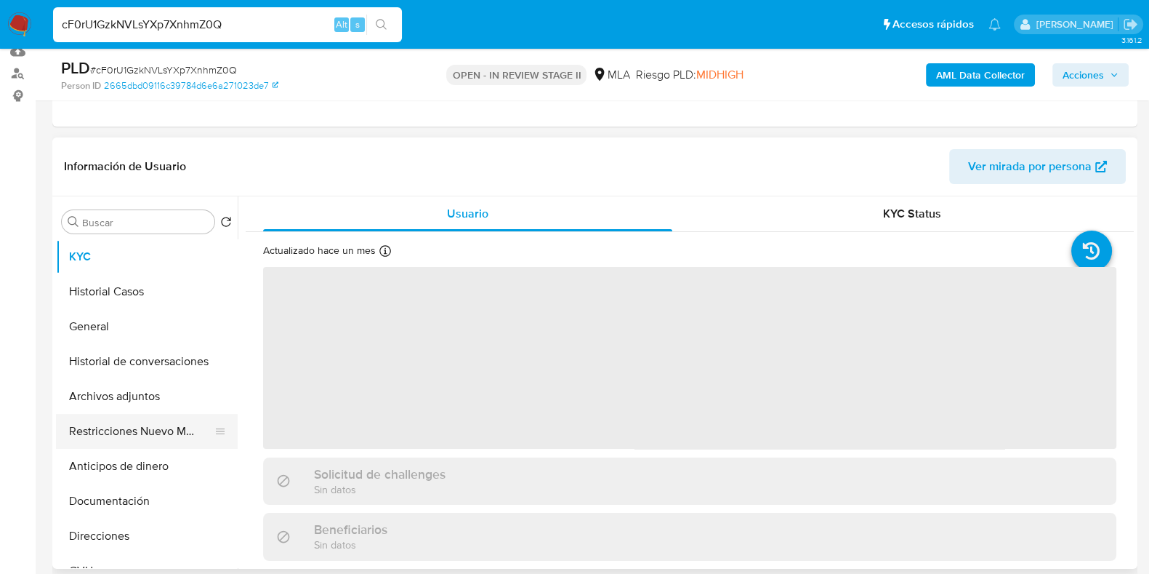
click at [145, 434] on button "Restricciones Nuevo Mundo" at bounding box center [141, 431] width 170 height 35
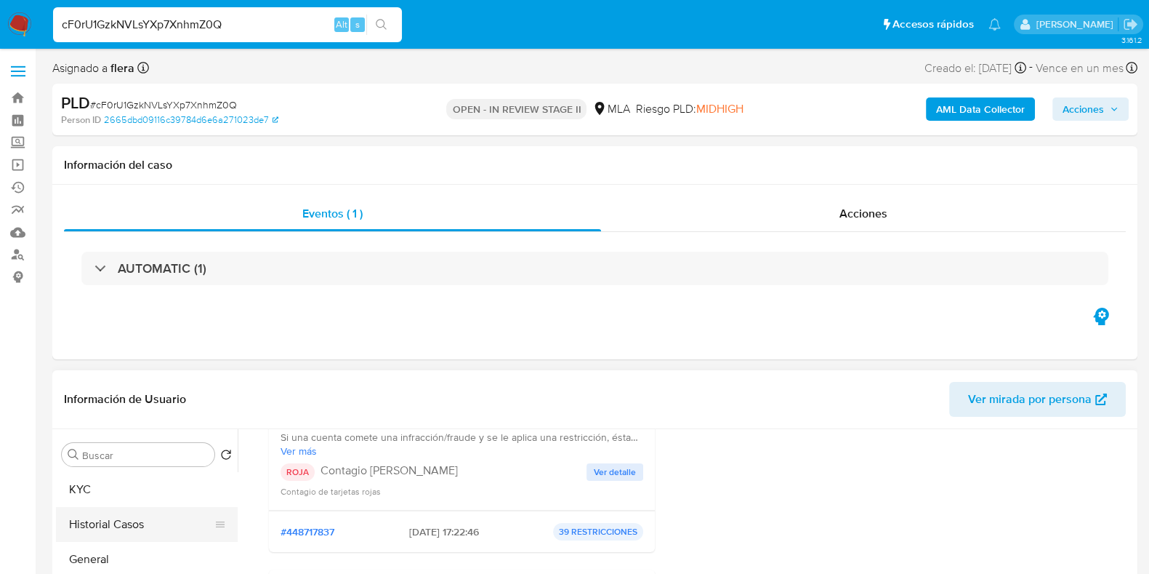
click at [83, 510] on button "Historial Casos" at bounding box center [141, 524] width 170 height 35
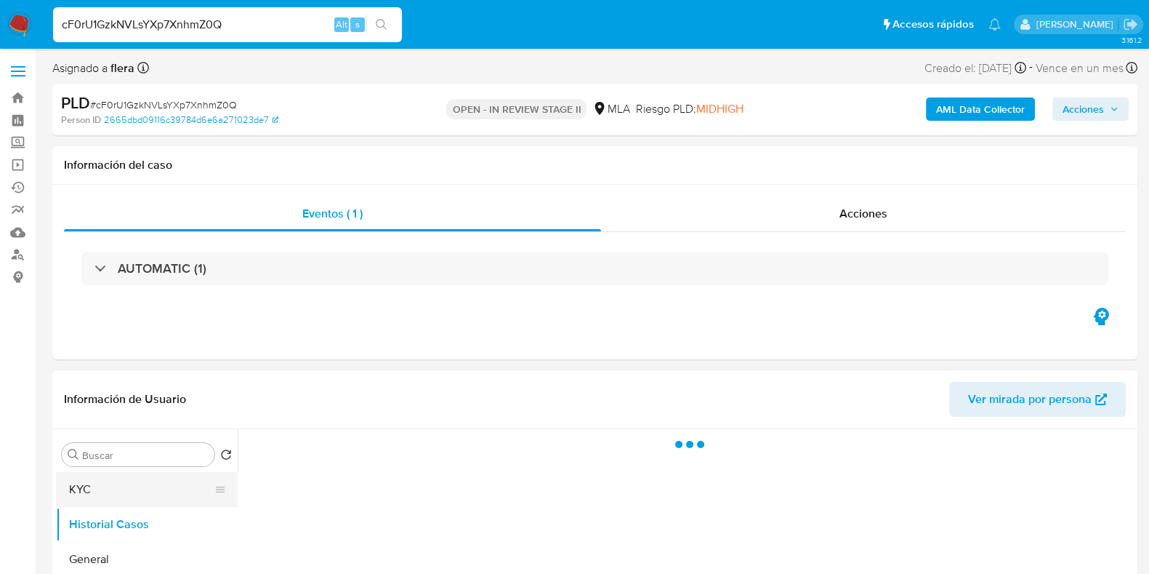
click at [84, 485] on button "KYC" at bounding box center [141, 489] width 170 height 35
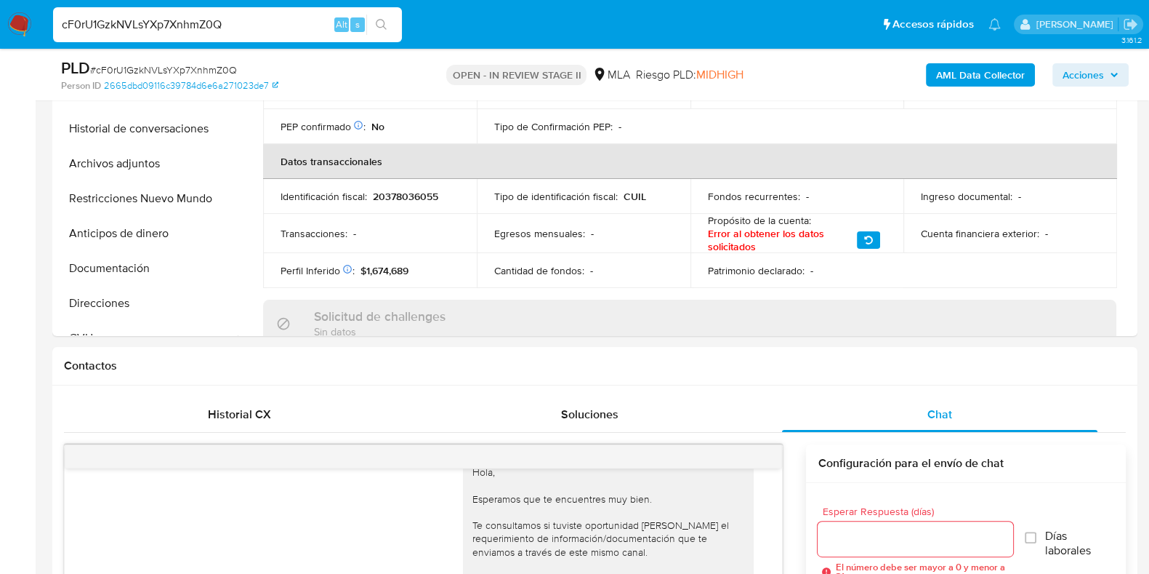
scroll to position [273, 0]
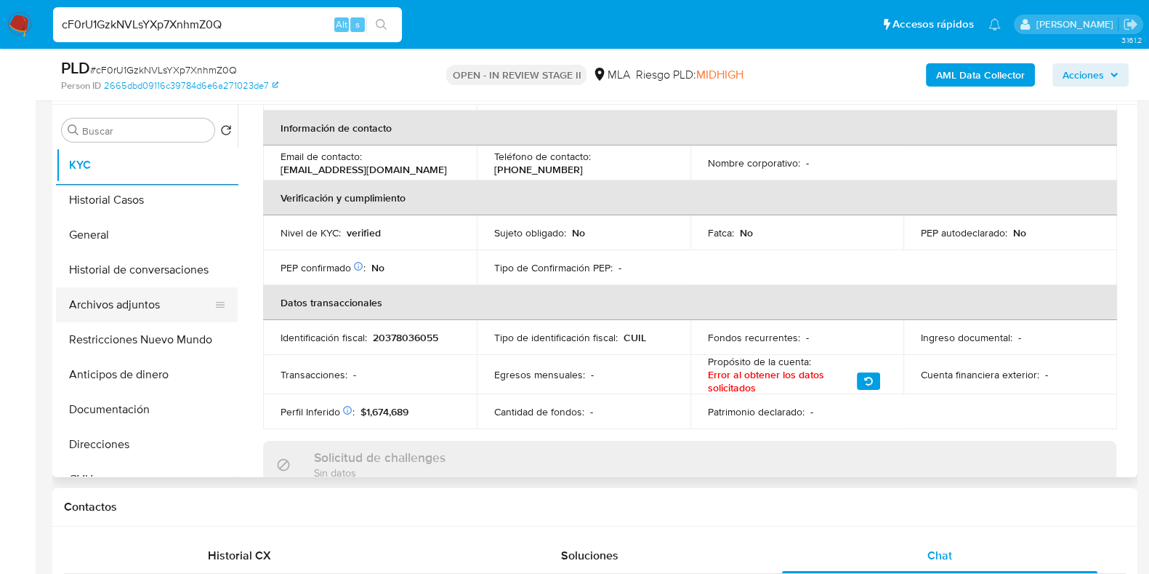
click at [120, 297] on button "Archivos adjuntos" at bounding box center [141, 304] width 170 height 35
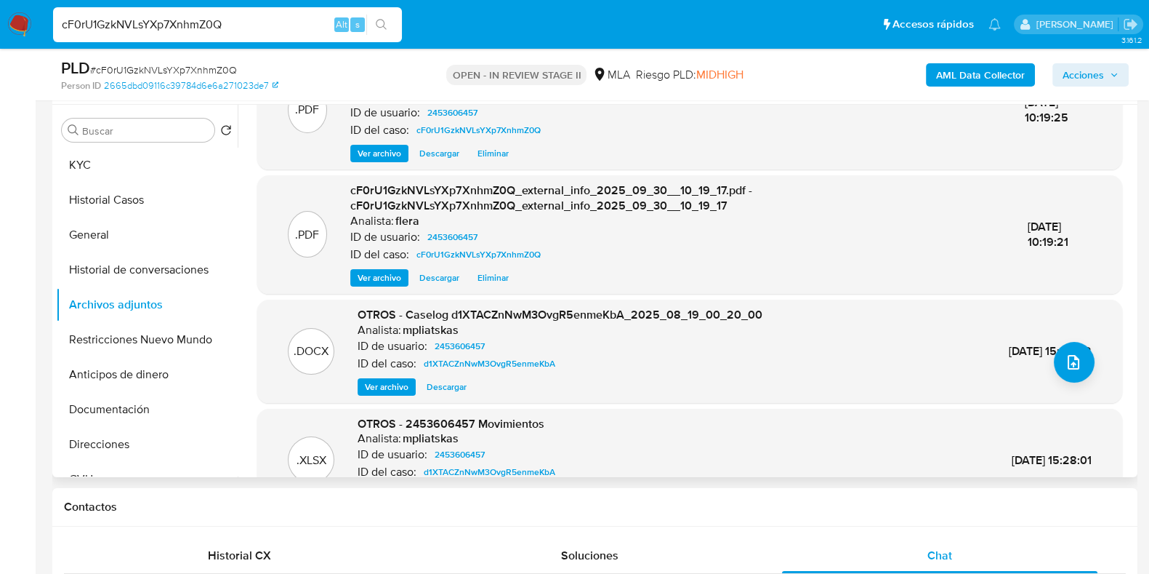
scroll to position [90, 0]
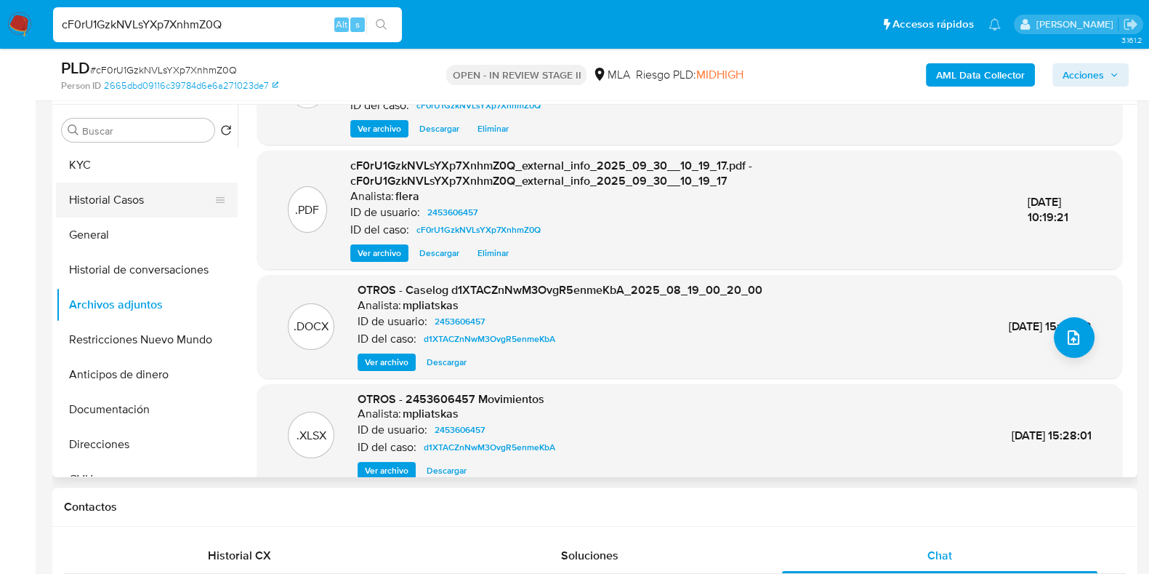
click at [106, 208] on button "Historial Casos" at bounding box center [141, 199] width 170 height 35
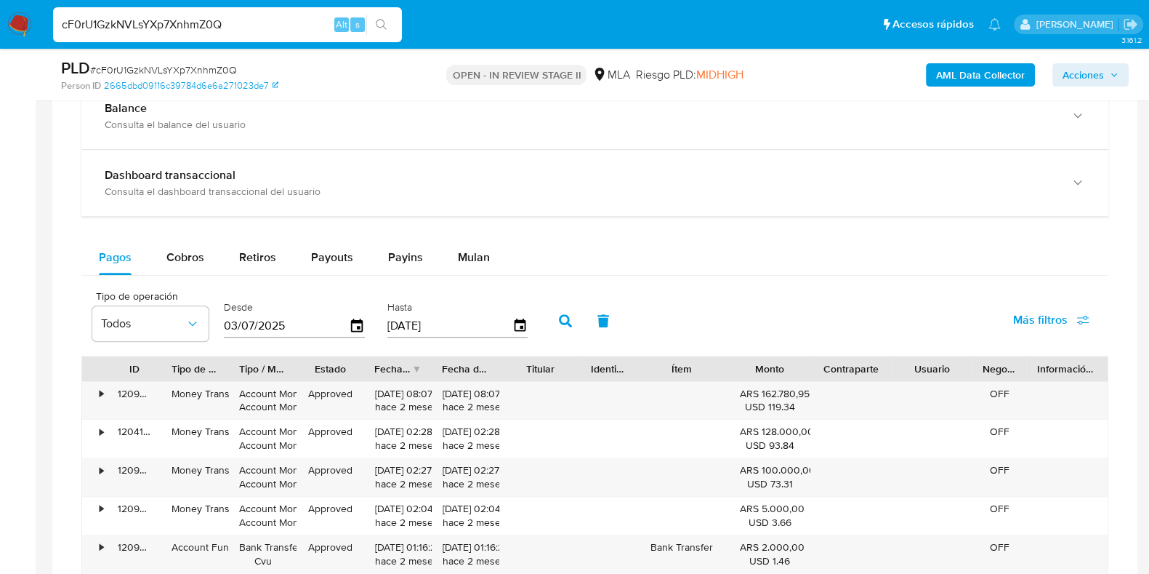
scroll to position [1308, 0]
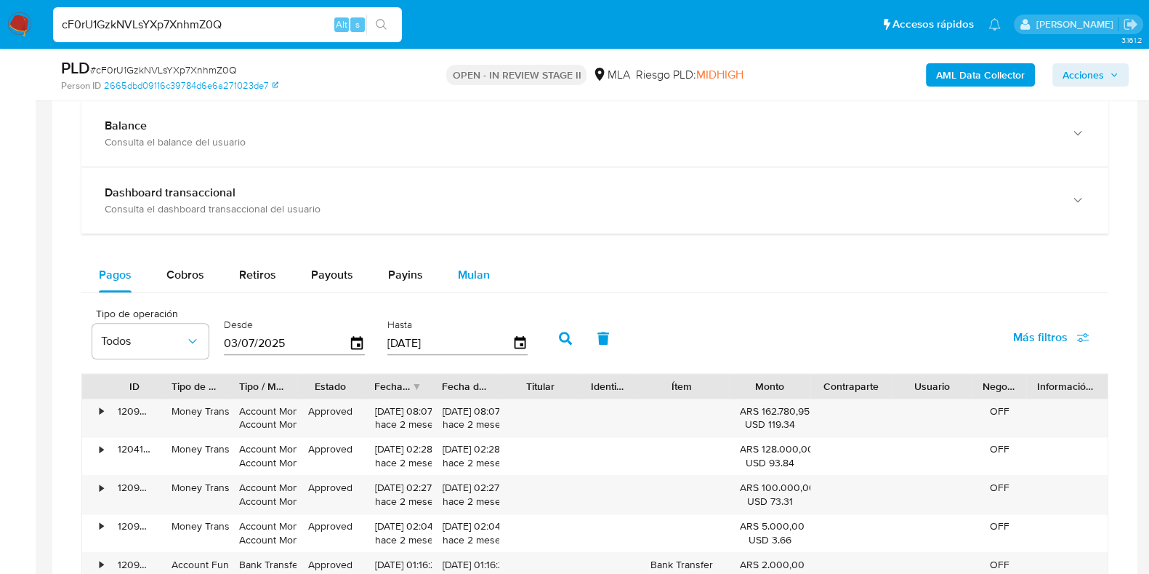
click at [470, 269] on span "Mulan" at bounding box center [474, 274] width 32 height 17
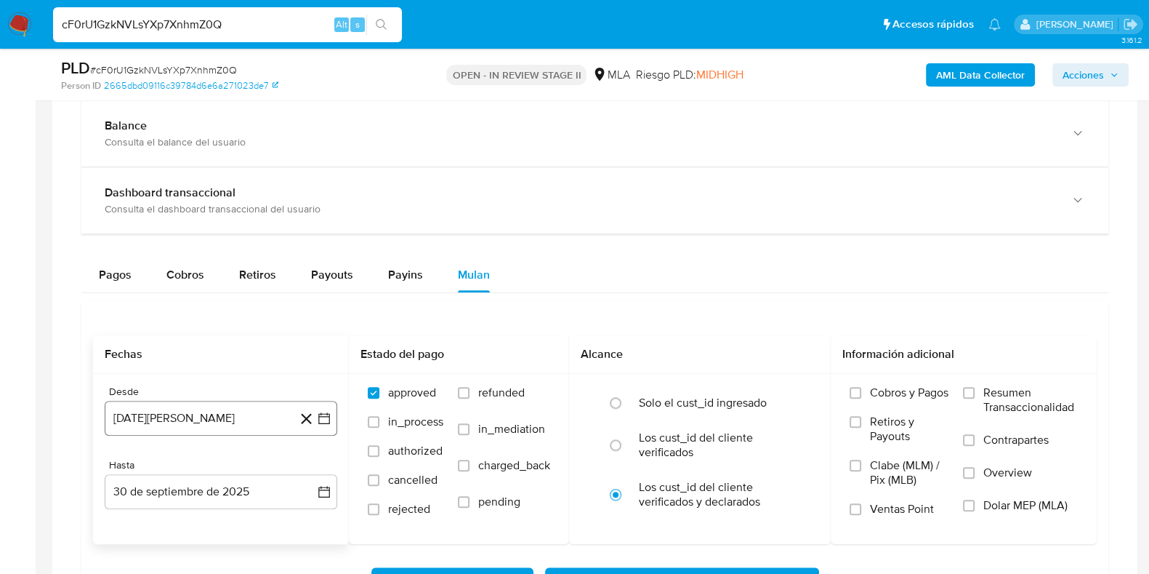
click at [198, 414] on button "30 de agosto de 2024" at bounding box center [221, 418] width 233 height 35
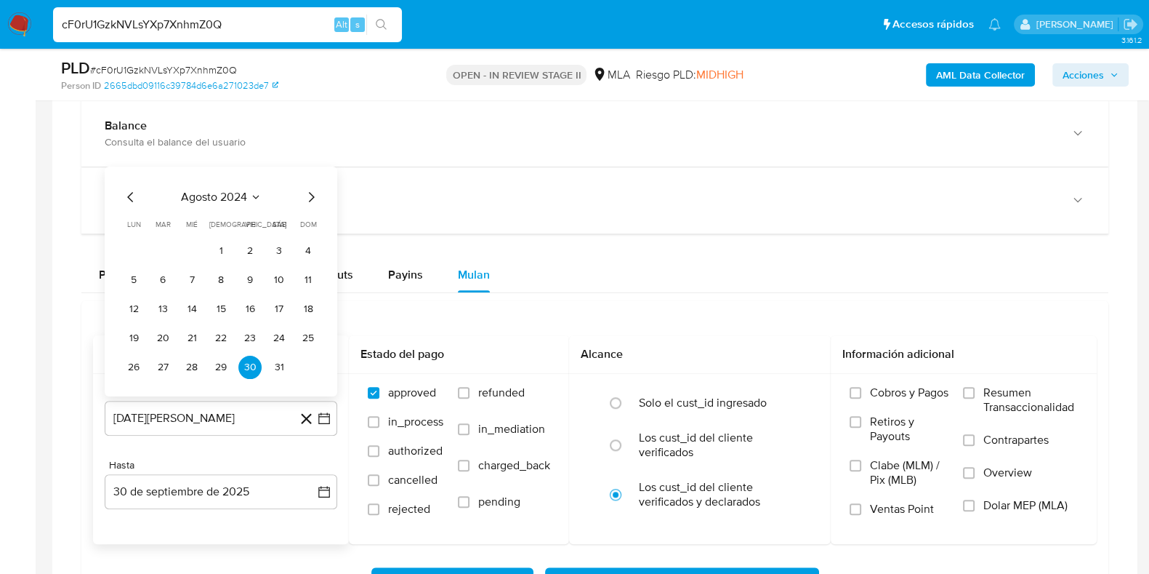
click at [309, 196] on icon "Mes siguiente" at bounding box center [310, 196] width 17 height 17
click at [256, 172] on span "septiembre 2024" at bounding box center [213, 167] width 89 height 15
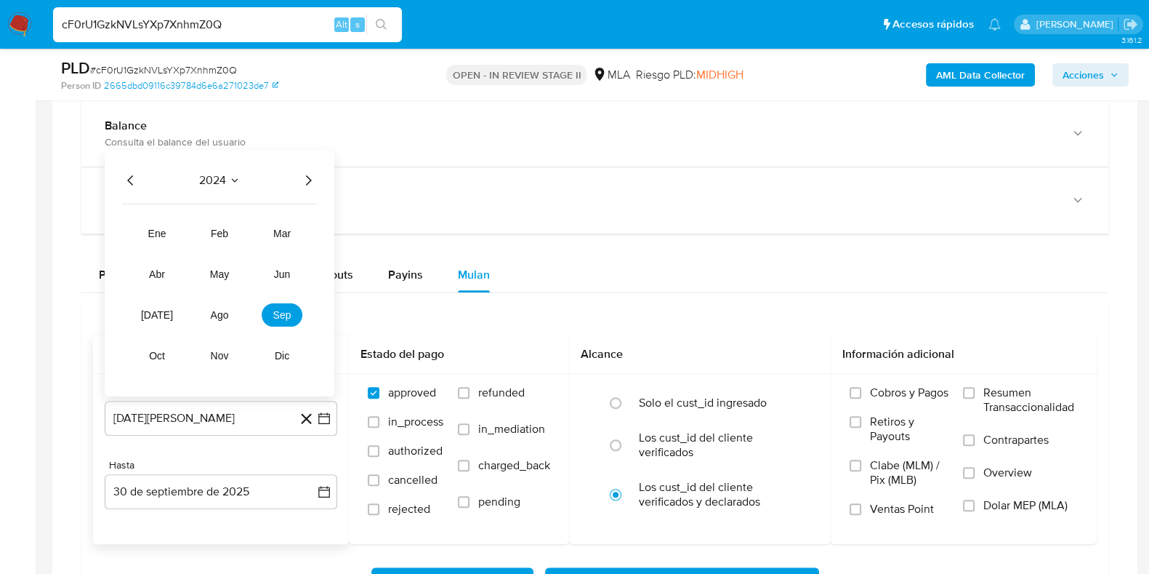
click at [310, 179] on icon "Año siguiente" at bounding box center [309, 179] width 6 height 10
click at [209, 315] on button "ago" at bounding box center [219, 313] width 41 height 23
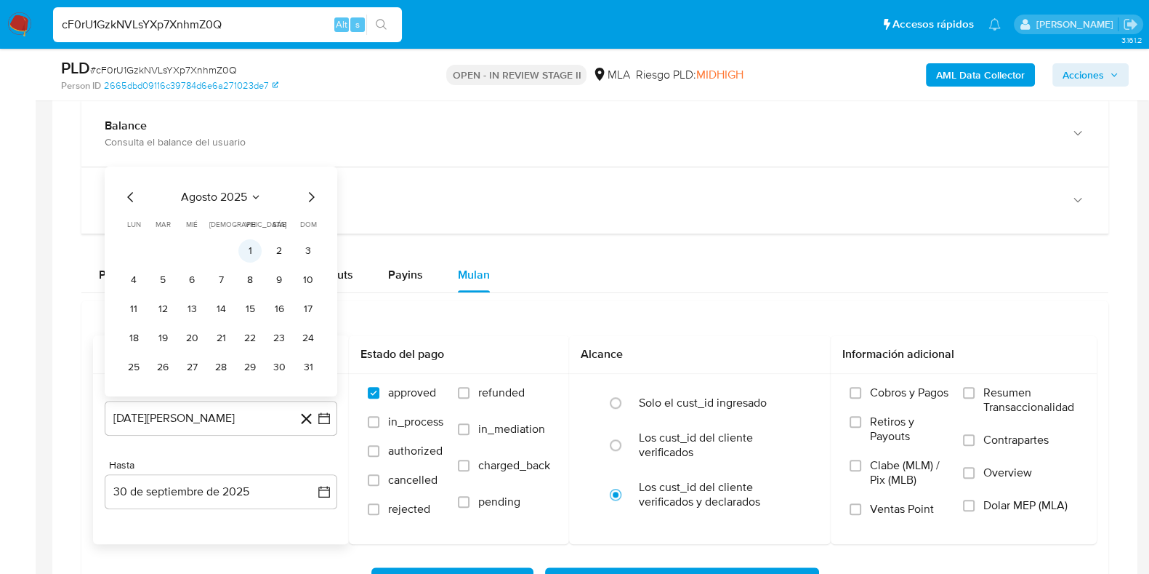
click at [254, 238] on table "lun lunes mar martes mié miércoles jue jueves vie viernes sáb sábado dom doming…" at bounding box center [221, 298] width 198 height 160
click at [254, 242] on button "1" at bounding box center [249, 249] width 23 height 23
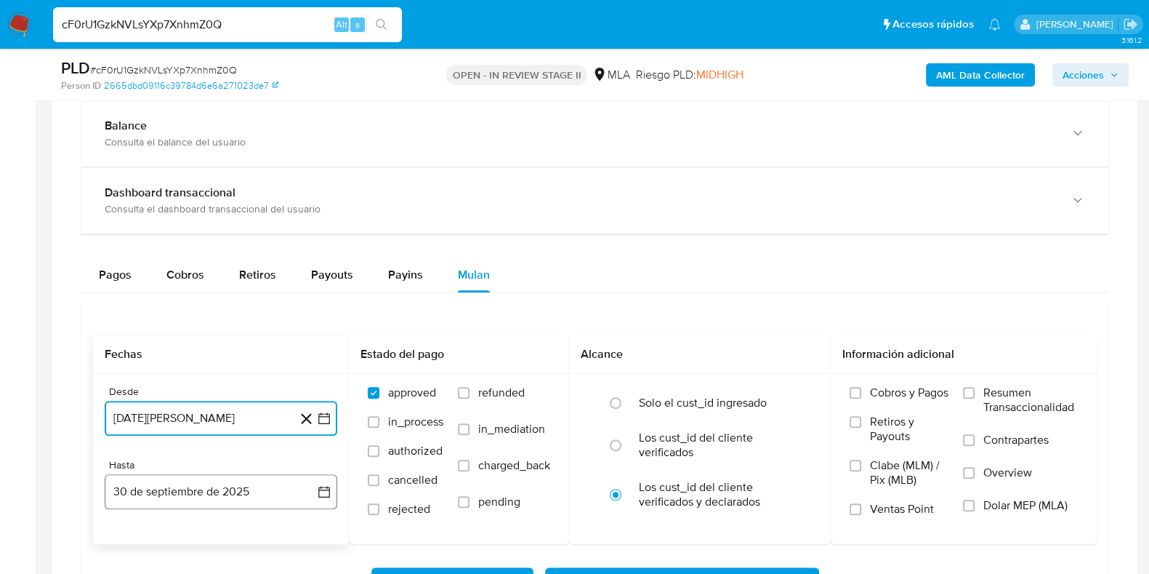
click at [180, 481] on button "30 de septiembre de 2025" at bounding box center [221, 491] width 233 height 35
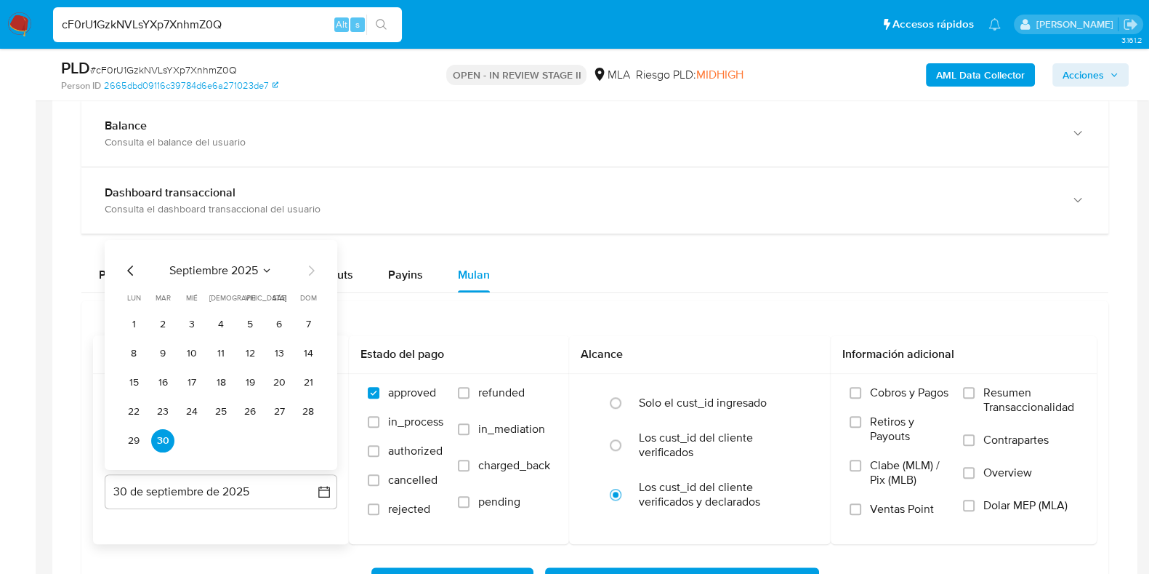
click at [129, 267] on icon "Mes anterior" at bounding box center [130, 269] width 17 height 17
click at [307, 434] on button "31" at bounding box center [308, 439] width 23 height 23
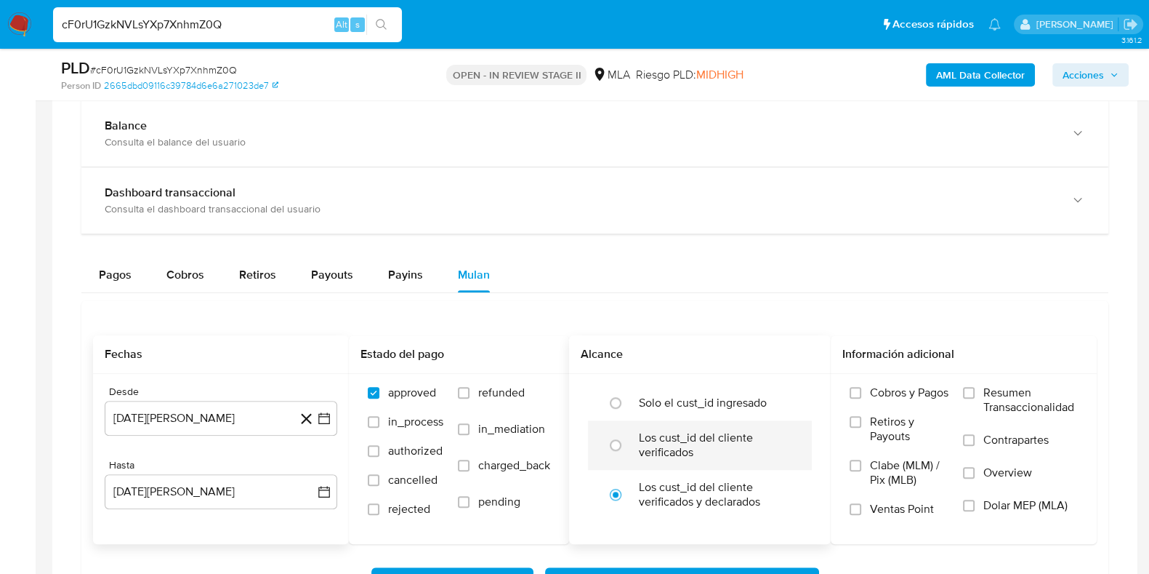
click at [685, 447] on label "Los cust_id del cliente verificados" at bounding box center [715, 444] width 153 height 29
click at [627, 447] on input "radio" at bounding box center [615, 444] width 23 height 23
radio input "true"
click at [999, 510] on span "Dolar MEP (MLA)" at bounding box center [1025, 505] width 84 height 15
click at [975, 510] on input "Dolar MEP (MLA)" at bounding box center [969, 505] width 12 height 12
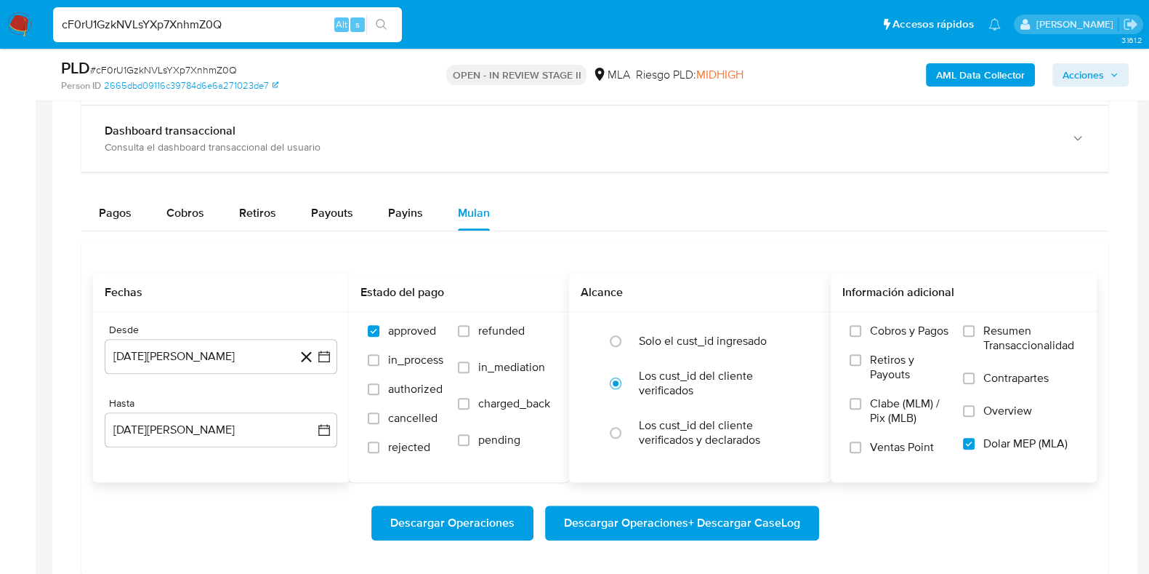
scroll to position [1399, 0]
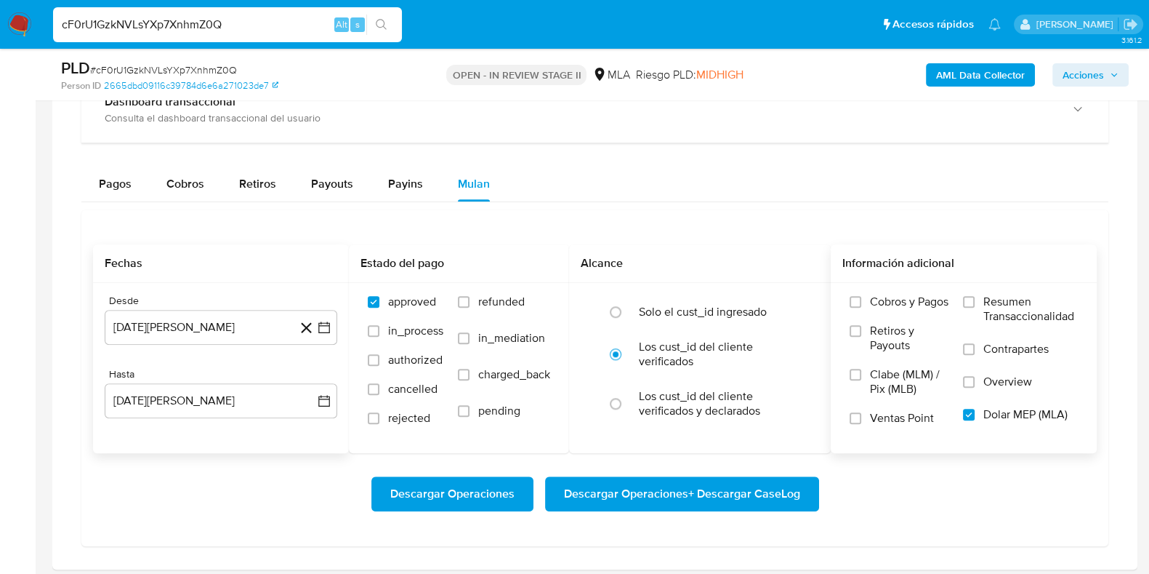
click at [712, 488] on span "Descargar Operaciones + Descargar CaseLog" at bounding box center [682, 494] width 236 height 32
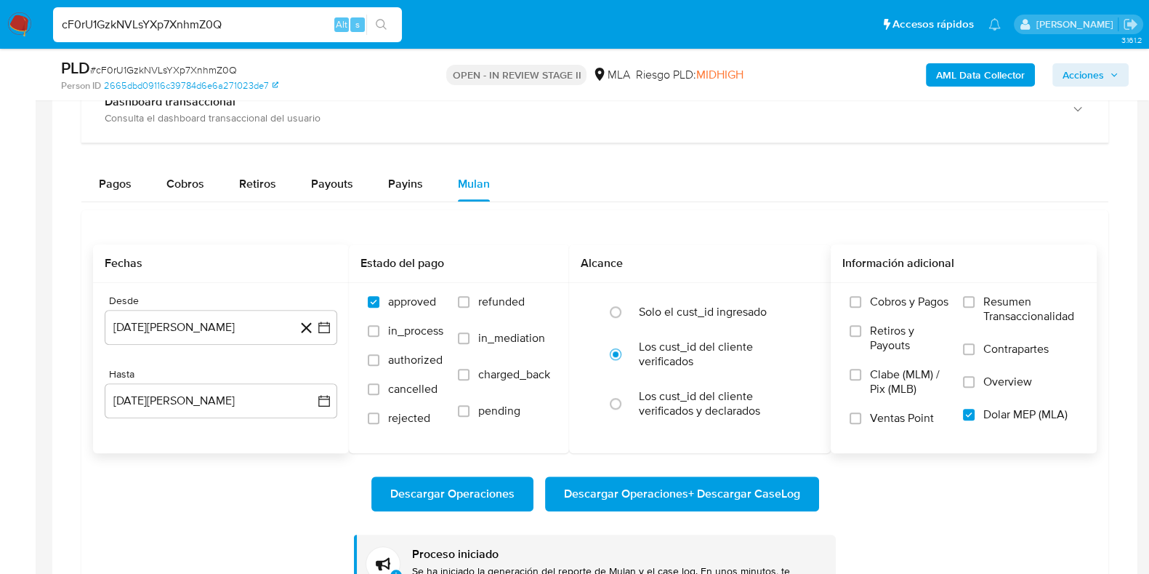
click at [190, 20] on input "cF0rU1GzkNVLsYXp7XnhmZ0Q" at bounding box center [227, 24] width 349 height 19
click at [193, 20] on input "cF0rU1GzkNVLsYXp7XnhmZ0Q" at bounding box center [227, 24] width 349 height 19
paste input "r5wAVymgzRROJDZUZ2YJzTpL"
type input "r5wAVymgzRROJDZUZ2YJzTpL"
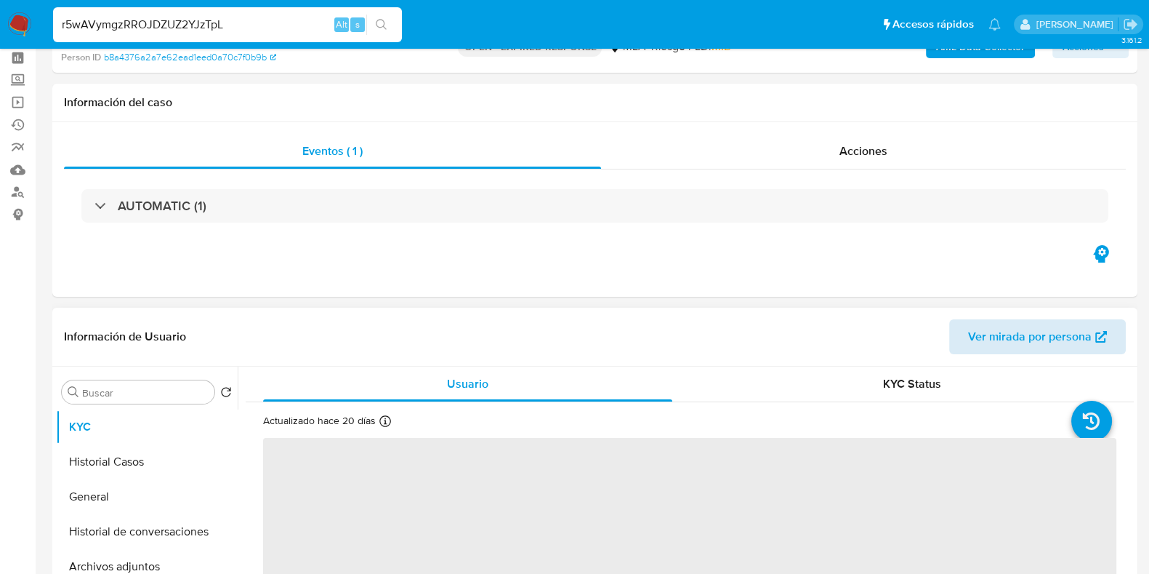
select select "10"
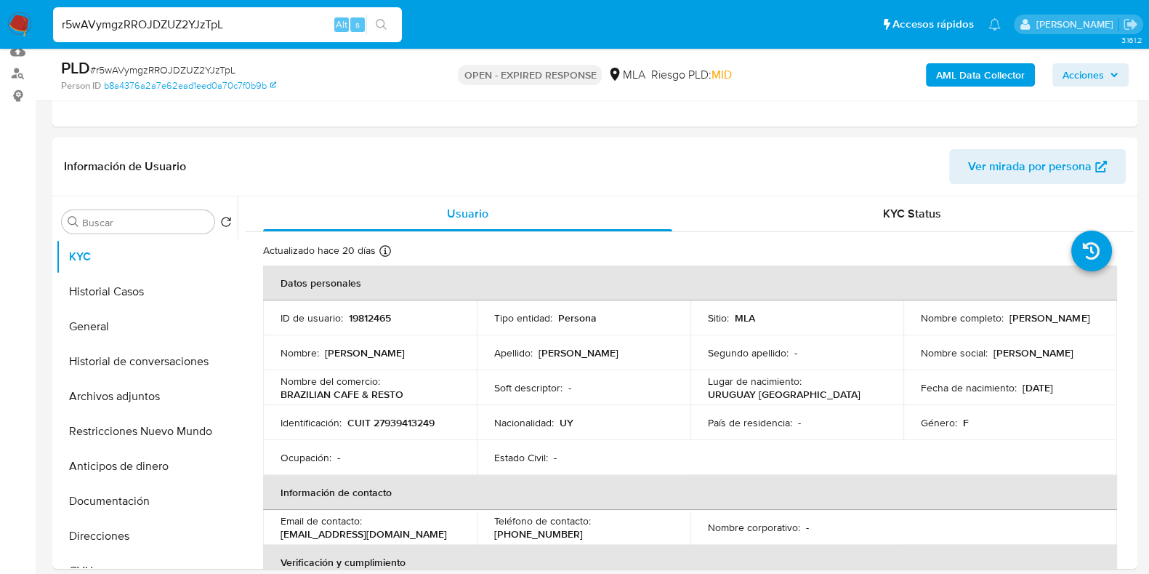
click at [168, 20] on input "r5wAVymgzRROJDZUZ2YJzTpL" at bounding box center [227, 24] width 349 height 19
paste input "wiQPfPVz3ve52aNYcyf37x9e"
type input "wiQPfPVz3ve52aNYcyf37x9e"
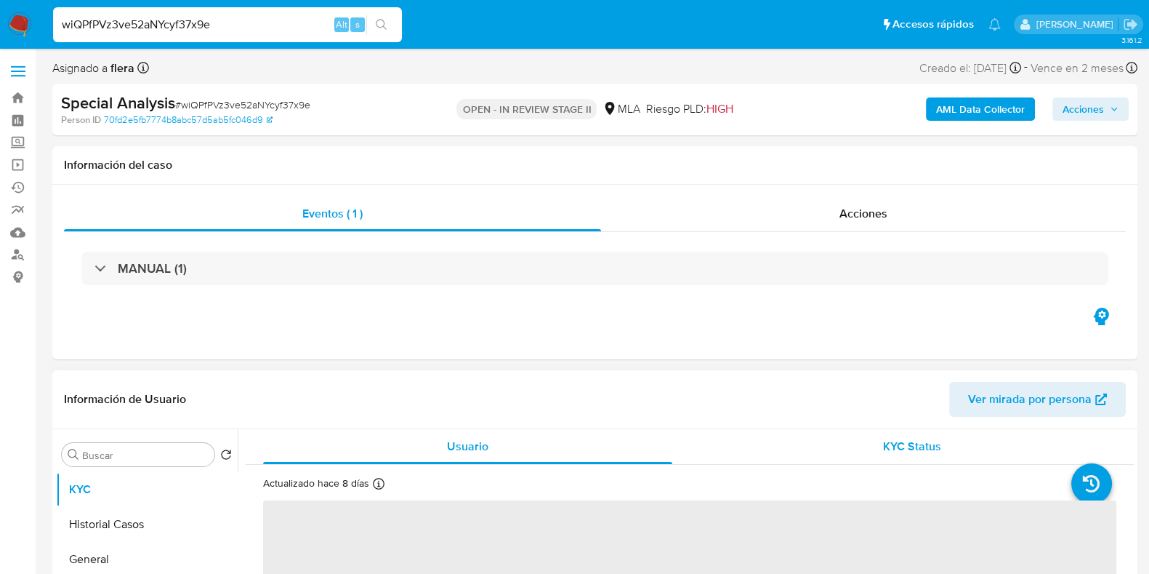
select select "10"
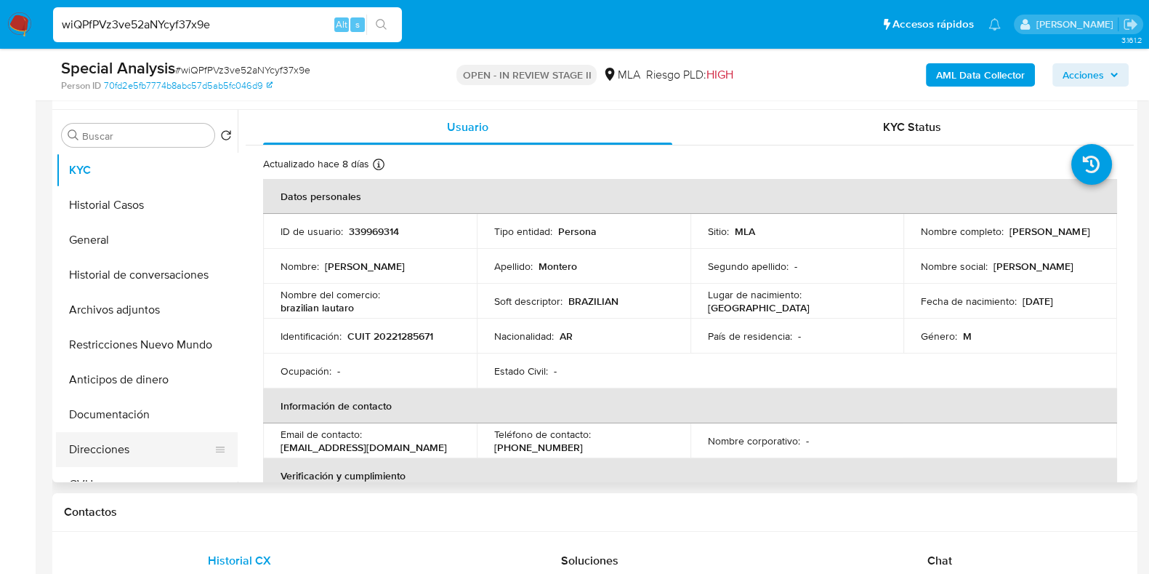
scroll to position [181, 0]
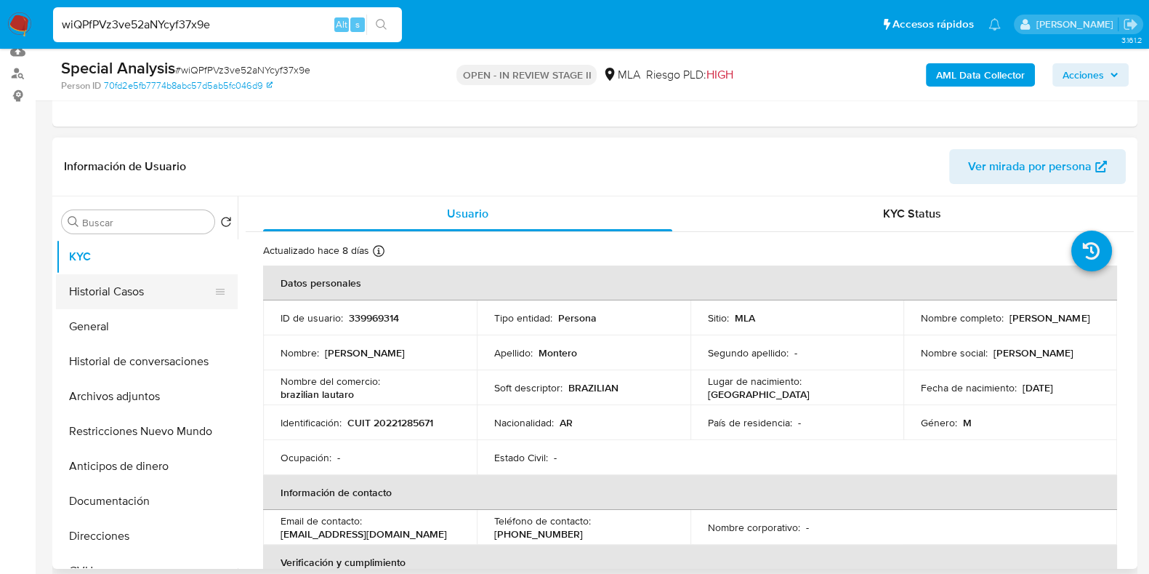
click at [110, 294] on button "Historial Casos" at bounding box center [141, 291] width 170 height 35
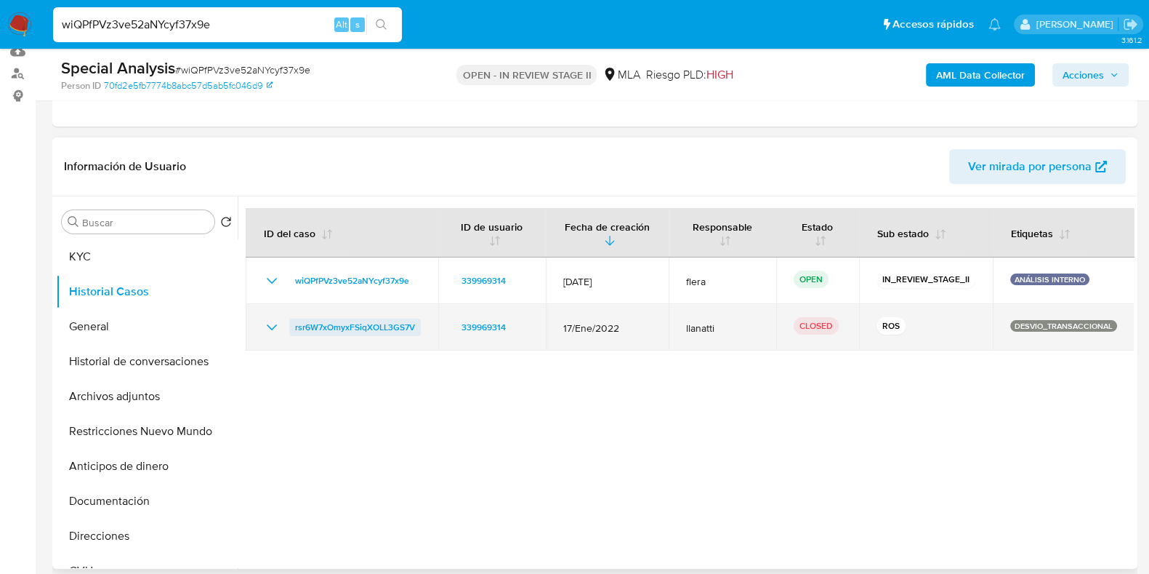
click at [344, 325] on span "rsr6W7xOmyxFSiqXOLL3GS7V" at bounding box center [355, 326] width 120 height 17
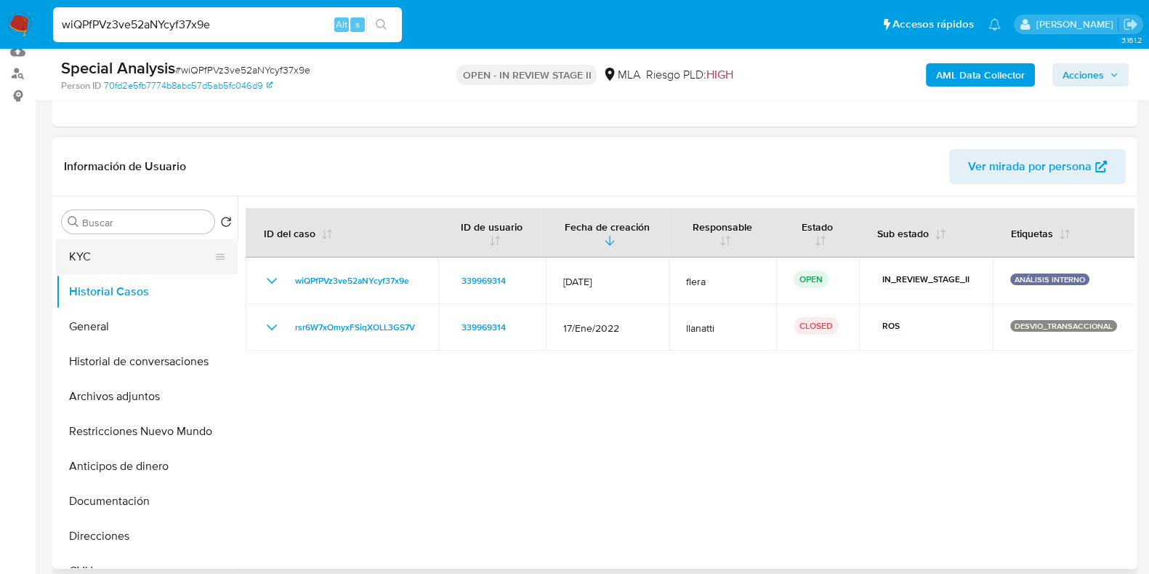
click at [117, 239] on button "KYC" at bounding box center [141, 256] width 170 height 35
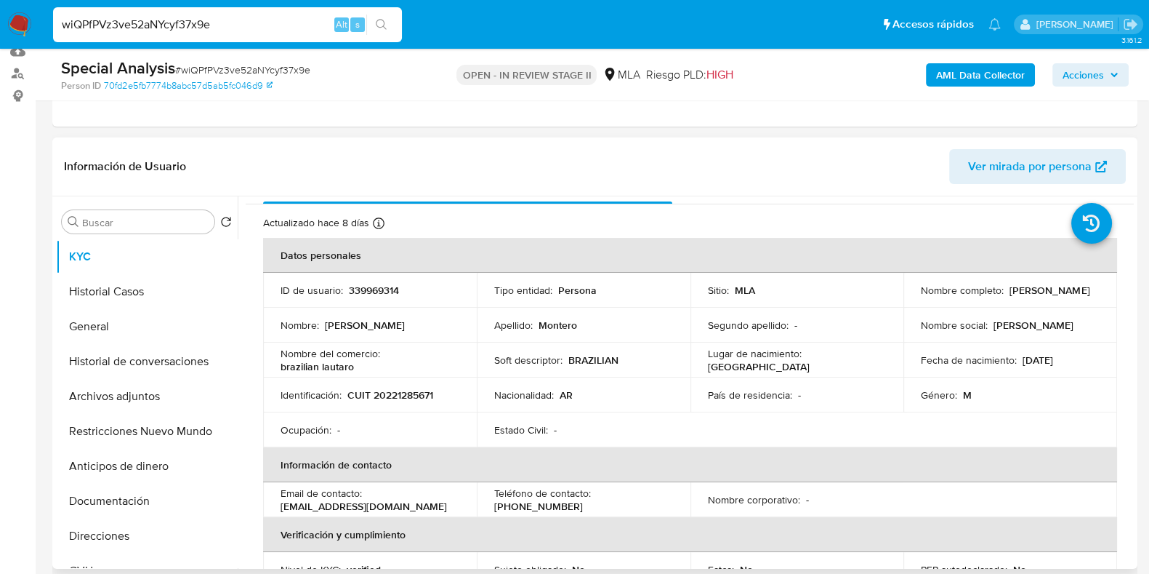
scroll to position [0, 0]
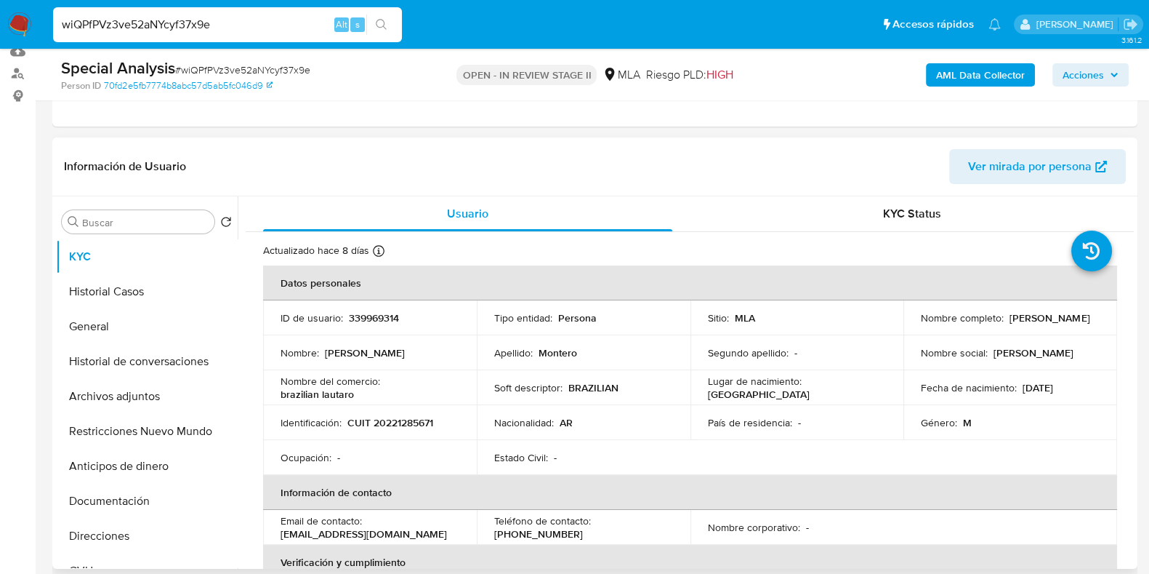
click at [414, 417] on p "CUIT 20221285671" at bounding box center [390, 422] width 86 height 13
click at [414, 422] on p "CUIT 20221285671" at bounding box center [390, 422] width 86 height 13
copy p "20221285671"
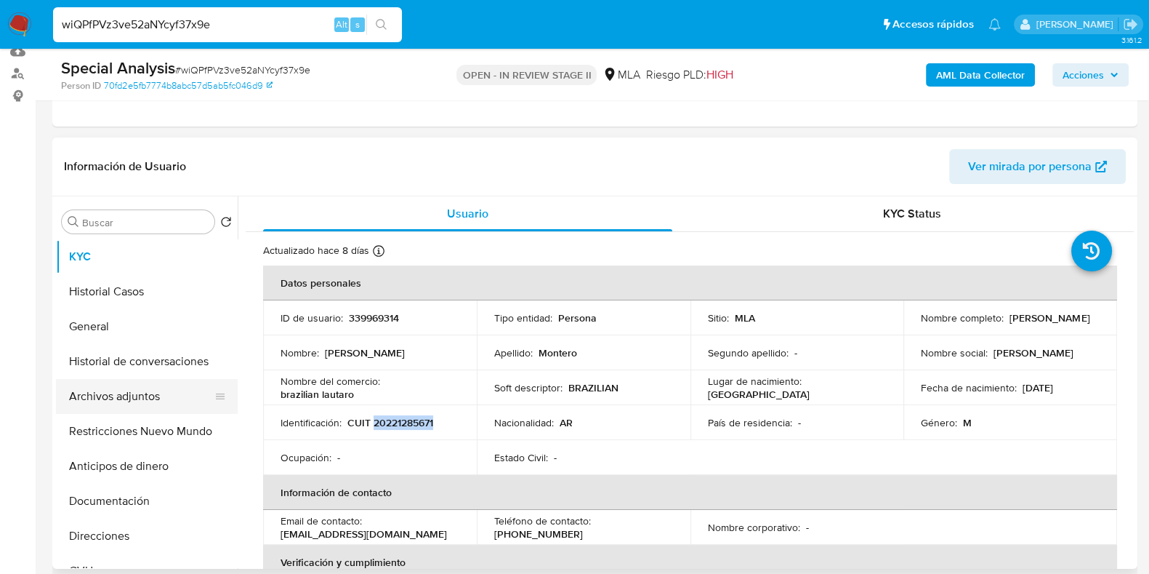
click at [121, 398] on button "Archivos adjuntos" at bounding box center [141, 396] width 170 height 35
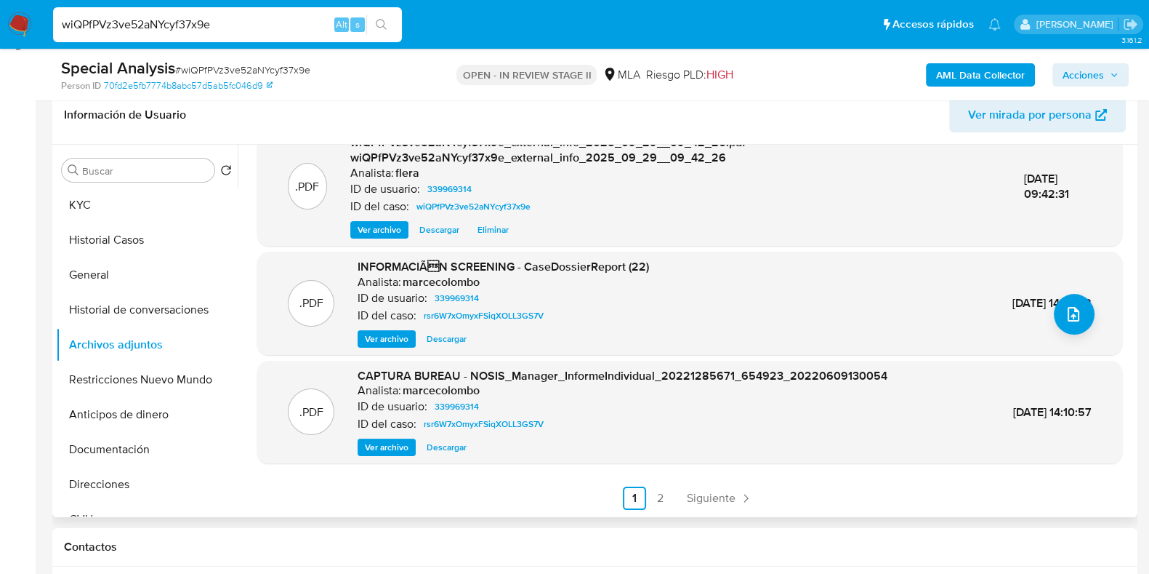
scroll to position [273, 0]
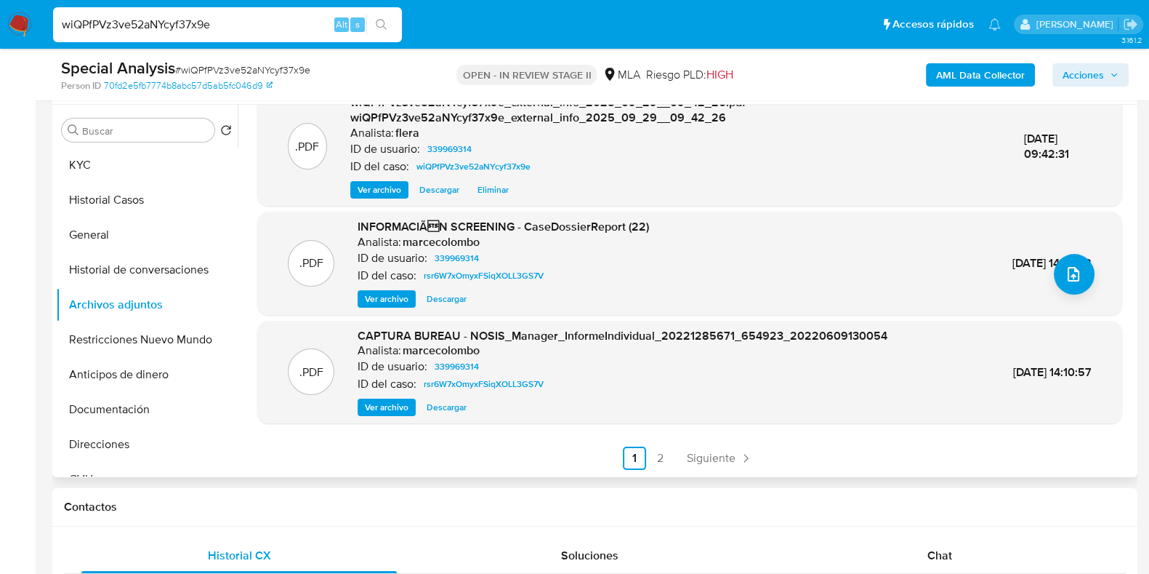
click at [381, 408] on span "Ver archivo" at bounding box center [387, 407] width 44 height 15
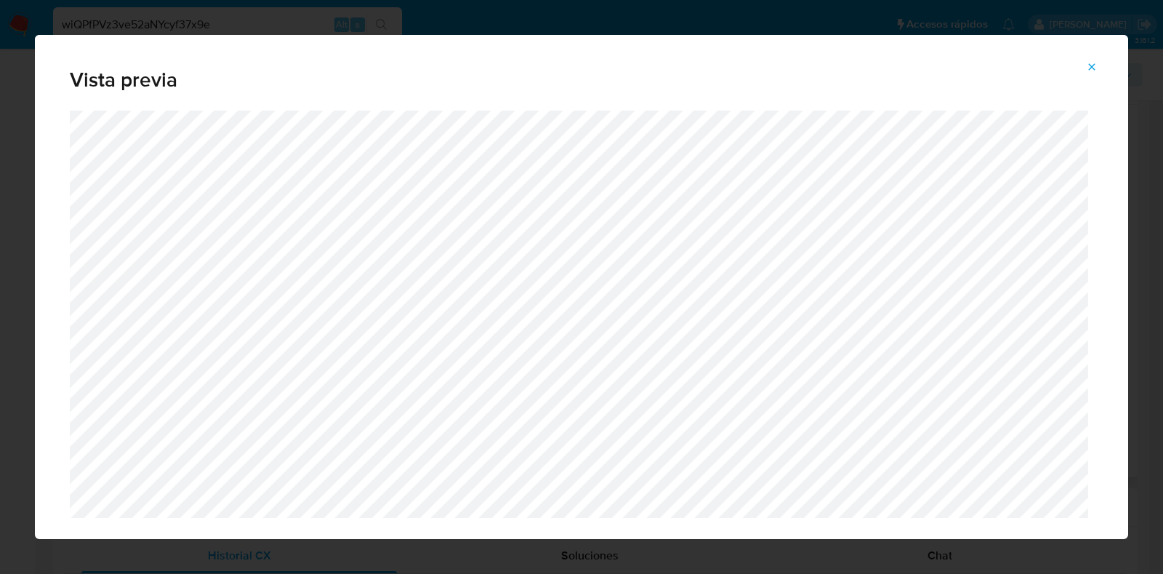
click at [1085, 67] on button "Attachment preview" at bounding box center [1092, 66] width 32 height 23
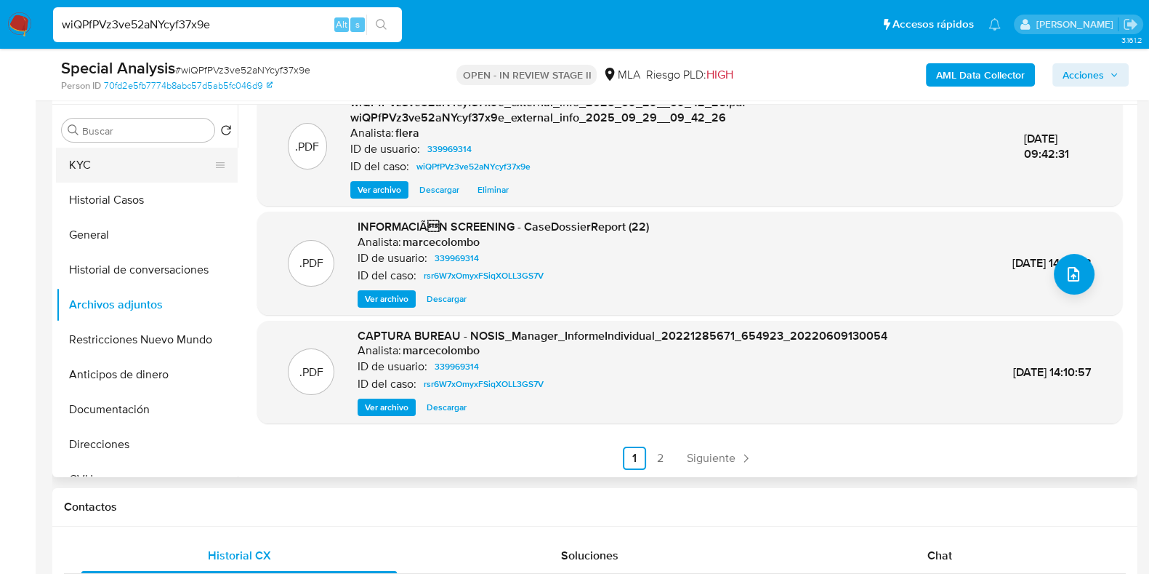
click at [158, 166] on button "KYC" at bounding box center [141, 165] width 170 height 35
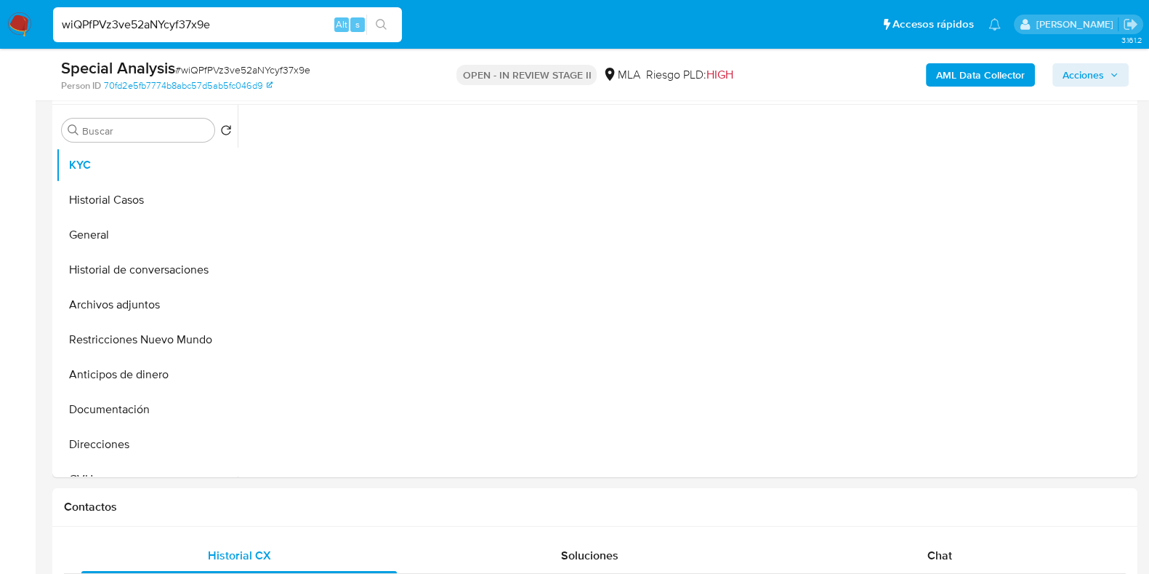
scroll to position [0, 0]
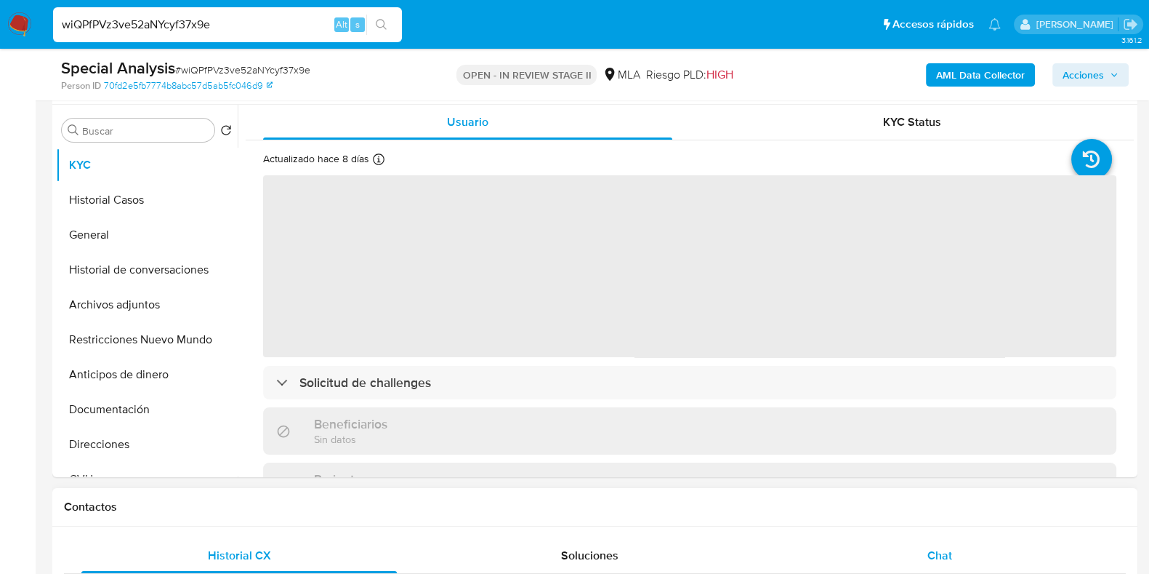
click at [928, 549] on span "Chat" at bounding box center [940, 555] width 25 height 17
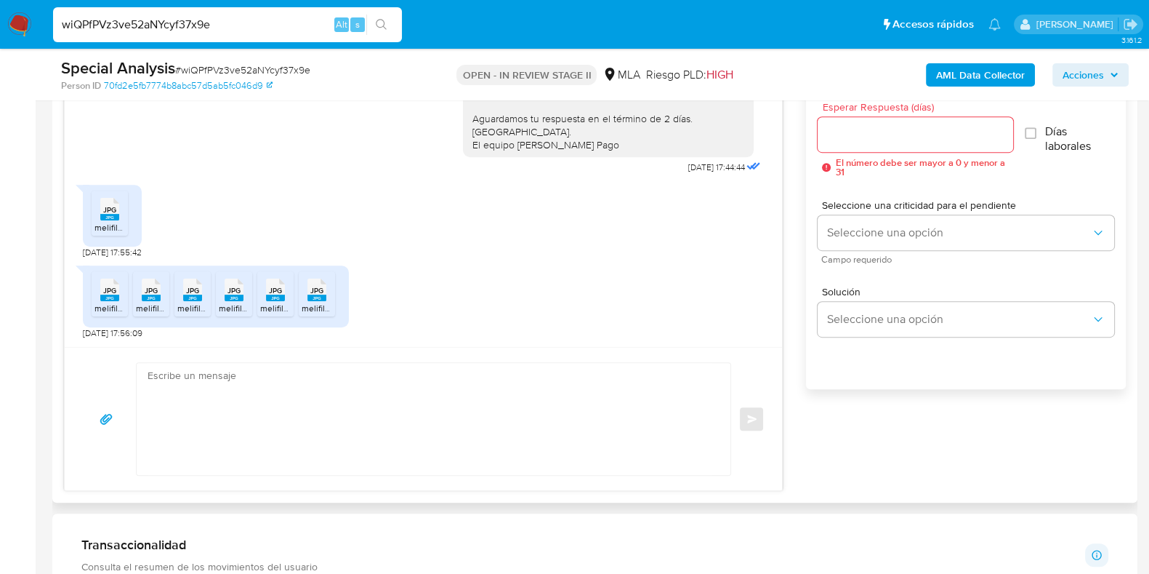
scroll to position [1460, 0]
click at [149, 24] on input "wiQPfPVz3ve52aNYcyf37x9e" at bounding box center [227, 24] width 349 height 19
paste input "58rGlq0mKjVL6q15d6sIgpO4"
type input "58rGlq0mKjVL6q15d6sIgpO4"
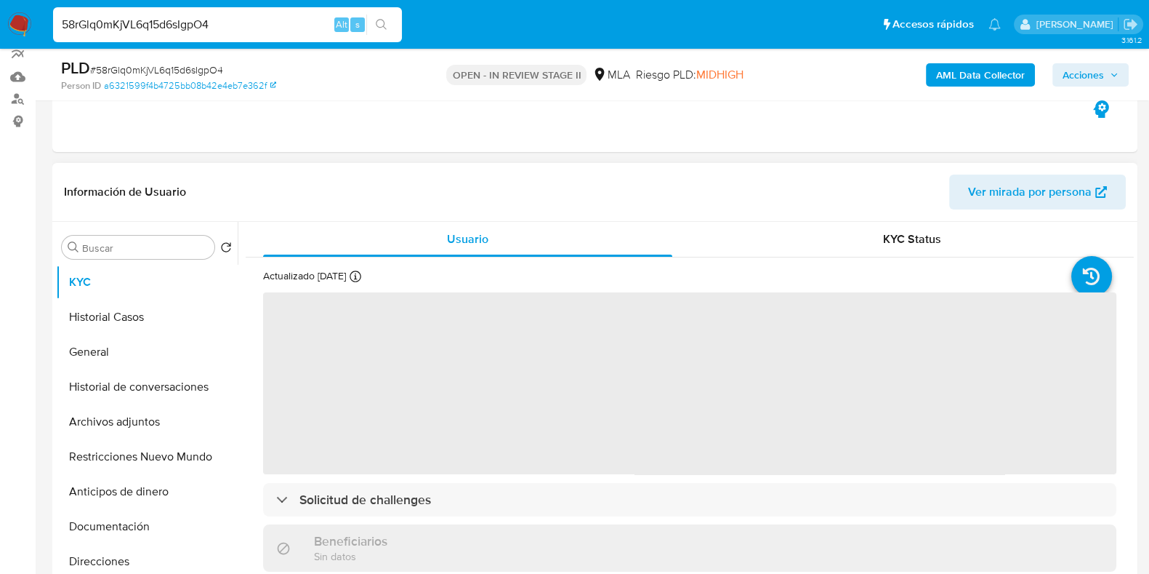
scroll to position [181, 0]
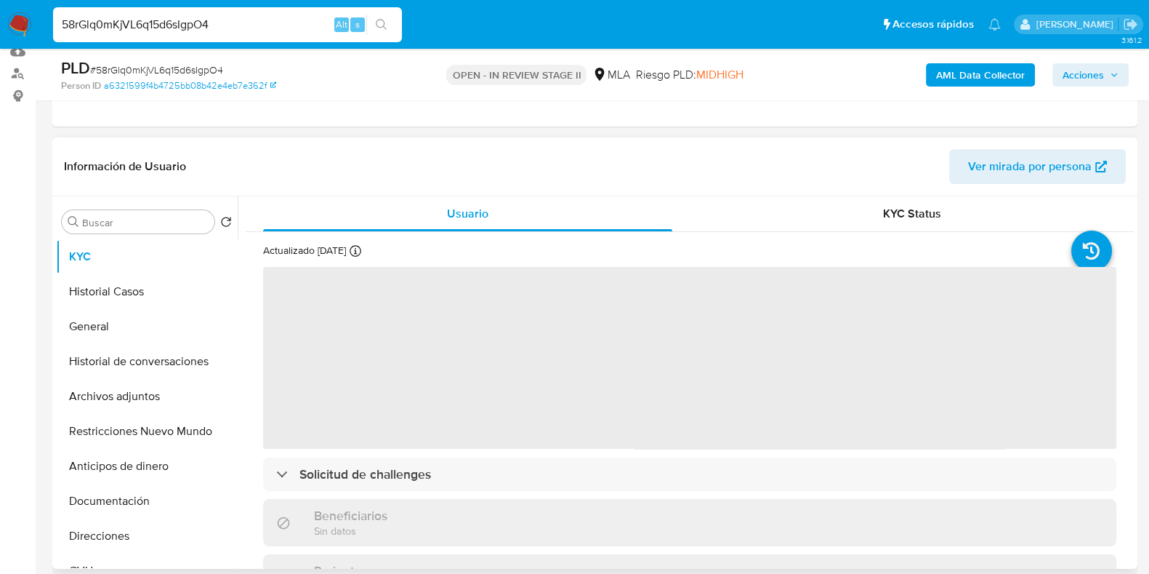
select select "10"
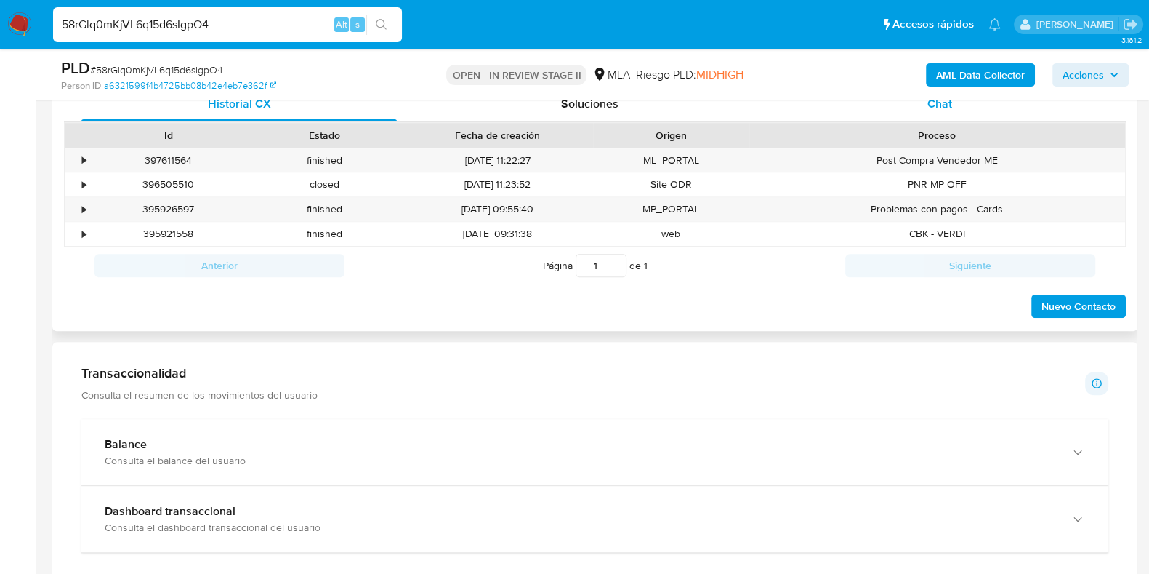
scroll to position [635, 0]
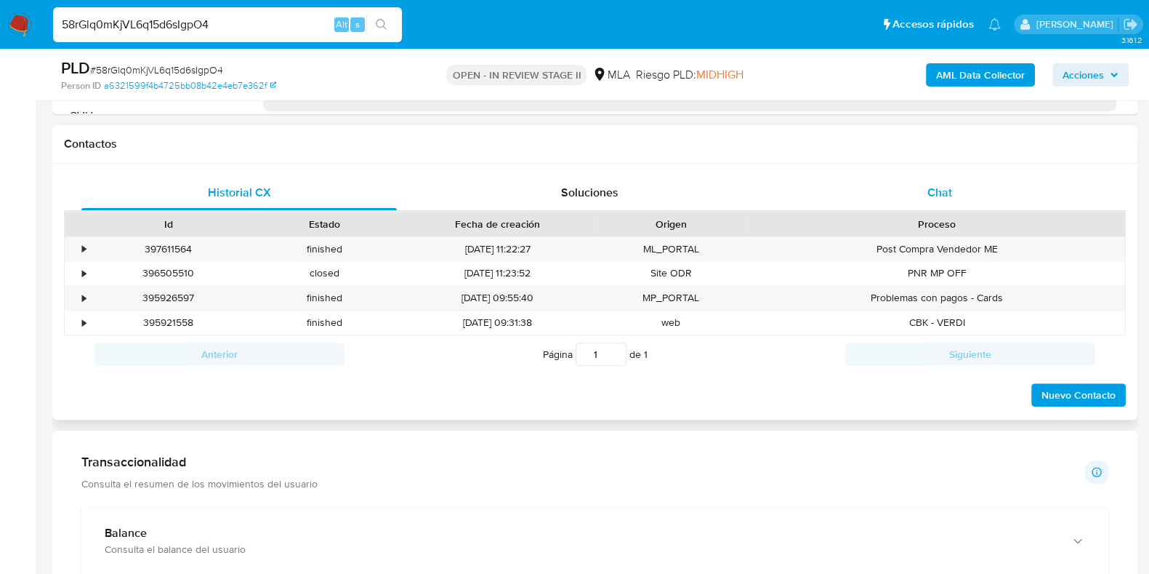
click at [942, 191] on span "Chat" at bounding box center [940, 192] width 25 height 17
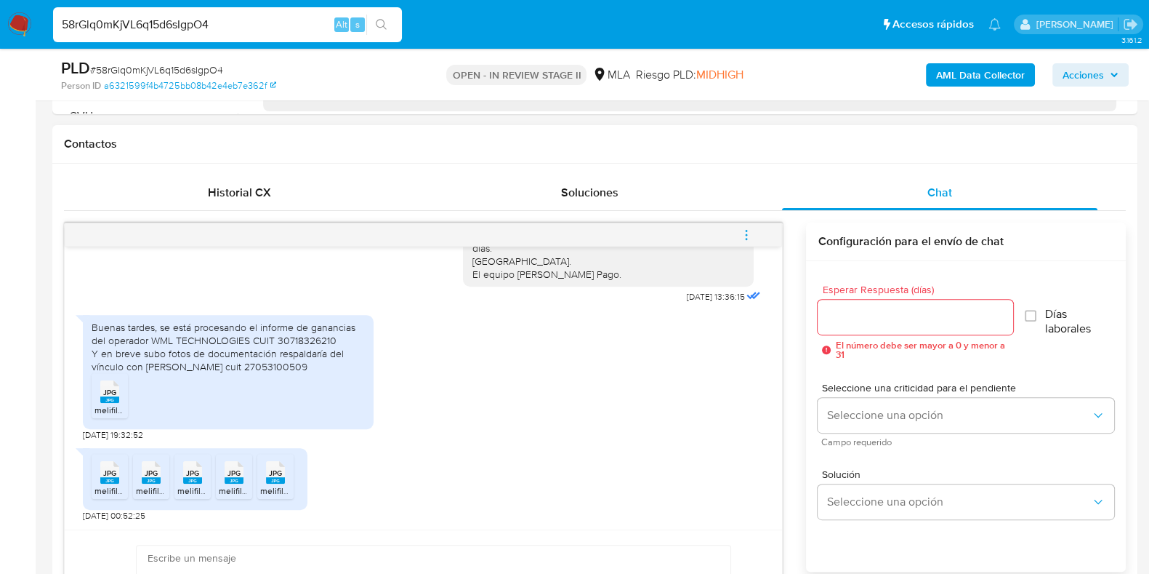
scroll to position [1550, 0]
drag, startPoint x: 147, startPoint y: 344, endPoint x: 325, endPoint y: 339, distance: 178.1
click at [325, 339] on div "Buenas tardes, se está procesando el informe de ganancias del operador WML TECH…" at bounding box center [228, 347] width 273 height 53
drag, startPoint x: 145, startPoint y: 366, endPoint x: 225, endPoint y: 366, distance: 80.7
click at [225, 366] on div "Buenas tardes, se está procesando el informe de ganancias del operador WML TECH…" at bounding box center [228, 347] width 273 height 53
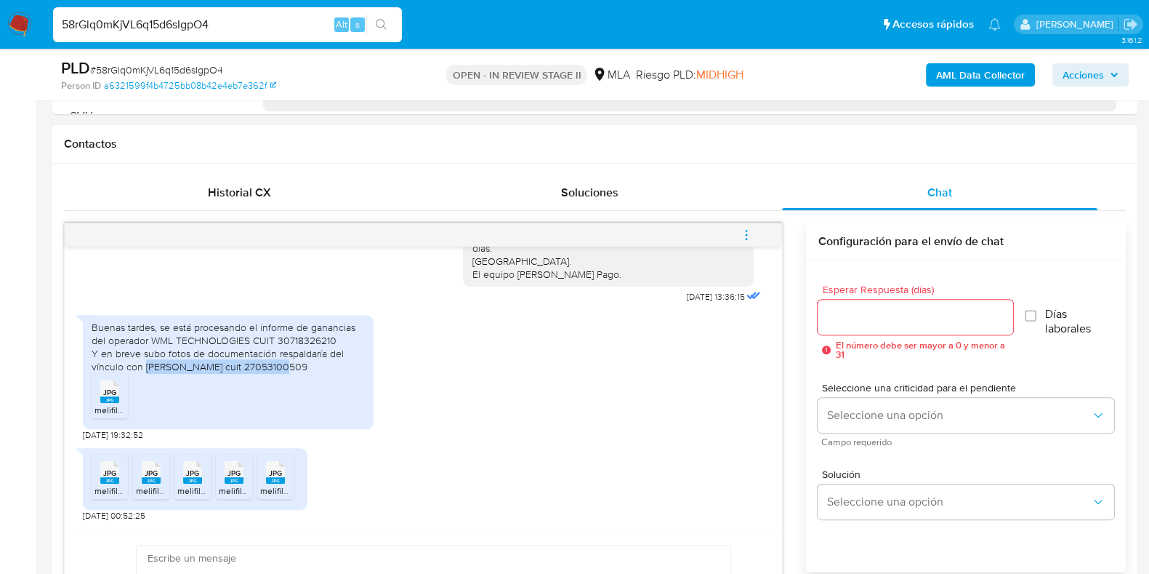
drag, startPoint x: 255, startPoint y: 369, endPoint x: 142, endPoint y: 371, distance: 112.7
click at [142, 371] on div "Buenas tardes, se está procesando el informe de ganancias del operador WML TECH…" at bounding box center [228, 347] width 273 height 53
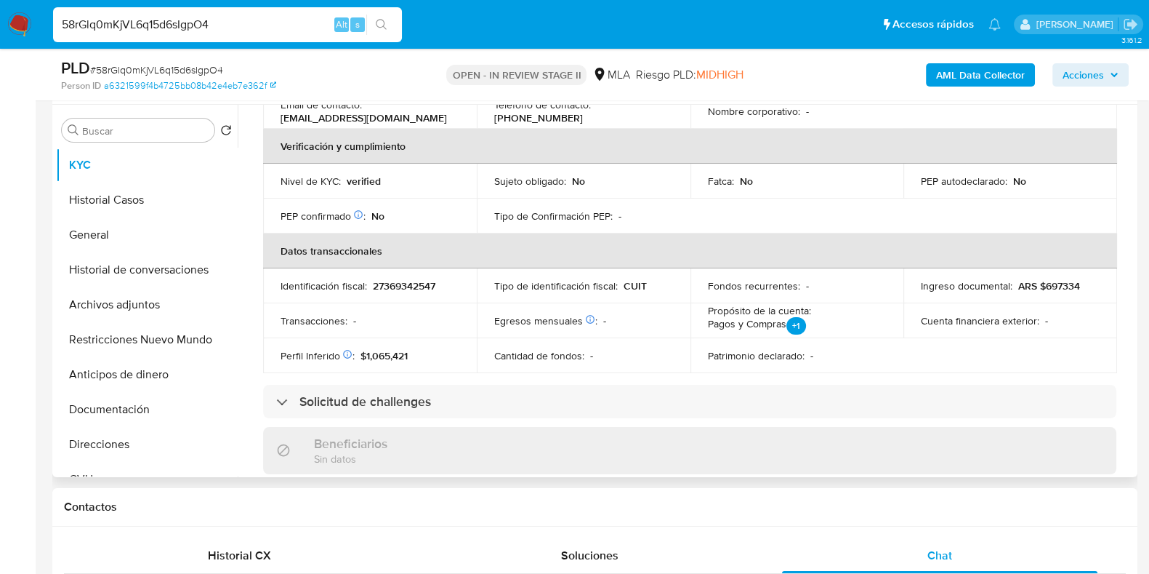
scroll to position [52, 0]
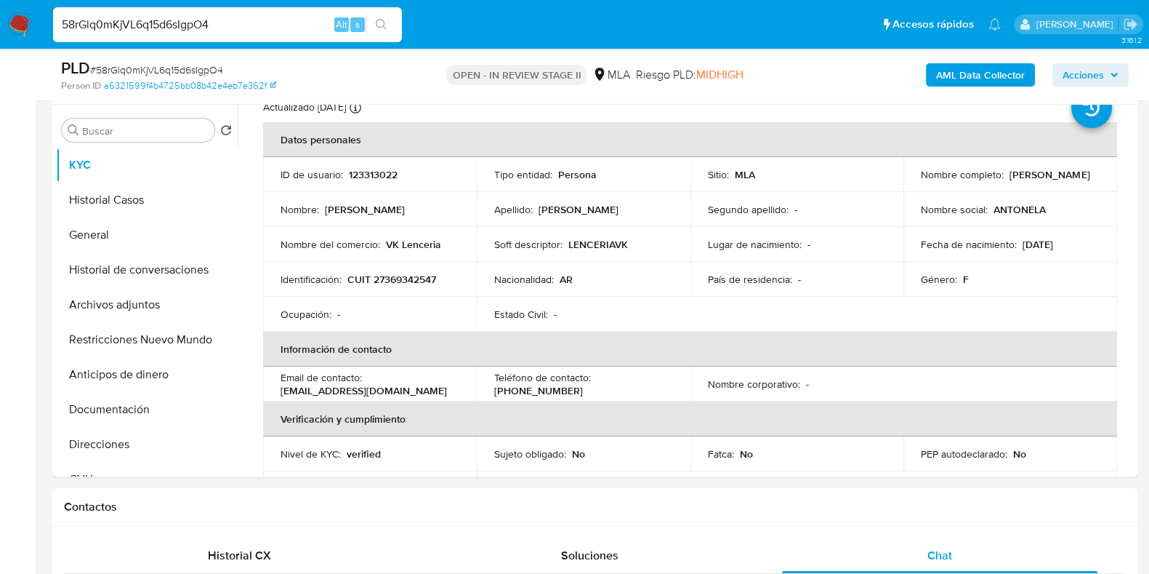
click at [172, 30] on input "58rGlq0mKjVL6q15d6sIgpO4" at bounding box center [227, 24] width 349 height 19
paste input "8X1X5HY0w42O0i6K7KrIXGwz"
type input "8X1X5HY0w42O0i6K7KrIXGwz"
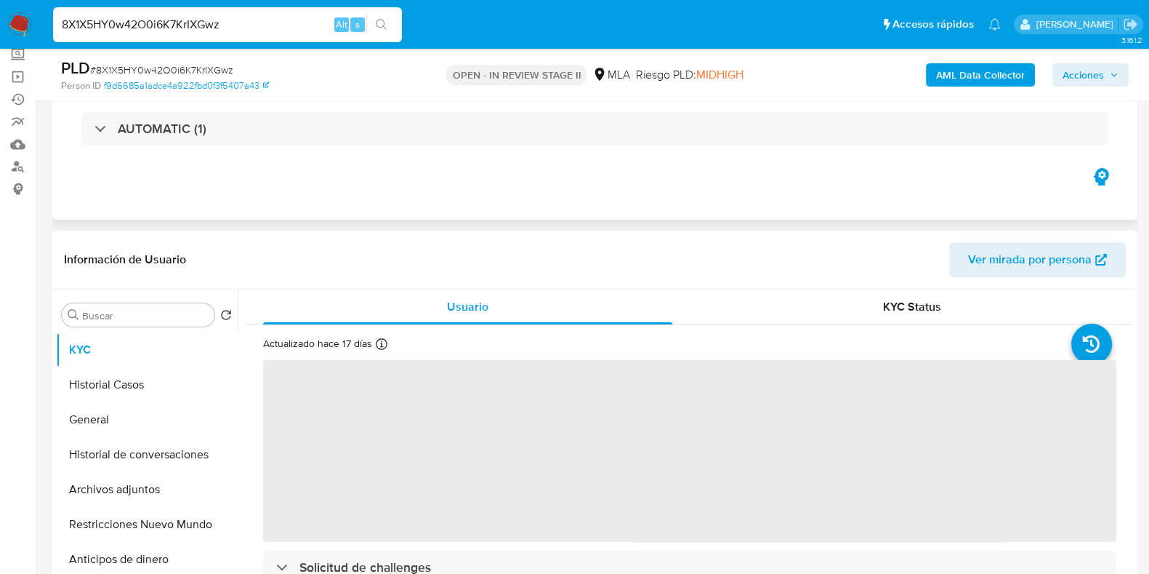
scroll to position [90, 0]
select select "10"
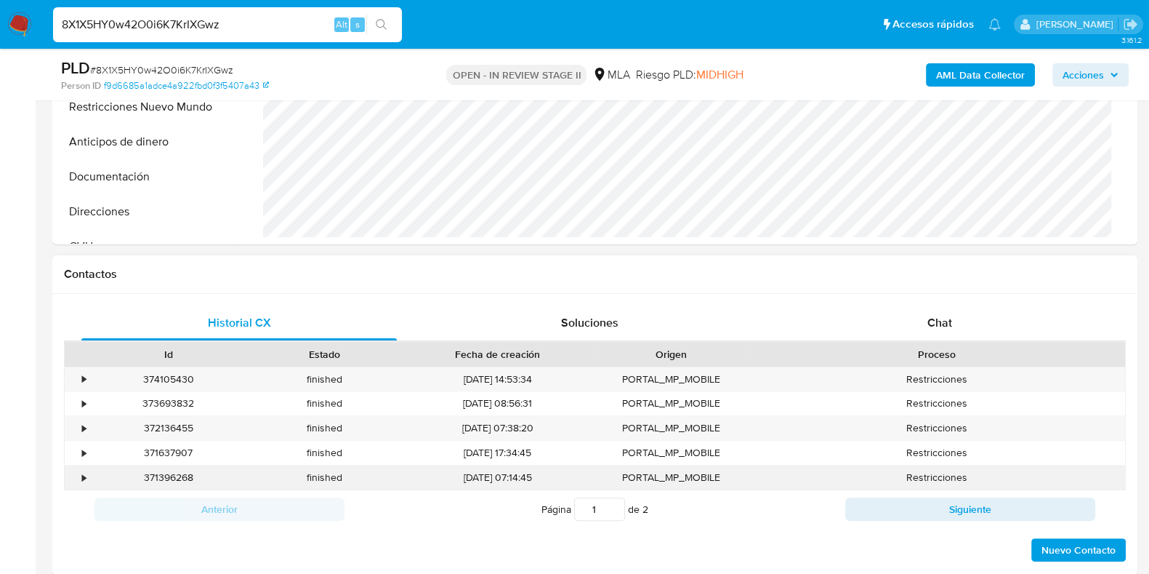
scroll to position [635, 0]
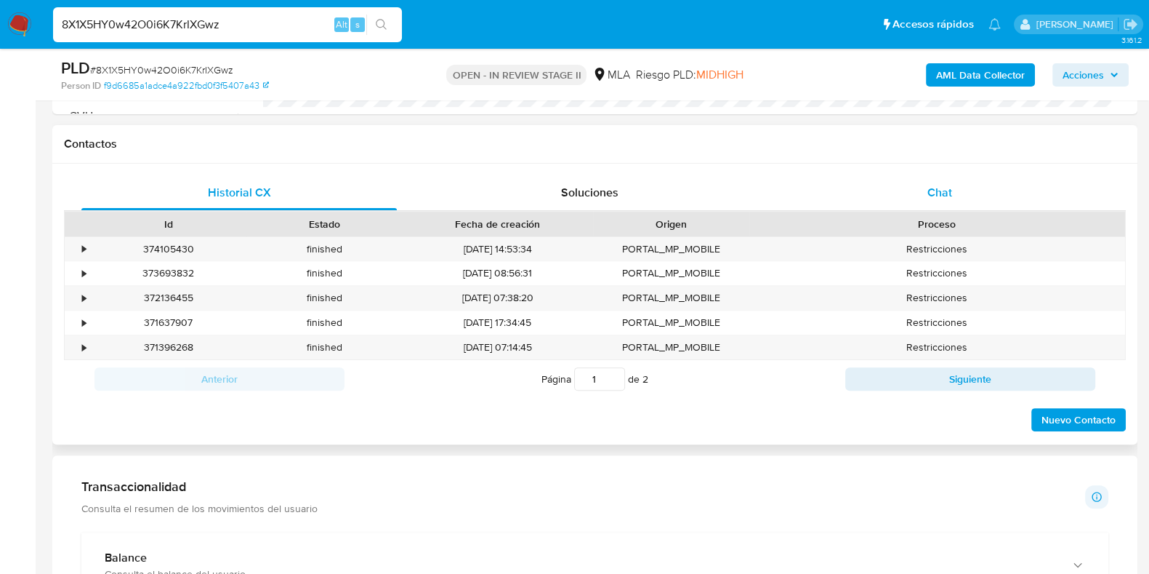
click at [945, 200] on div "Chat" at bounding box center [939, 192] width 315 height 35
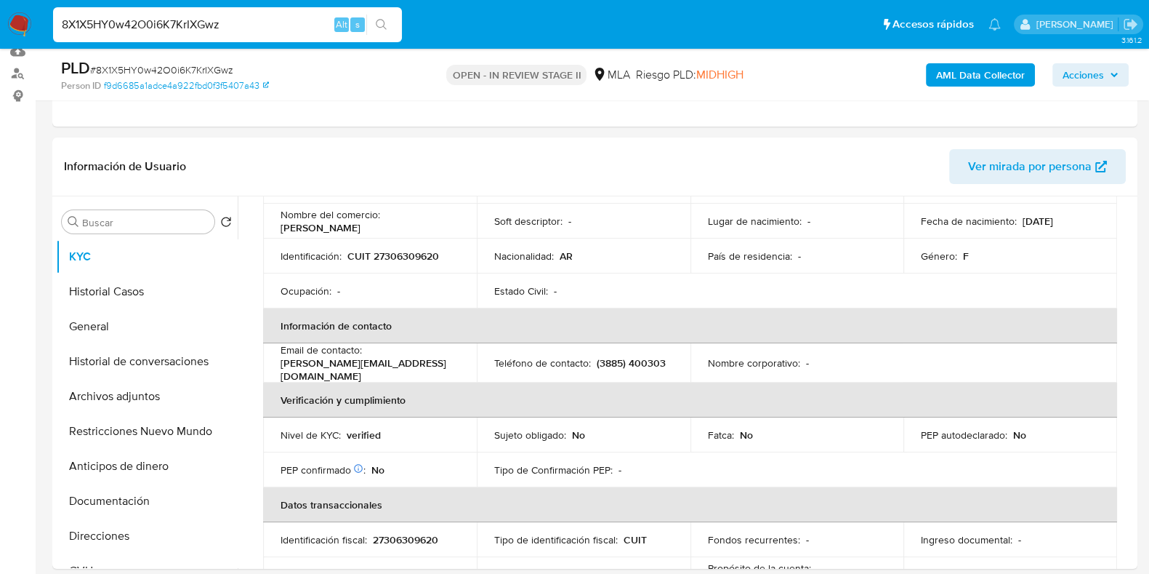
scroll to position [0, 0]
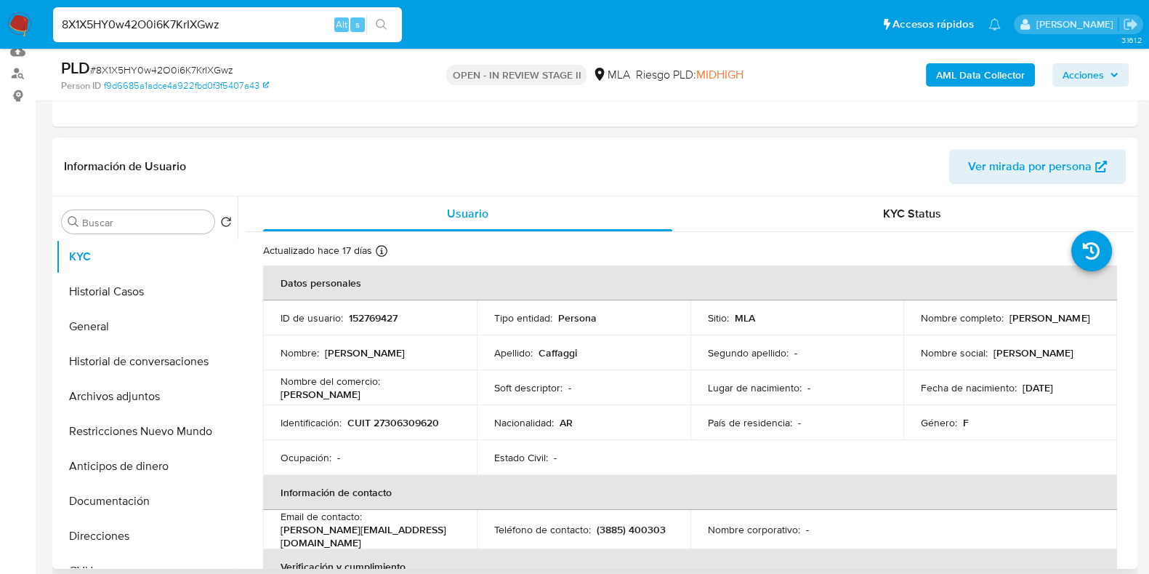
click at [415, 424] on p "CUIT 27306309620" at bounding box center [393, 422] width 92 height 13
copy p "27306309620"
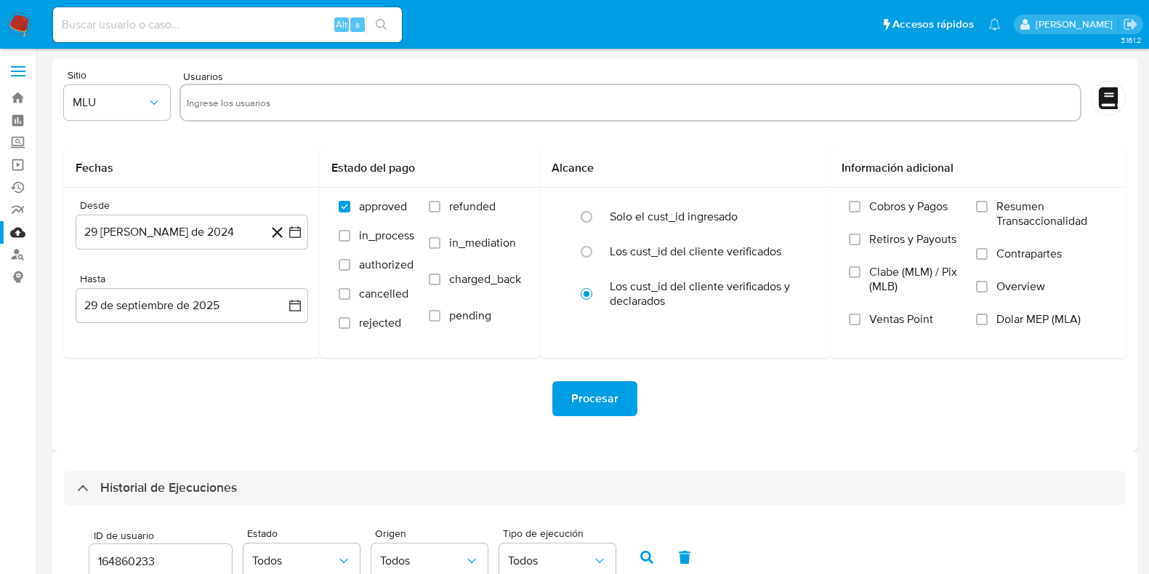
select select "10"
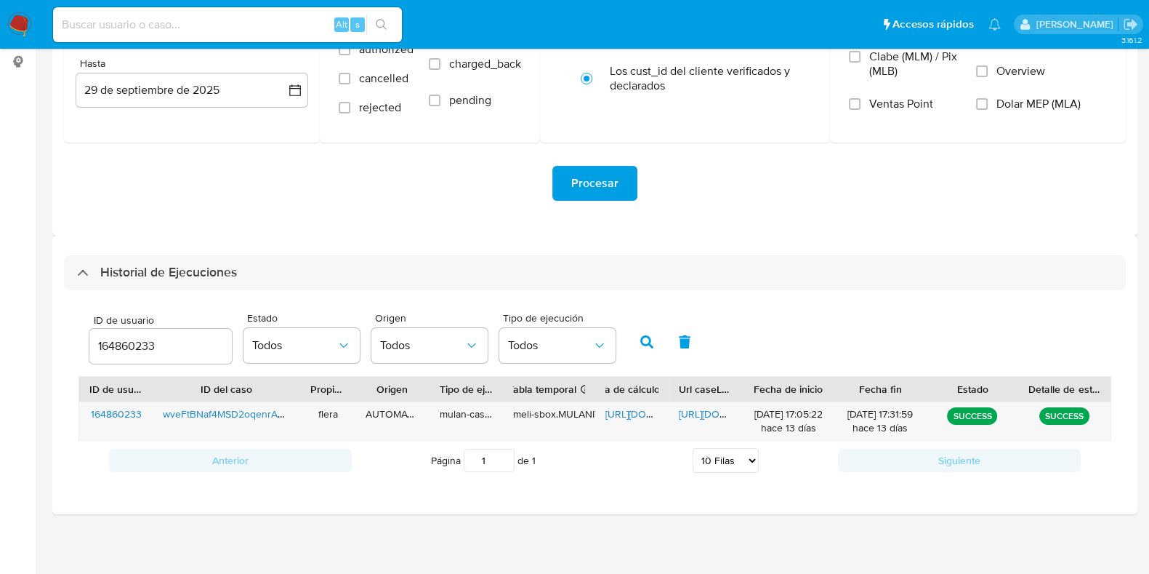
click at [136, 345] on input "164860233" at bounding box center [160, 346] width 142 height 19
type input "2453606457"
click at [643, 342] on icon "button" at bounding box center [646, 341] width 13 height 13
click at [614, 414] on span "https://docs.google.com/spreadsheets/d/1DB7IqgYeMN6qfcVUO6msP8KBRAJYB04_UbIxHrS…" at bounding box center [656, 413] width 100 height 15
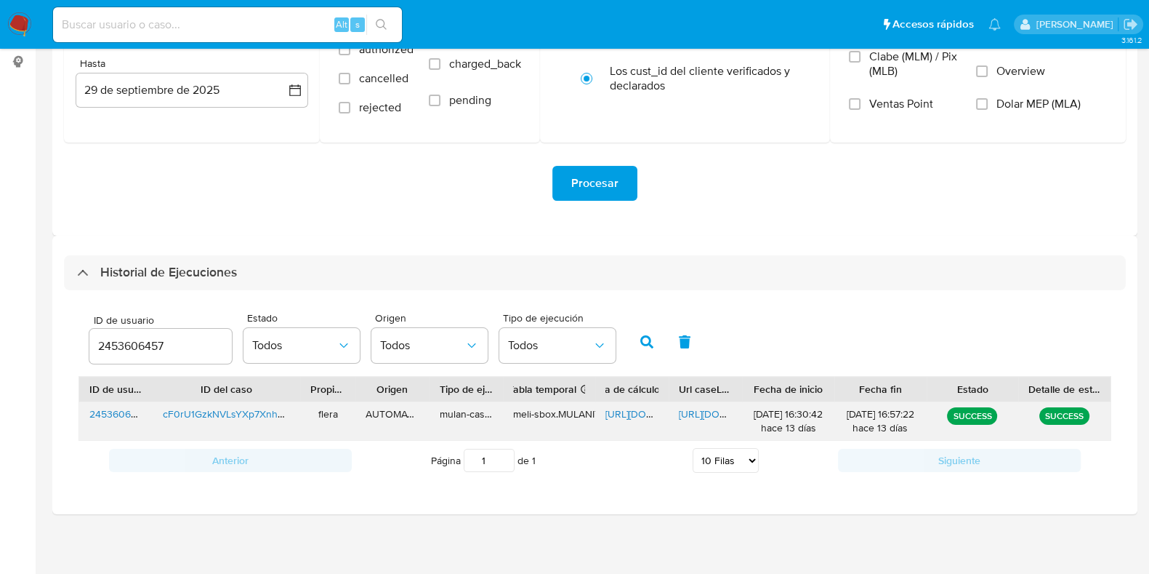
click at [685, 410] on span "https://docs.google.com/document/d/1BQv4iNrtEWNTxDH145WGfzoxPDrBZ14NfHKfJGgUpI0…" at bounding box center [729, 413] width 100 height 15
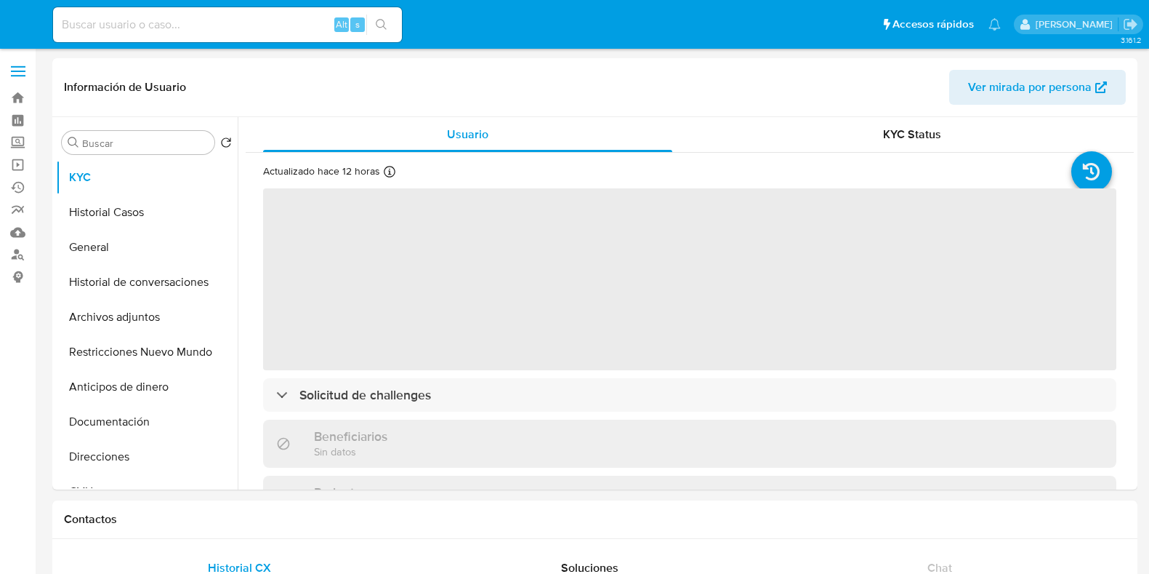
select select "10"
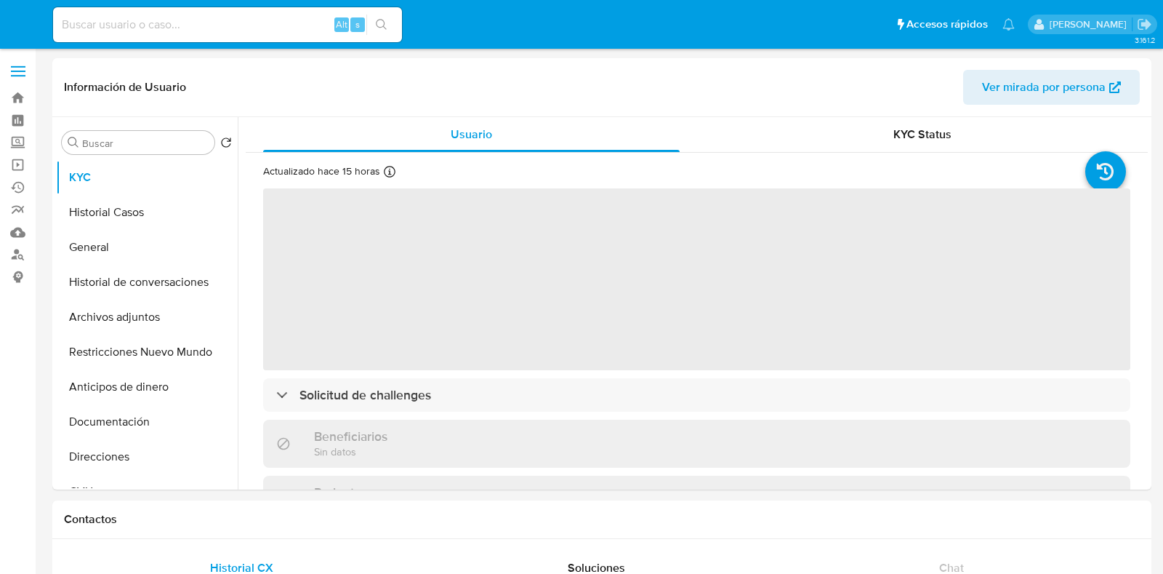
select select "10"
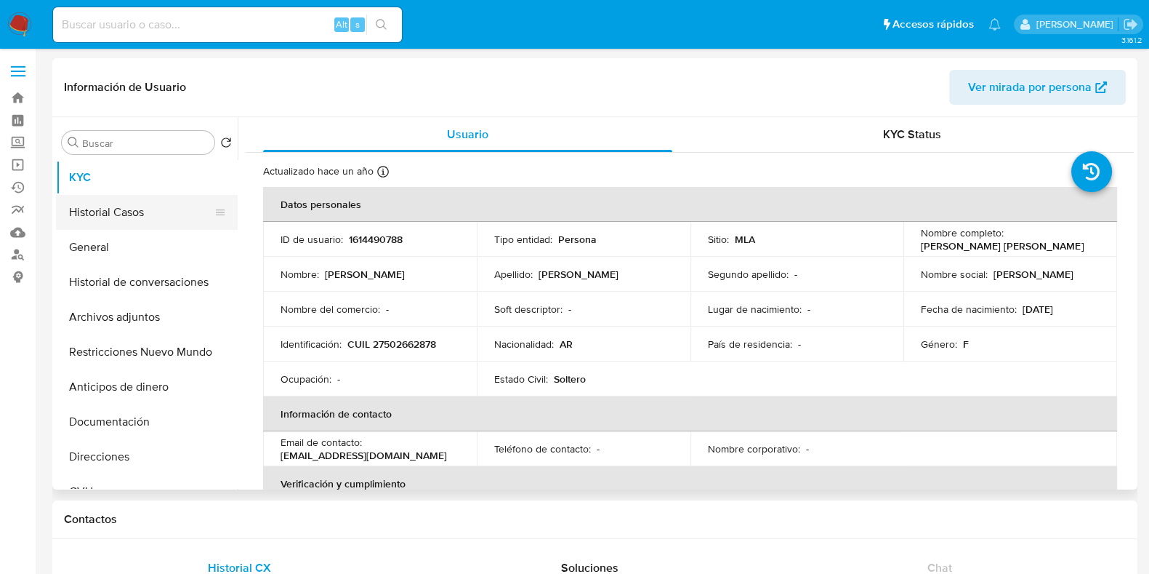
click at [98, 209] on button "Historial Casos" at bounding box center [141, 212] width 170 height 35
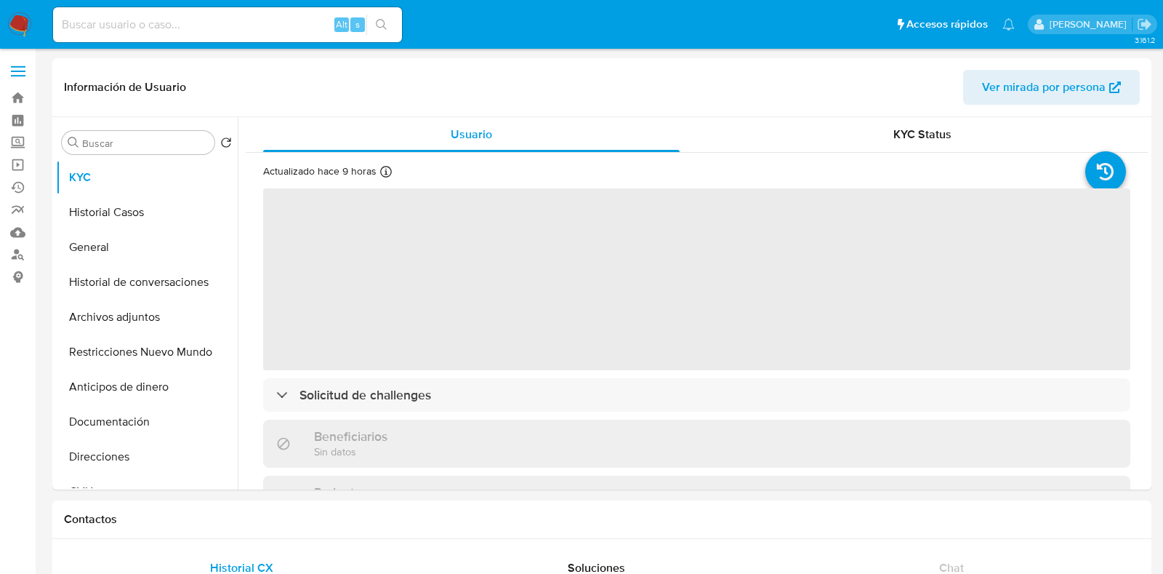
select select "10"
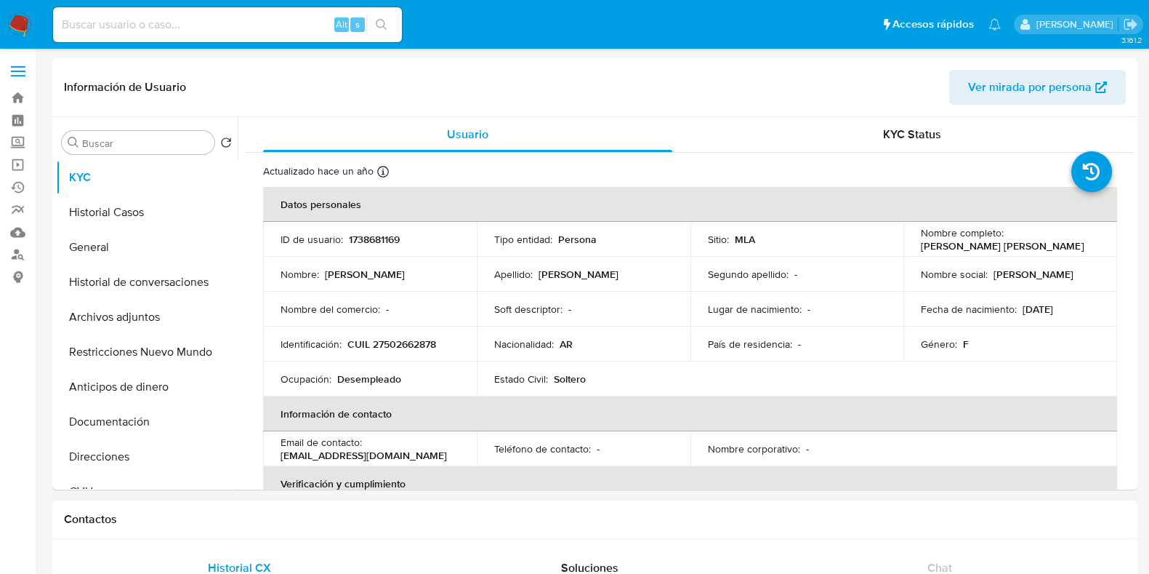
select select "10"
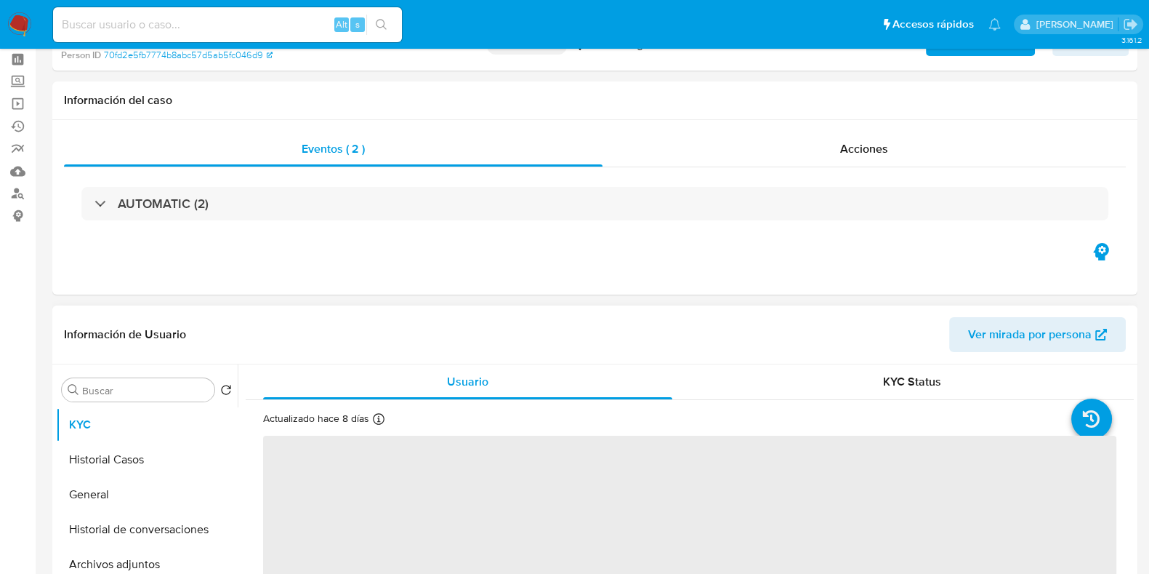
select select "10"
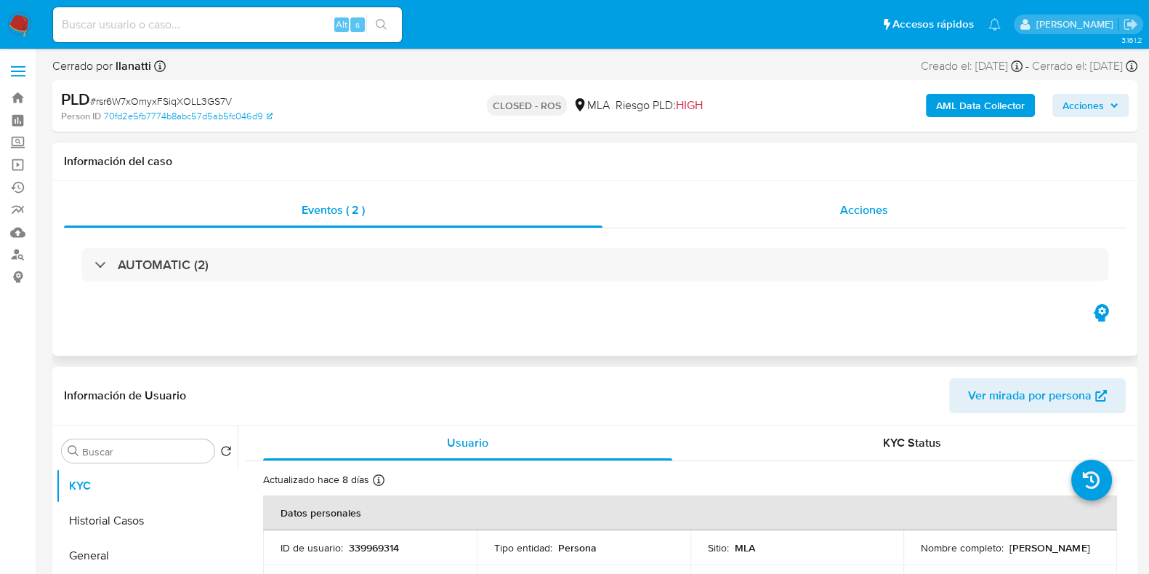
click at [856, 212] on span "Acciones" at bounding box center [864, 209] width 48 height 17
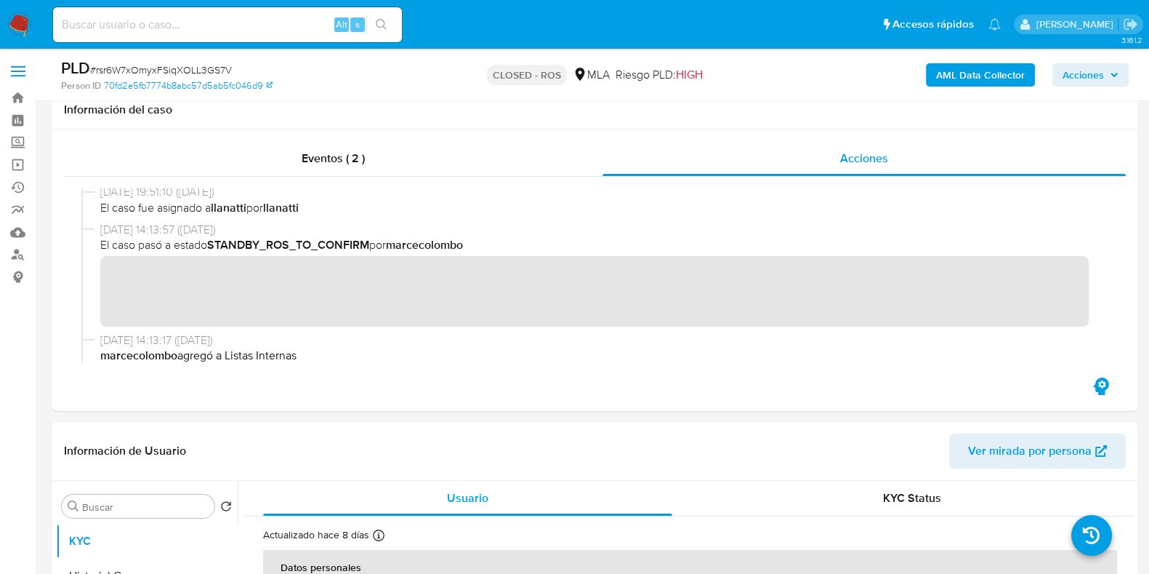
scroll to position [273, 0]
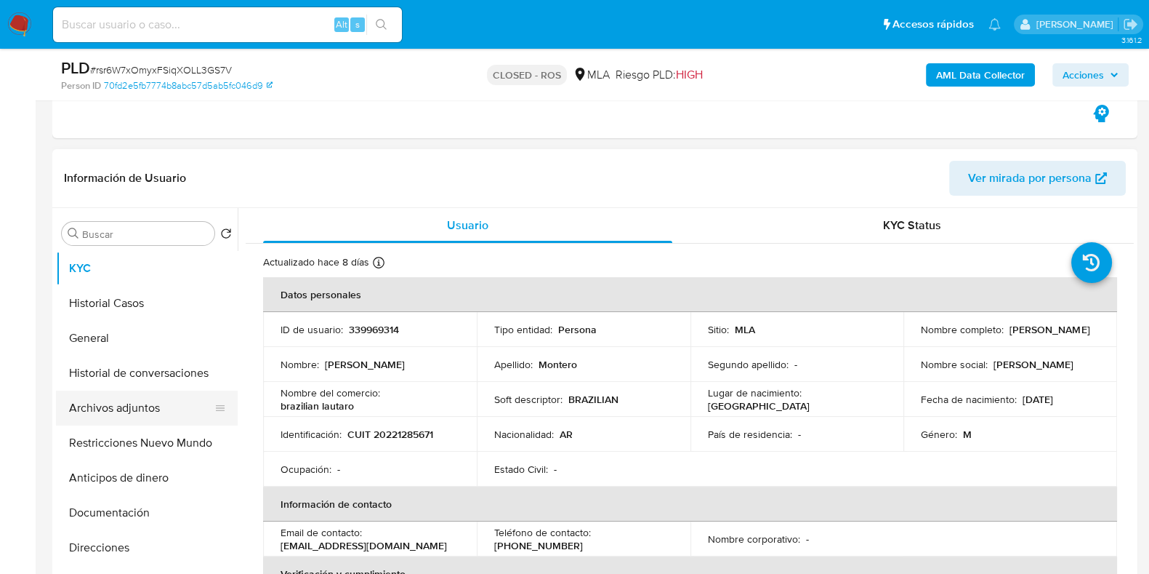
click at [132, 402] on button "Archivos adjuntos" at bounding box center [141, 407] width 170 height 35
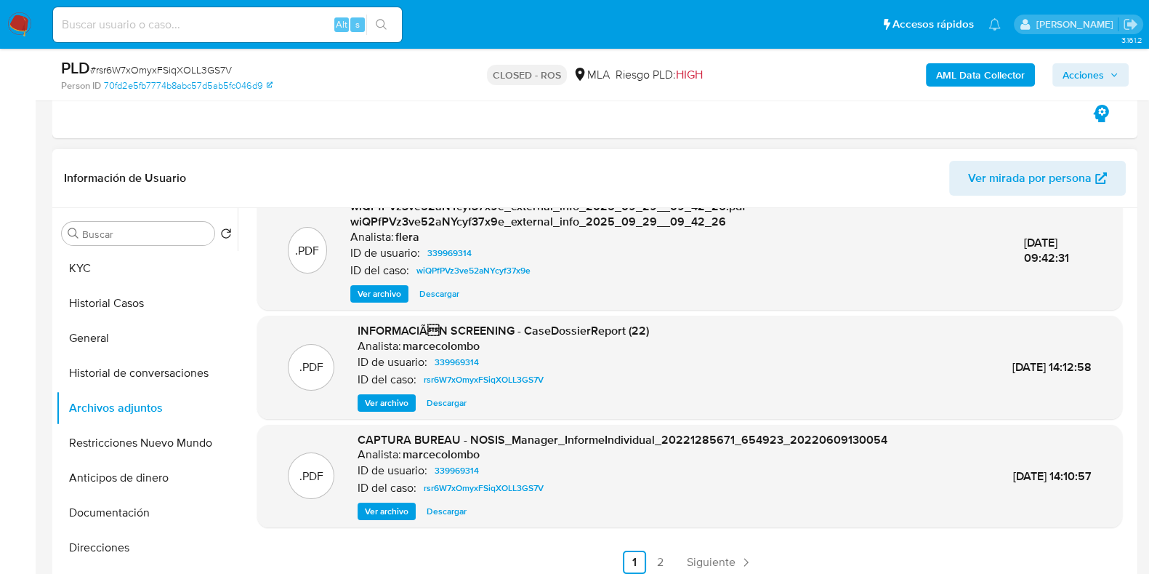
scroll to position [363, 0]
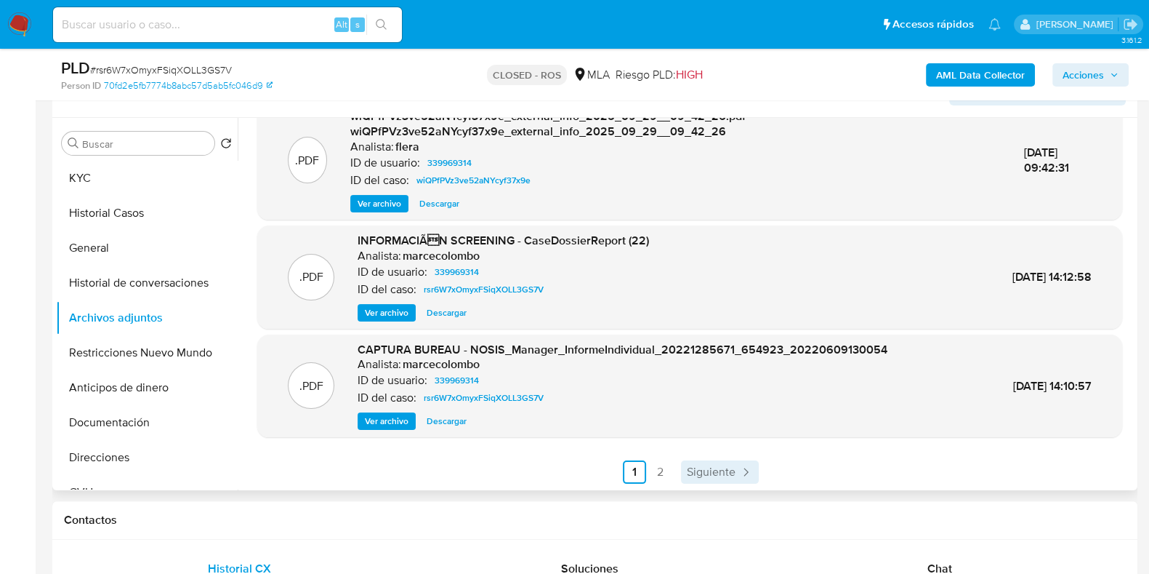
click at [705, 478] on span "Siguiente" at bounding box center [711, 472] width 49 height 12
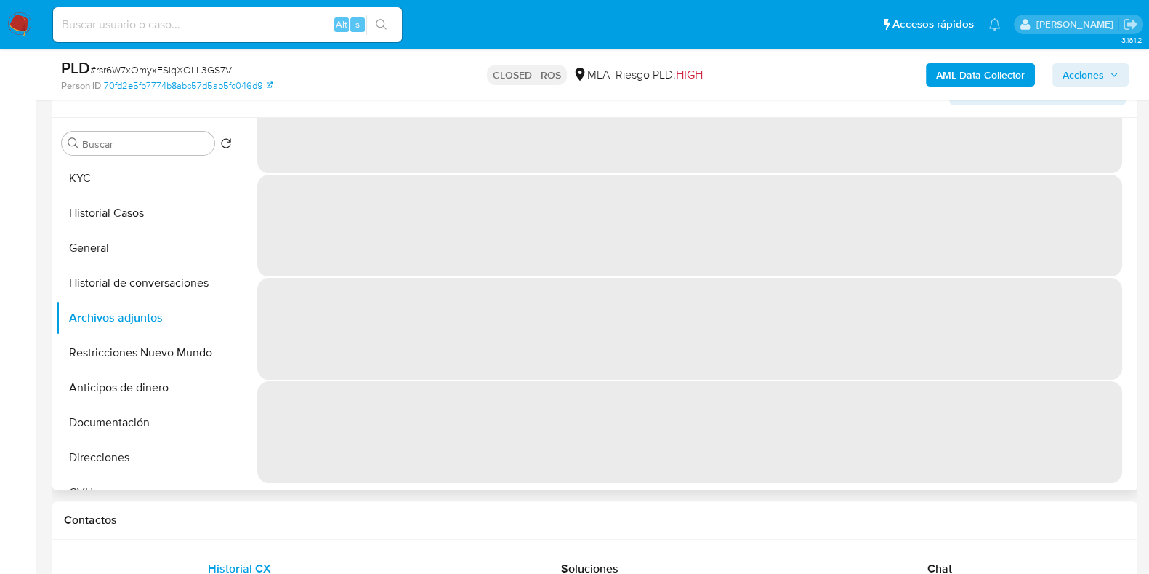
scroll to position [0, 0]
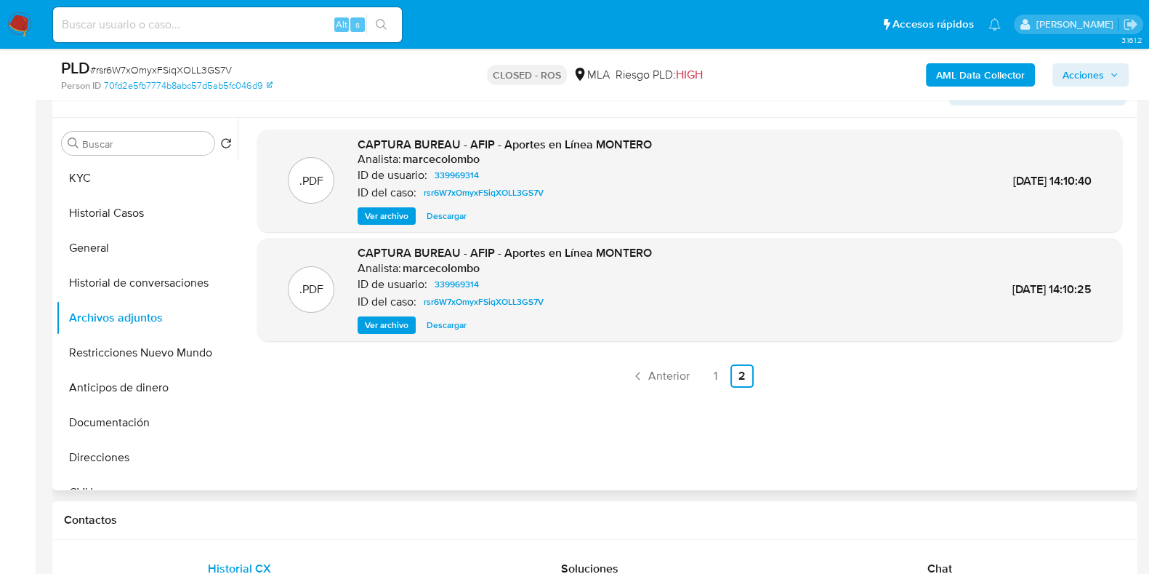
click at [386, 214] on span "Ver archivo" at bounding box center [387, 216] width 44 height 15
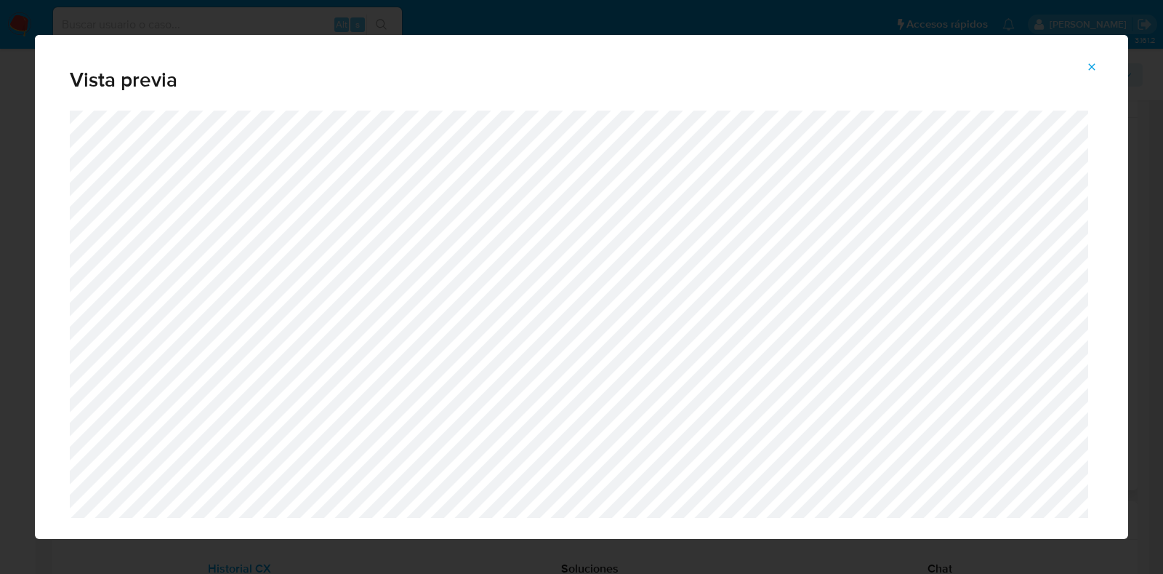
click at [1088, 65] on icon "Attachment preview" at bounding box center [1092, 67] width 12 height 12
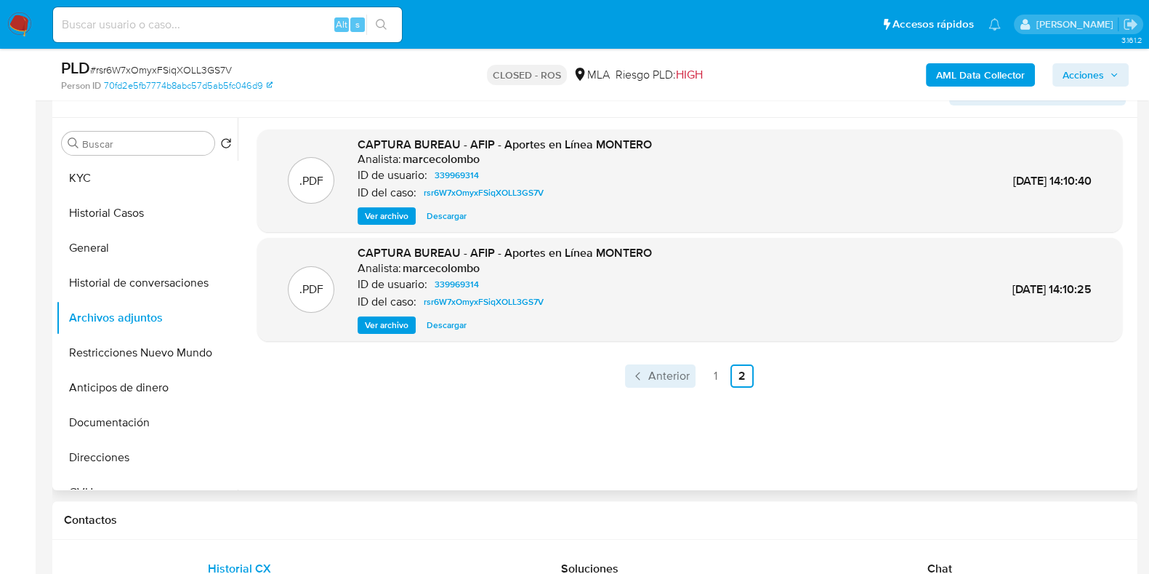
click at [677, 374] on span "Anterior" at bounding box center [668, 376] width 41 height 12
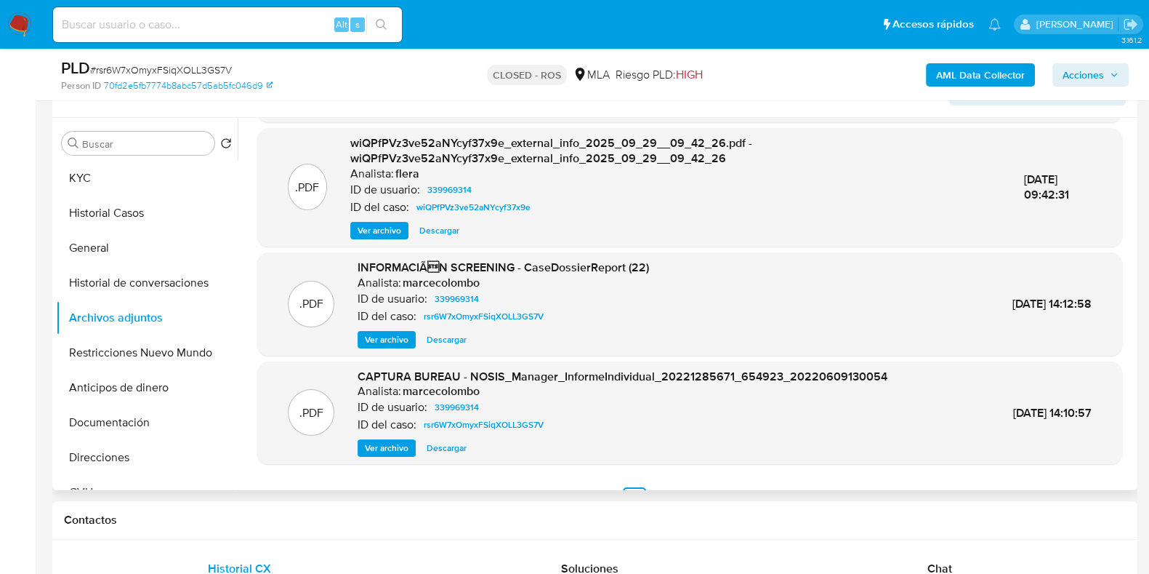
scroll to position [153, 0]
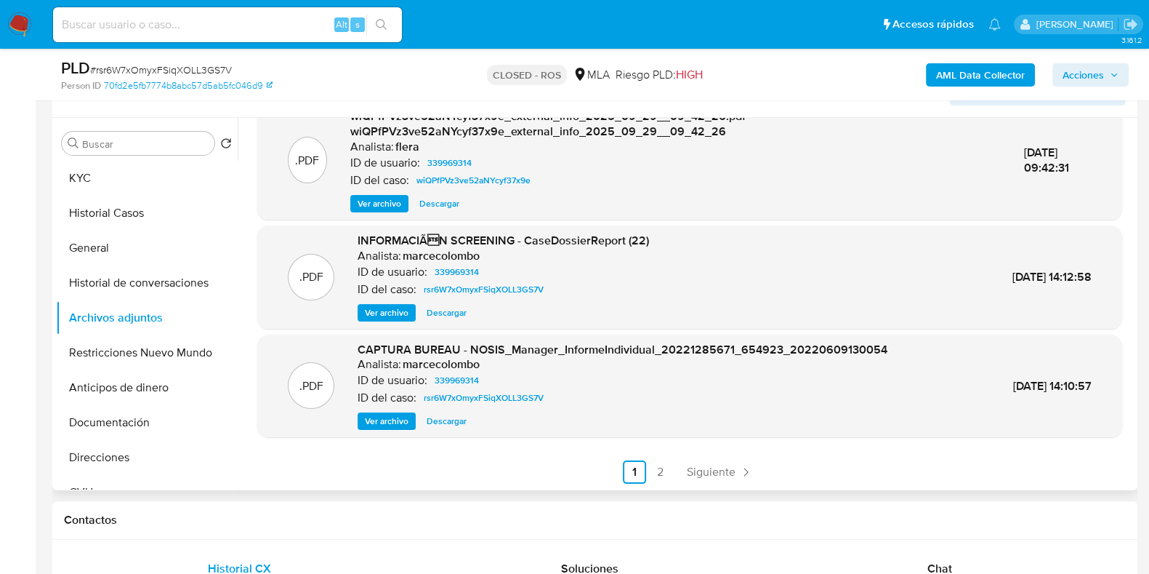
click at [374, 310] on span "Ver archivo" at bounding box center [387, 312] width 44 height 15
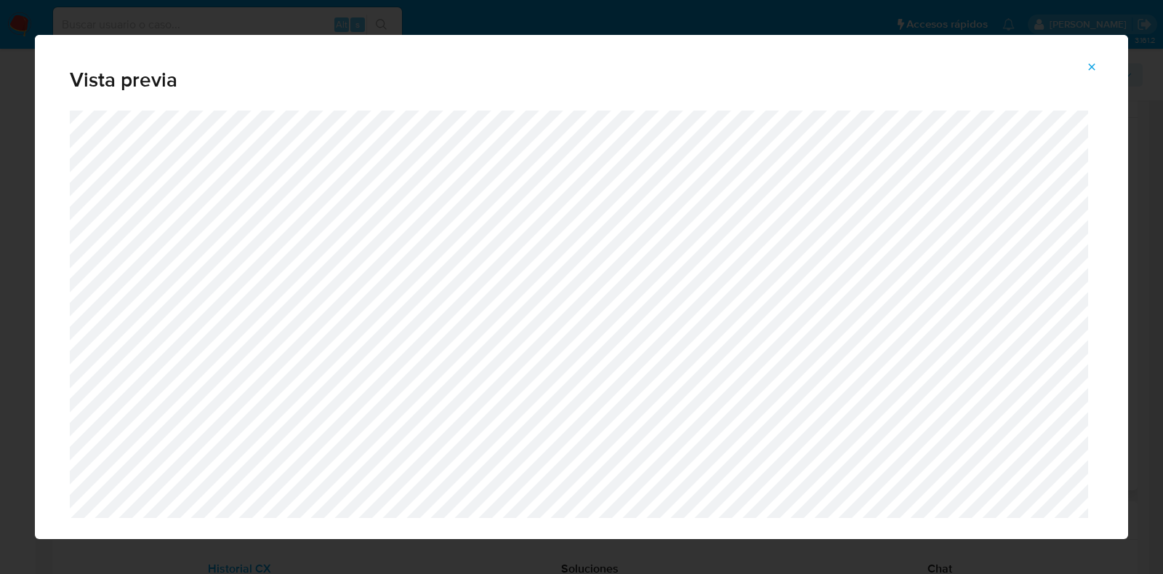
click at [1098, 70] on button "Attachment preview" at bounding box center [1092, 66] width 32 height 23
